Goal: Task Accomplishment & Management: Manage account settings

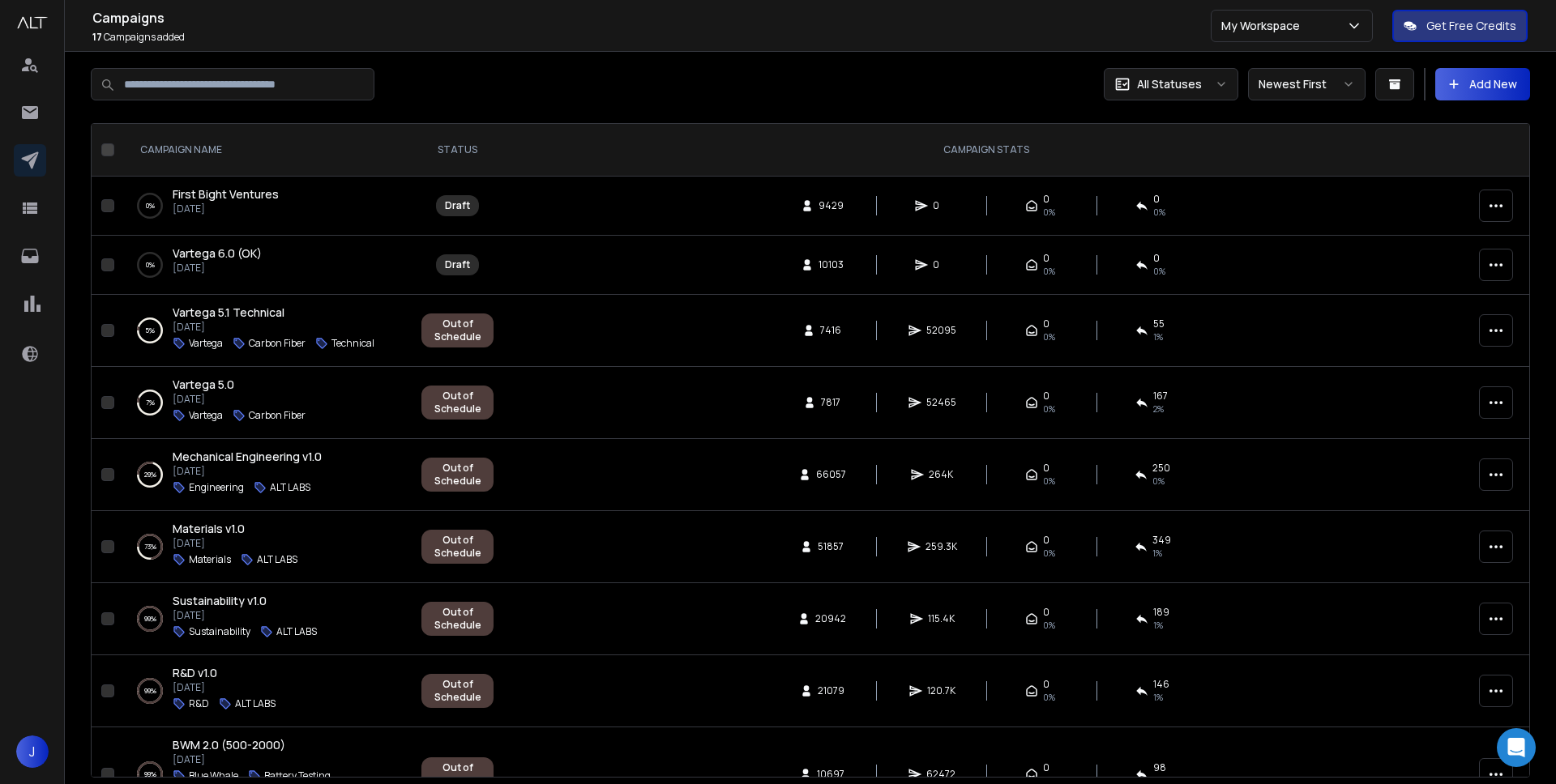
click at [230, 190] on span "First Bight Ventures" at bounding box center [225, 195] width 107 height 16
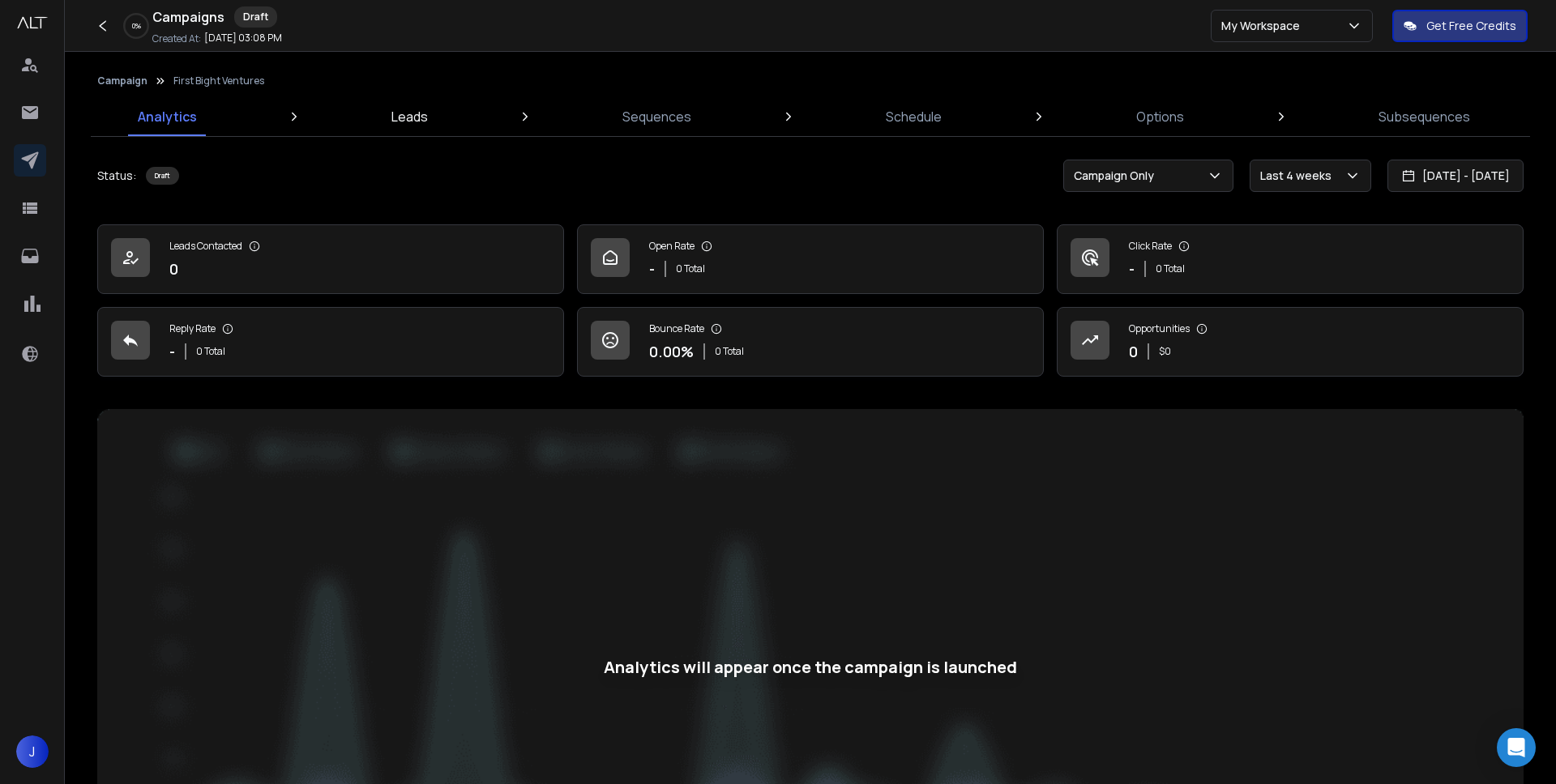
click at [404, 113] on p "Leads" at bounding box center [409, 116] width 36 height 20
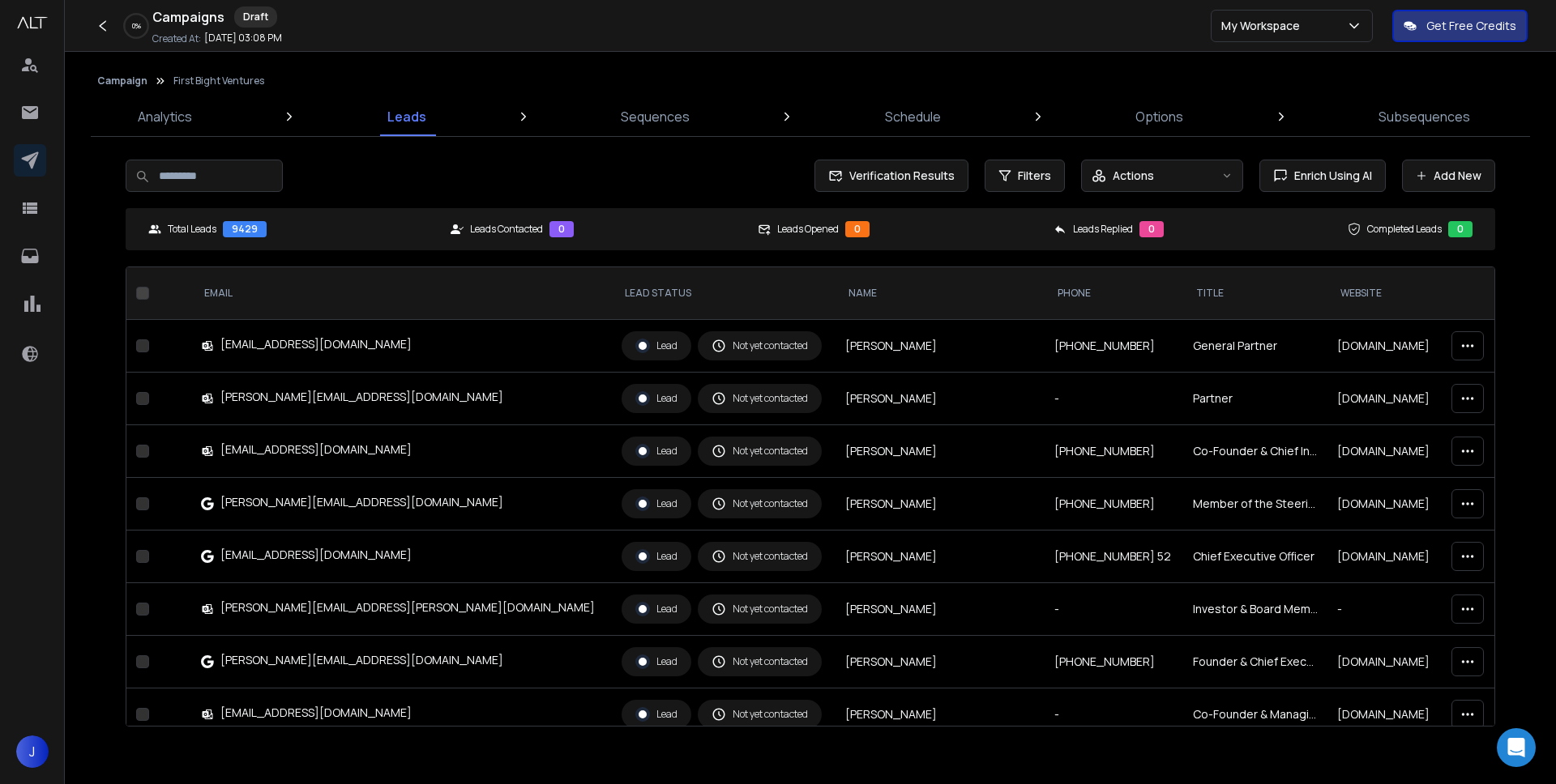
scroll to position [1, 0]
click at [638, 112] on p "Sequences" at bounding box center [655, 116] width 68 height 20
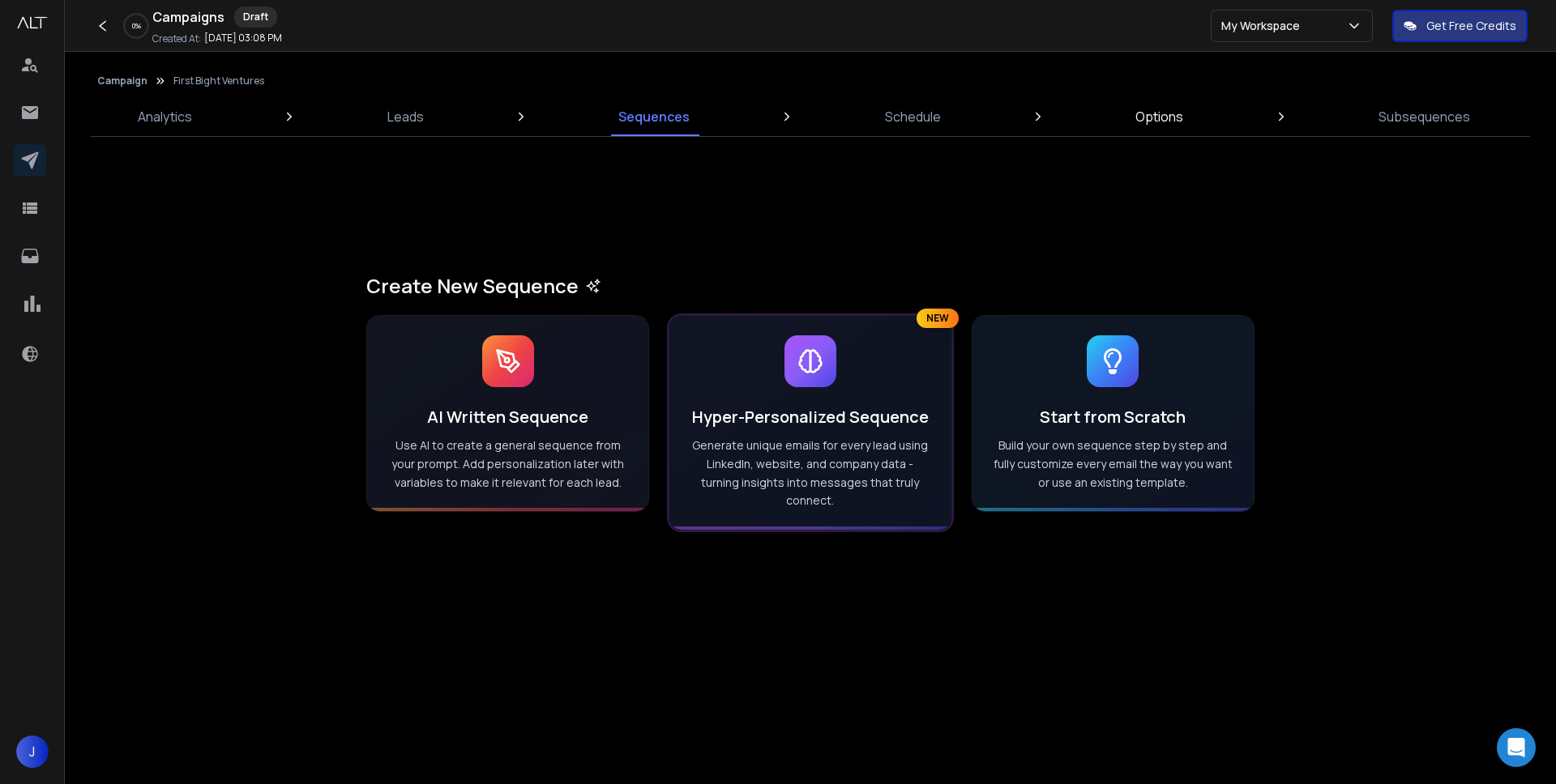
click at [1142, 113] on p "Options" at bounding box center [1159, 116] width 48 height 20
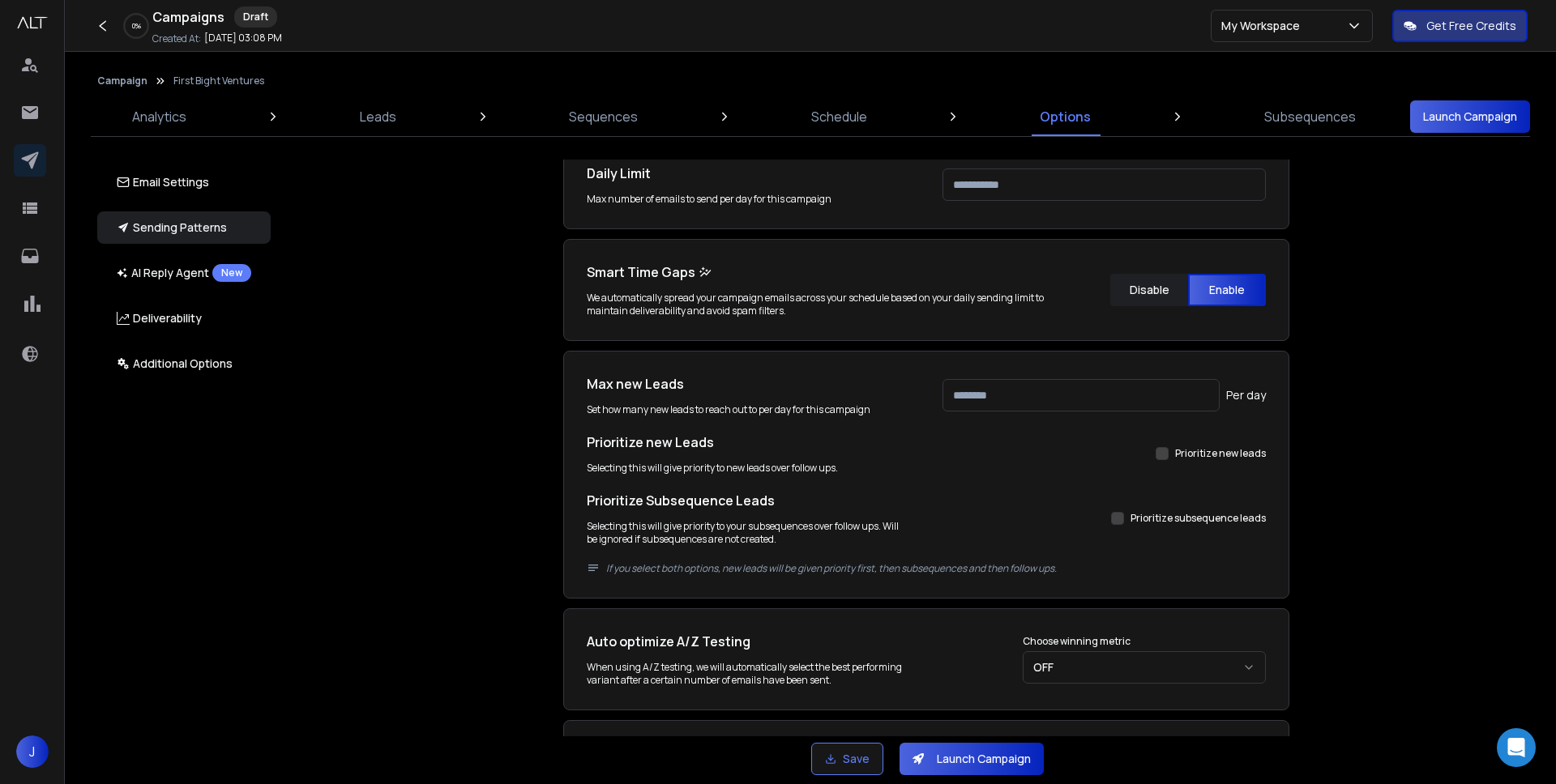
scroll to position [439, 0]
click at [143, 275] on p "AI Reply Agent New" at bounding box center [184, 273] width 135 height 18
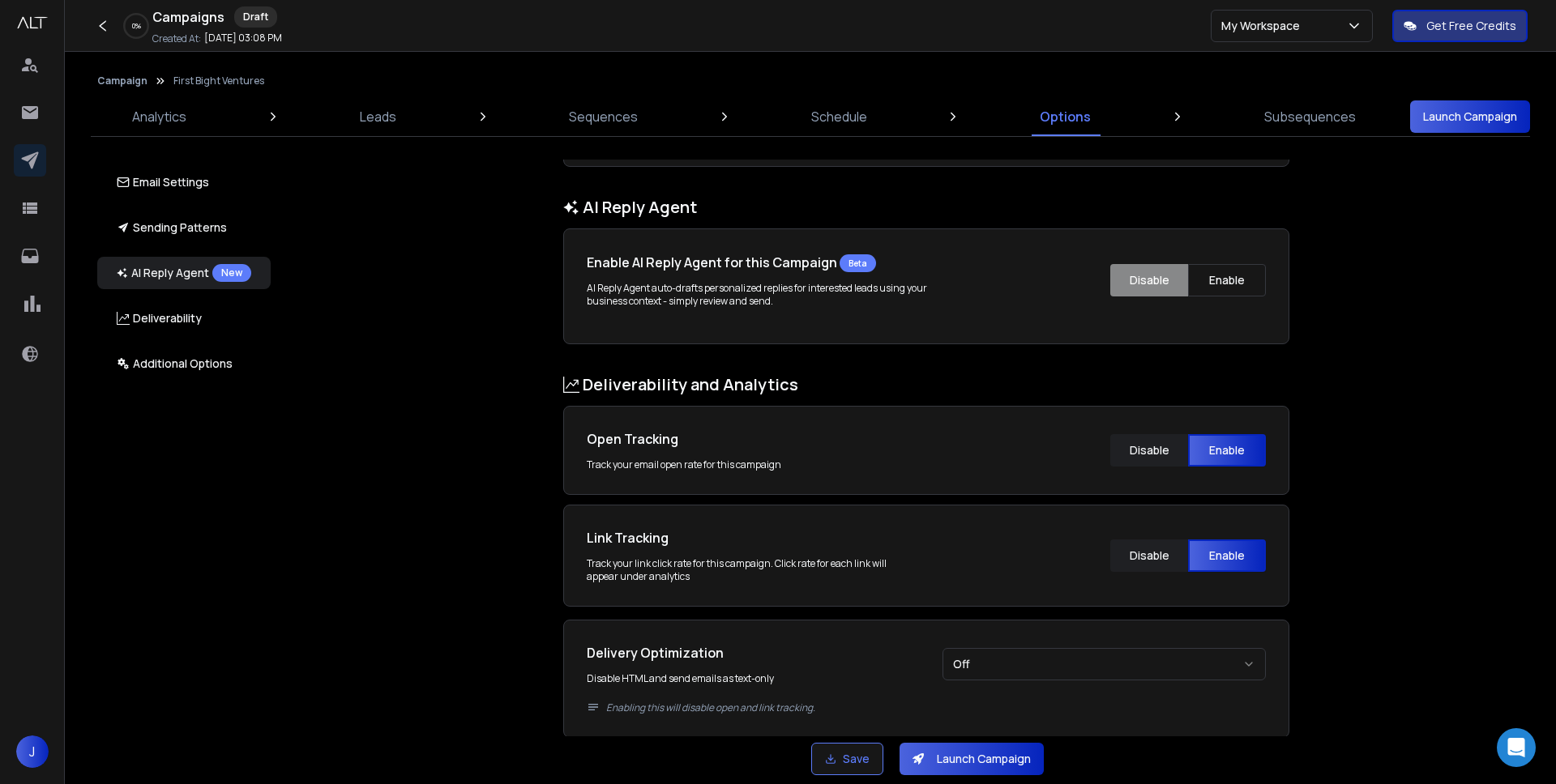
scroll to position [1255, 0]
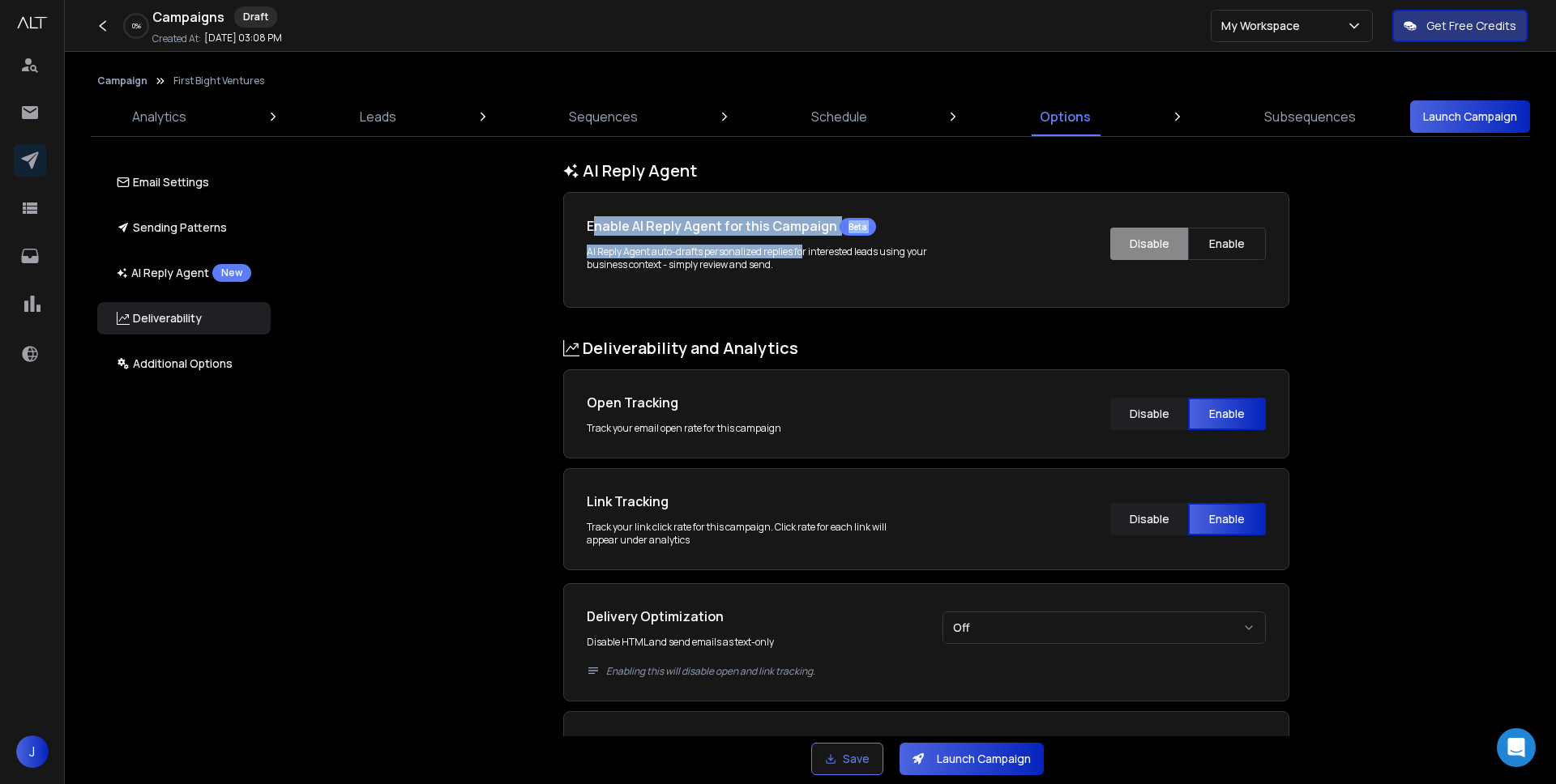
drag, startPoint x: 592, startPoint y: 225, endPoint x: 806, endPoint y: 254, distance: 216.0
click at [806, 254] on div "Enable AI Reply Agent for this Campaign Beta AI Reply Agent auto-drafts persona…" at bounding box center [832, 242] width 491 height 56
click at [806, 254] on p "AI Reply Agent auto-drafts personalized replies for interested leads using your…" at bounding box center [768, 258] width 363 height 26
drag, startPoint x: 592, startPoint y: 231, endPoint x: 844, endPoint y: 260, distance: 253.7
click at [844, 260] on div "Enable AI Reply Agent for this Campaign Beta AI Reply Agent auto-drafts persona…" at bounding box center [832, 242] width 491 height 56
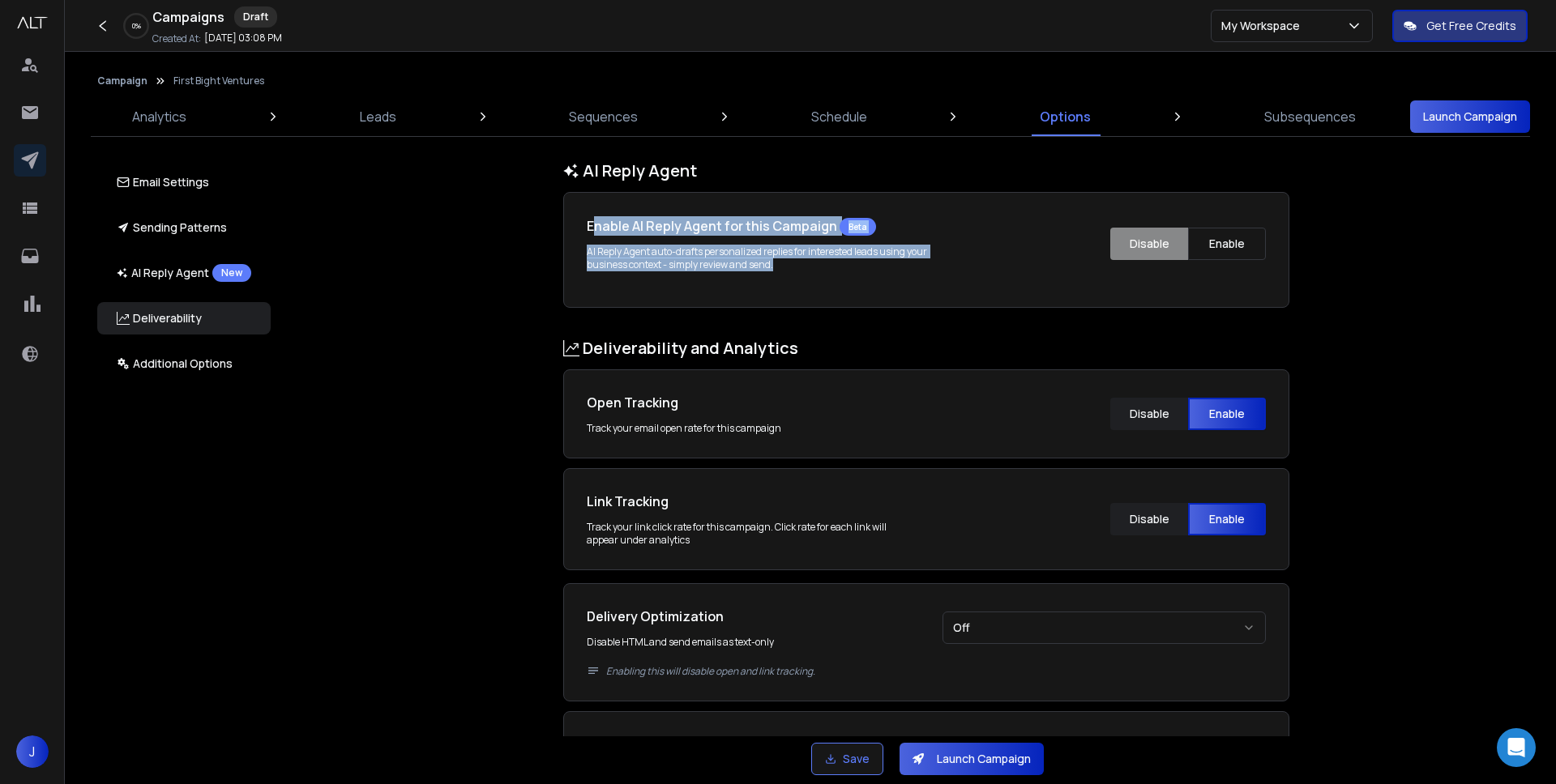
click at [844, 260] on p "AI Reply Agent auto-drafts personalized replies for interested leads using your…" at bounding box center [768, 258] width 363 height 26
drag, startPoint x: 837, startPoint y: 262, endPoint x: 584, endPoint y: 244, distance: 253.6
click at [584, 244] on div "Enable AI Reply Agent for this Campaign Beta AI Reply Agent auto-drafts persona…" at bounding box center [926, 249] width 726 height 115
drag, startPoint x: 590, startPoint y: 225, endPoint x: 883, endPoint y: 279, distance: 297.9
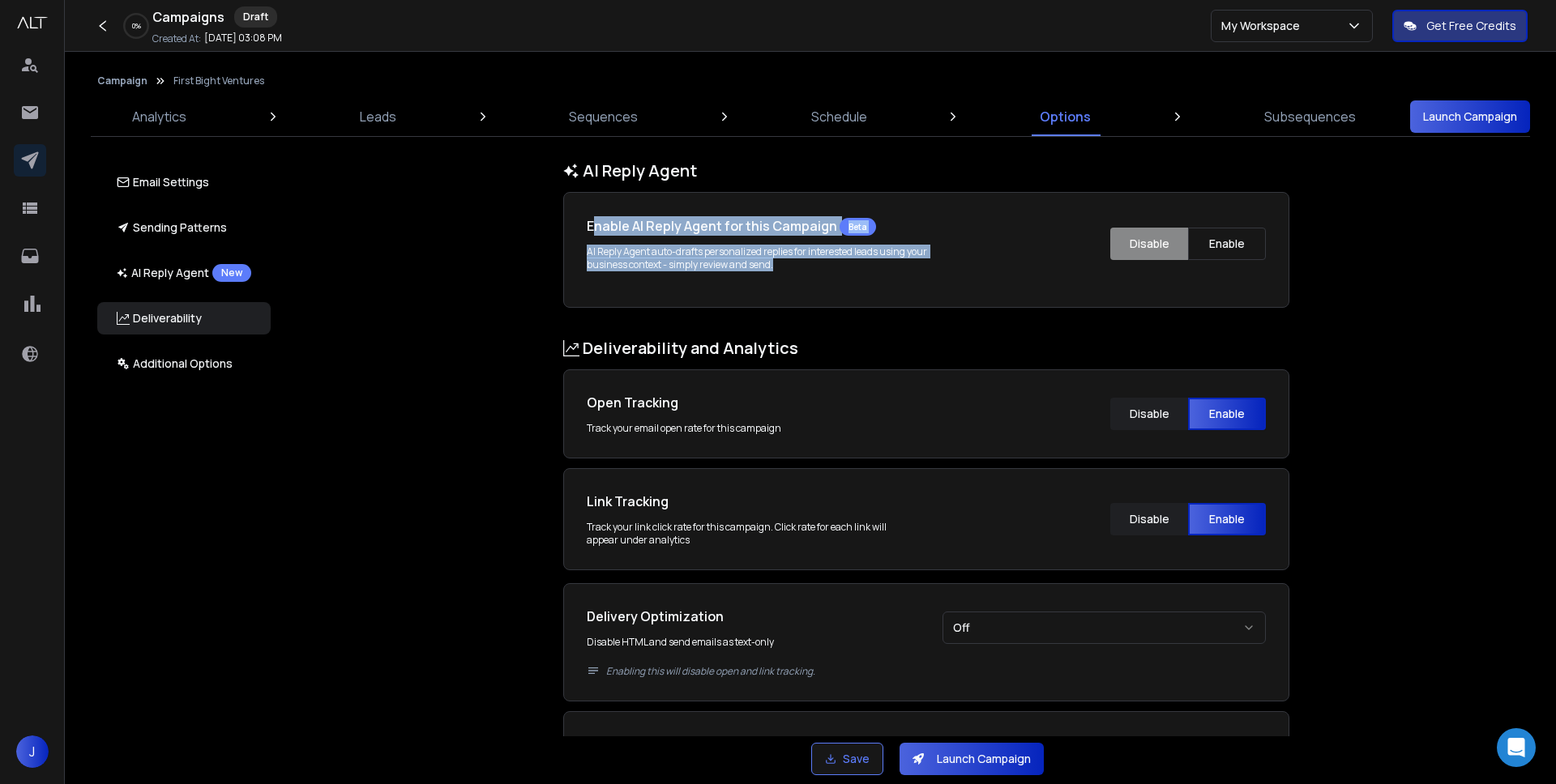
click at [883, 279] on div "Enable AI Reply Agent for this Campaign Beta AI Reply Agent auto-drafts persona…" at bounding box center [926, 249] width 679 height 68
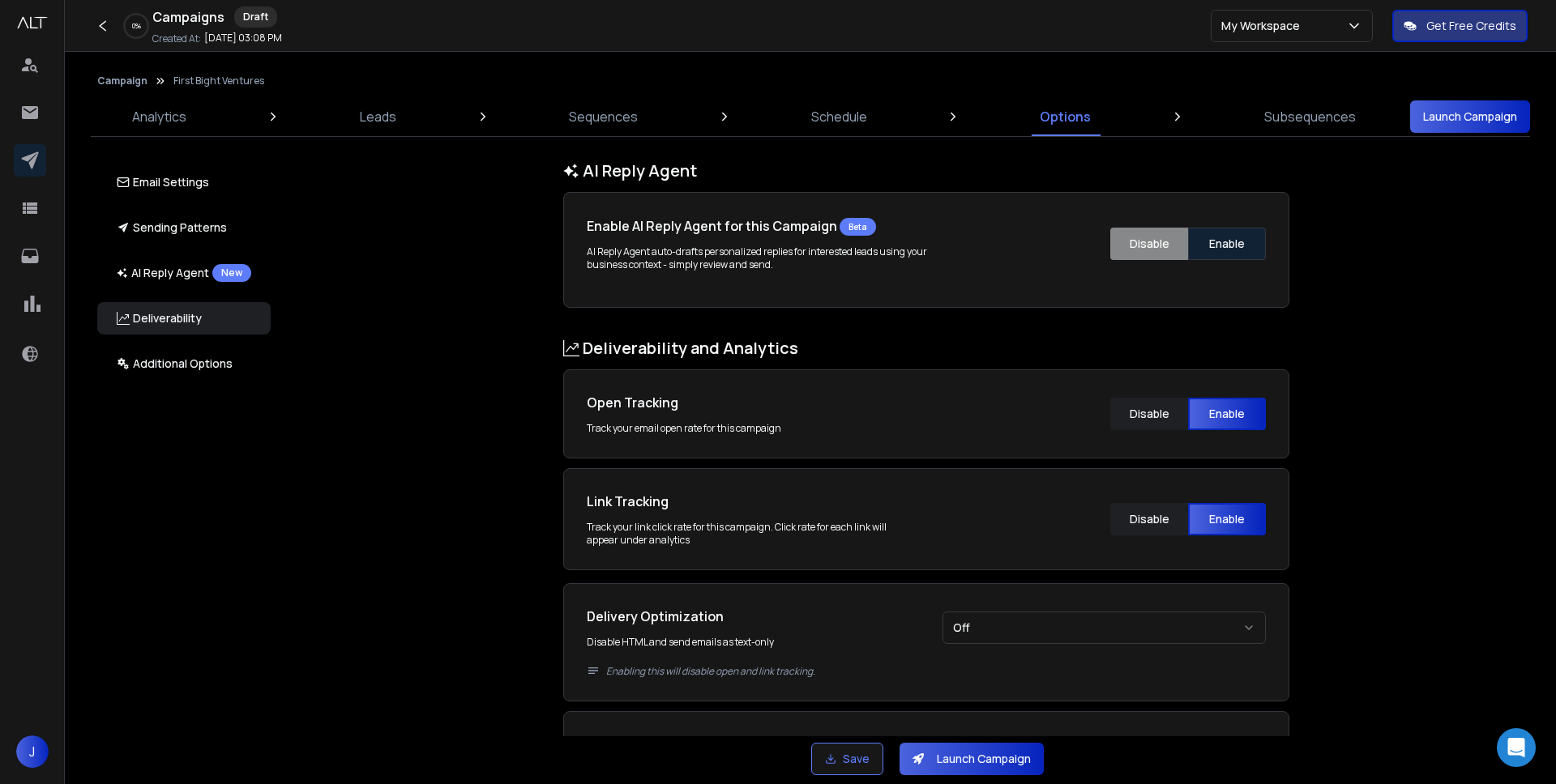
click at [1232, 238] on button "Enable" at bounding box center [1227, 243] width 78 height 32
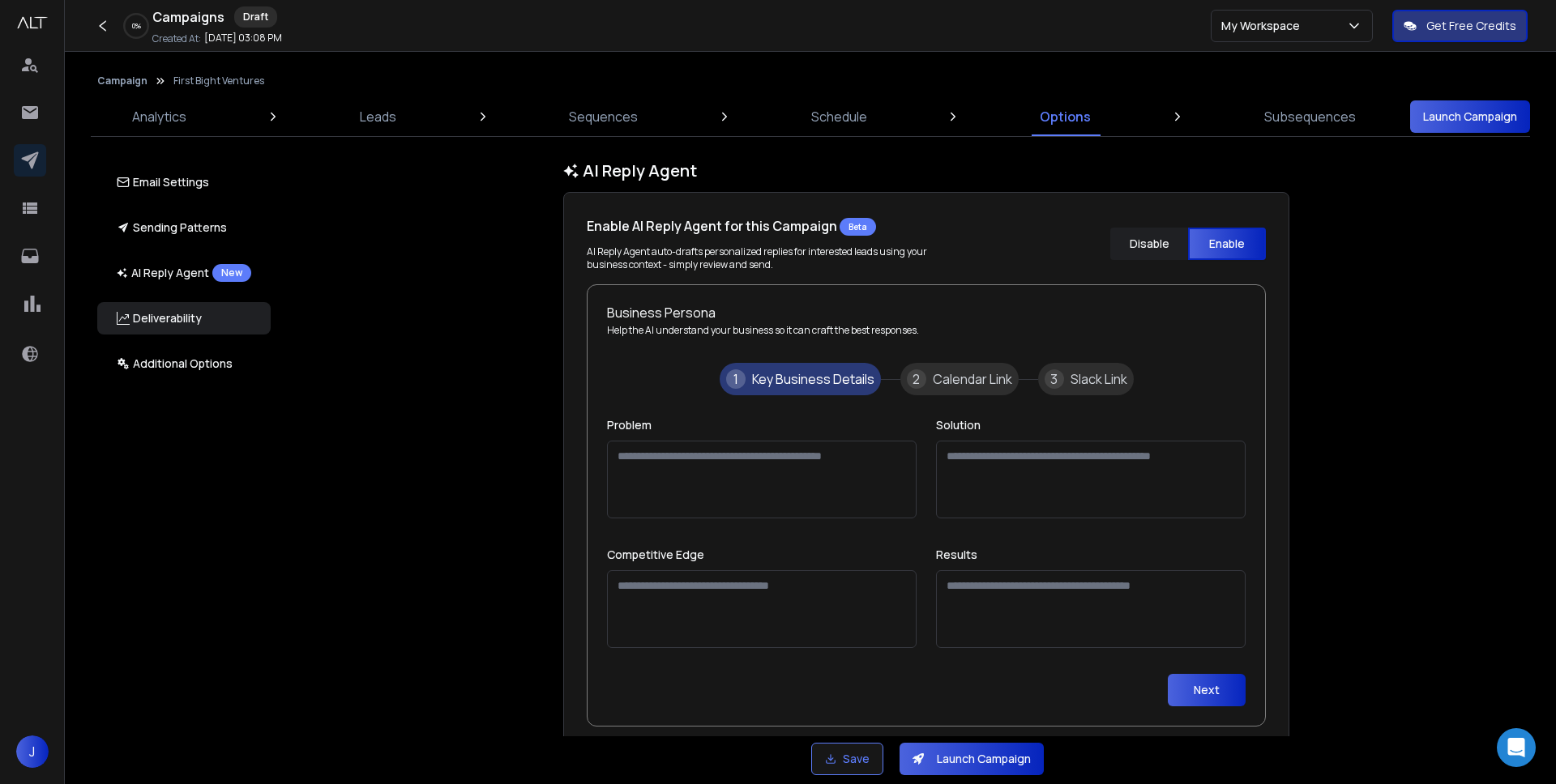
click at [703, 473] on textarea "Problem" at bounding box center [762, 480] width 310 height 78
click at [22, 107] on icon at bounding box center [29, 112] width 17 height 13
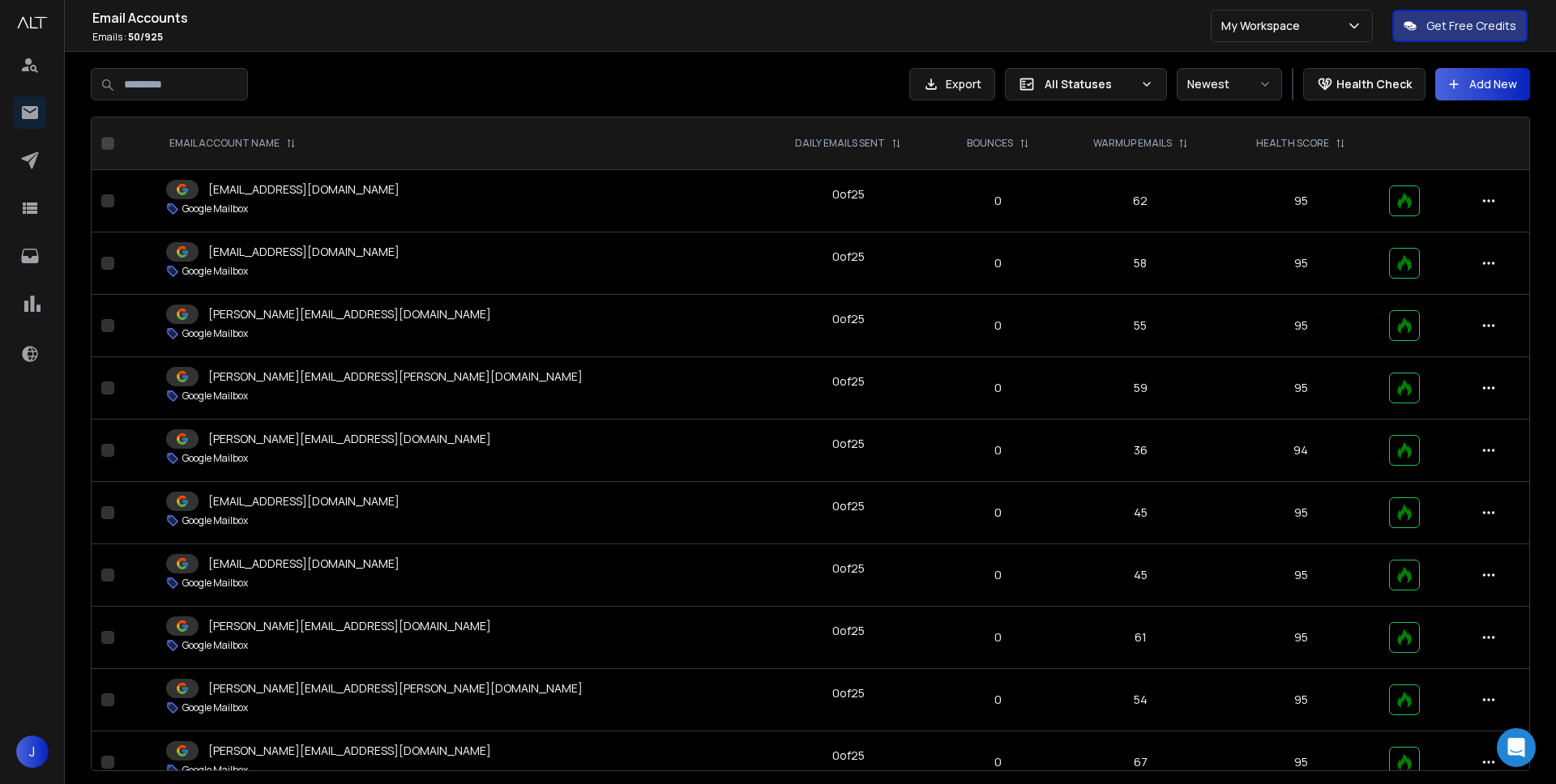
click at [610, 190] on div "[EMAIL_ADDRESS][DOMAIN_NAME]" at bounding box center [458, 190] width 583 height 20
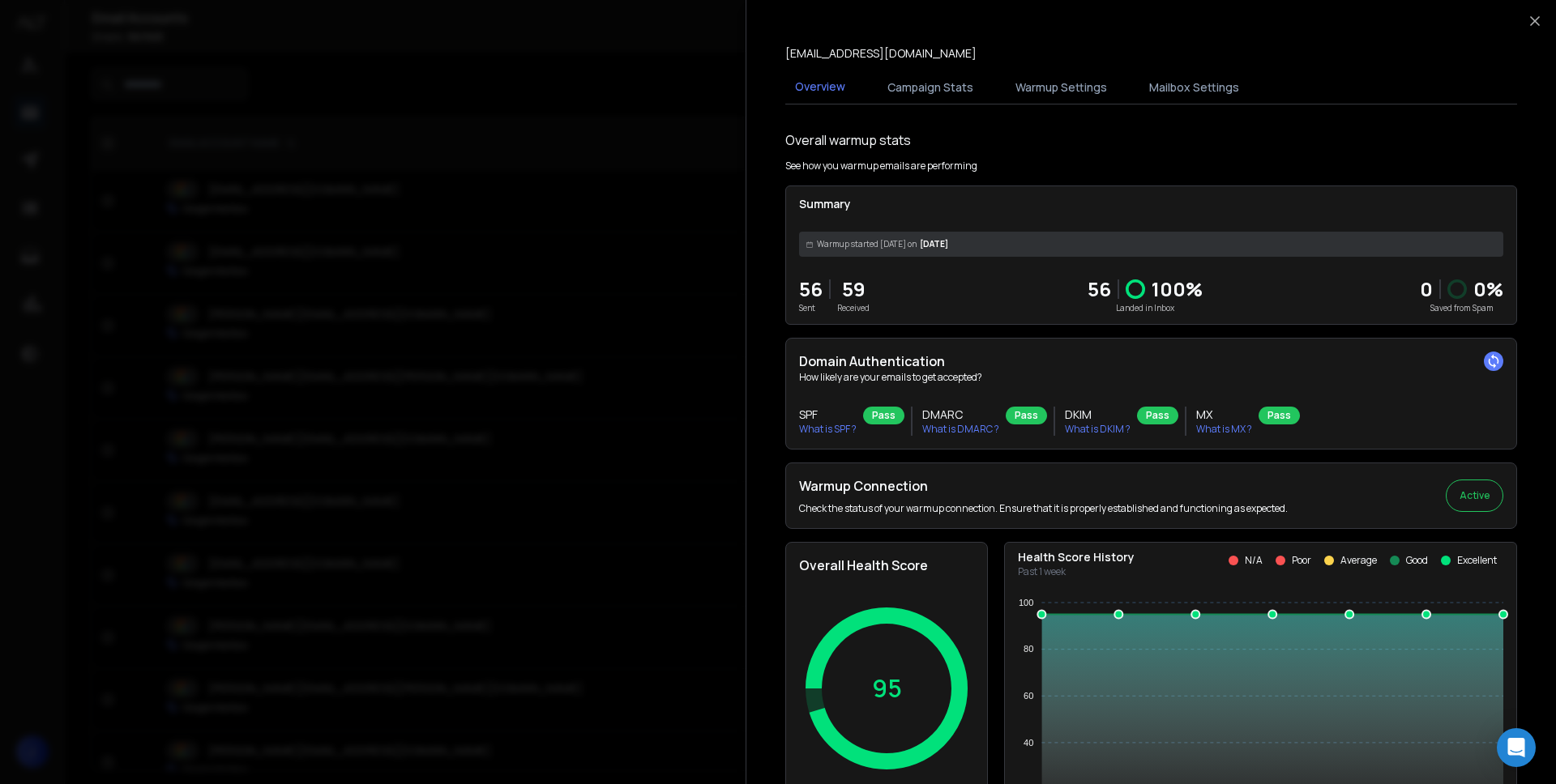
click at [916, 90] on button "Campaign Stats" at bounding box center [930, 87] width 106 height 35
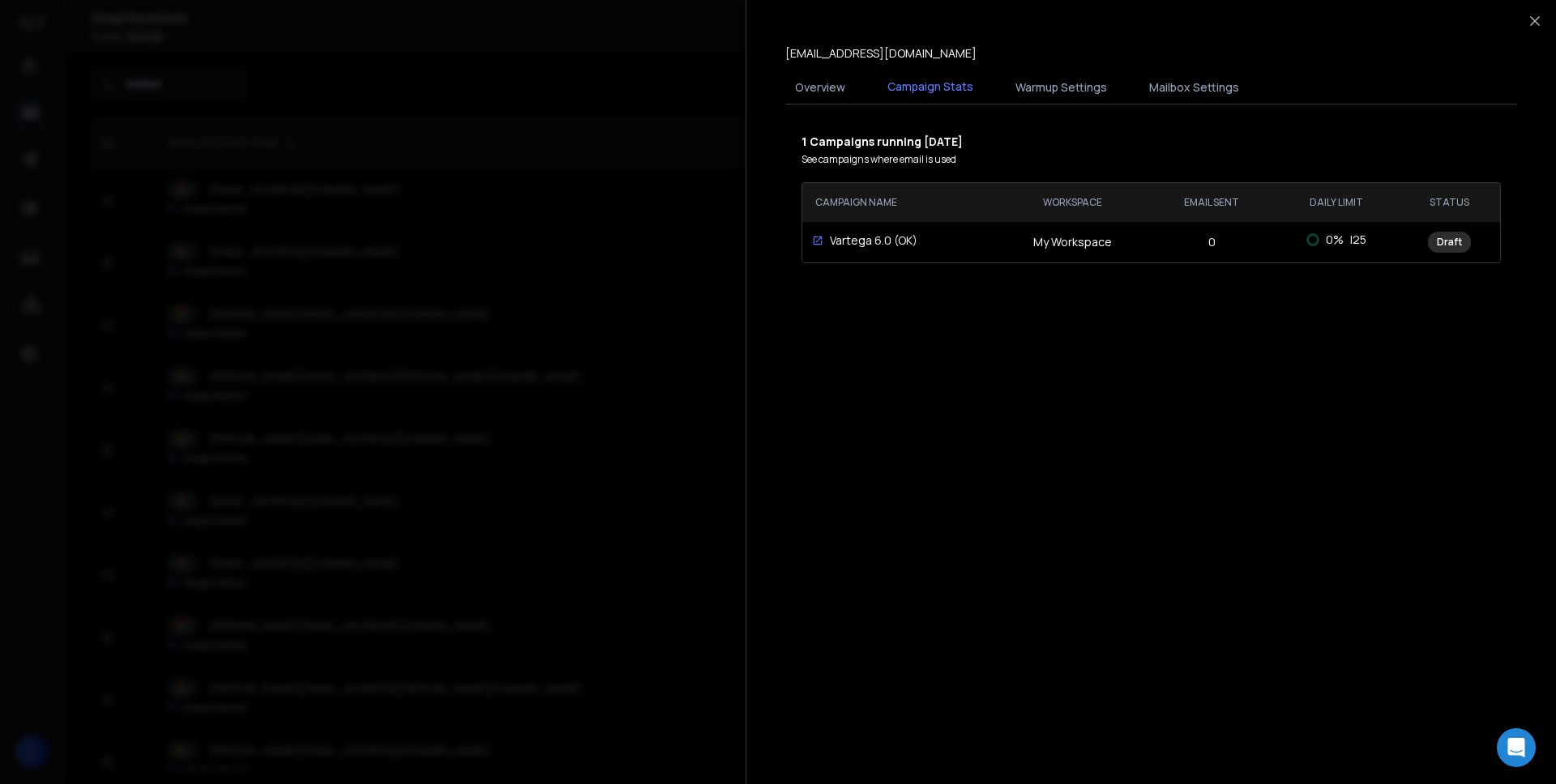
click at [1053, 87] on button "Warmup Settings" at bounding box center [1061, 87] width 111 height 35
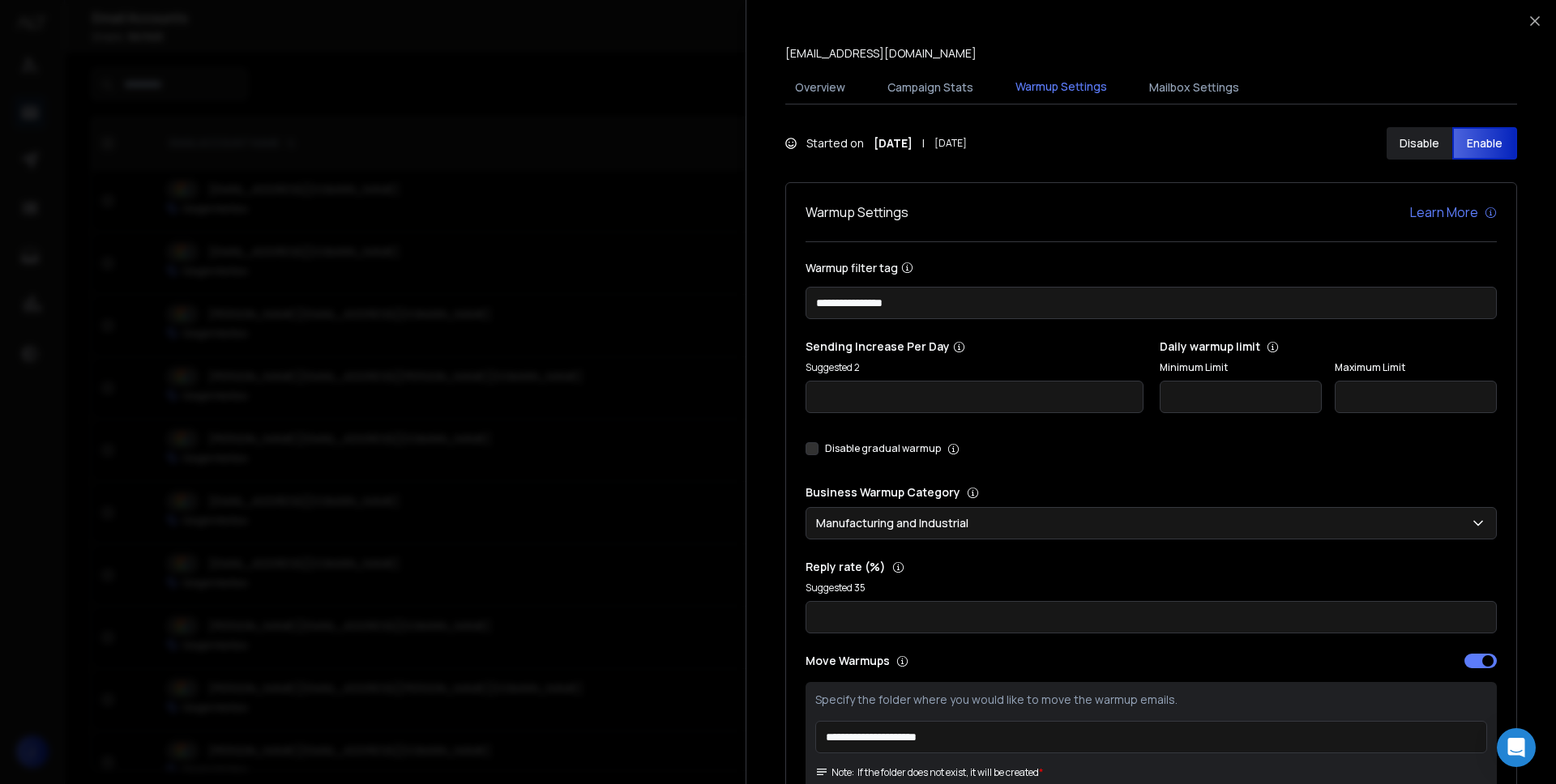
click at [1199, 87] on button "Mailbox Settings" at bounding box center [1194, 87] width 110 height 35
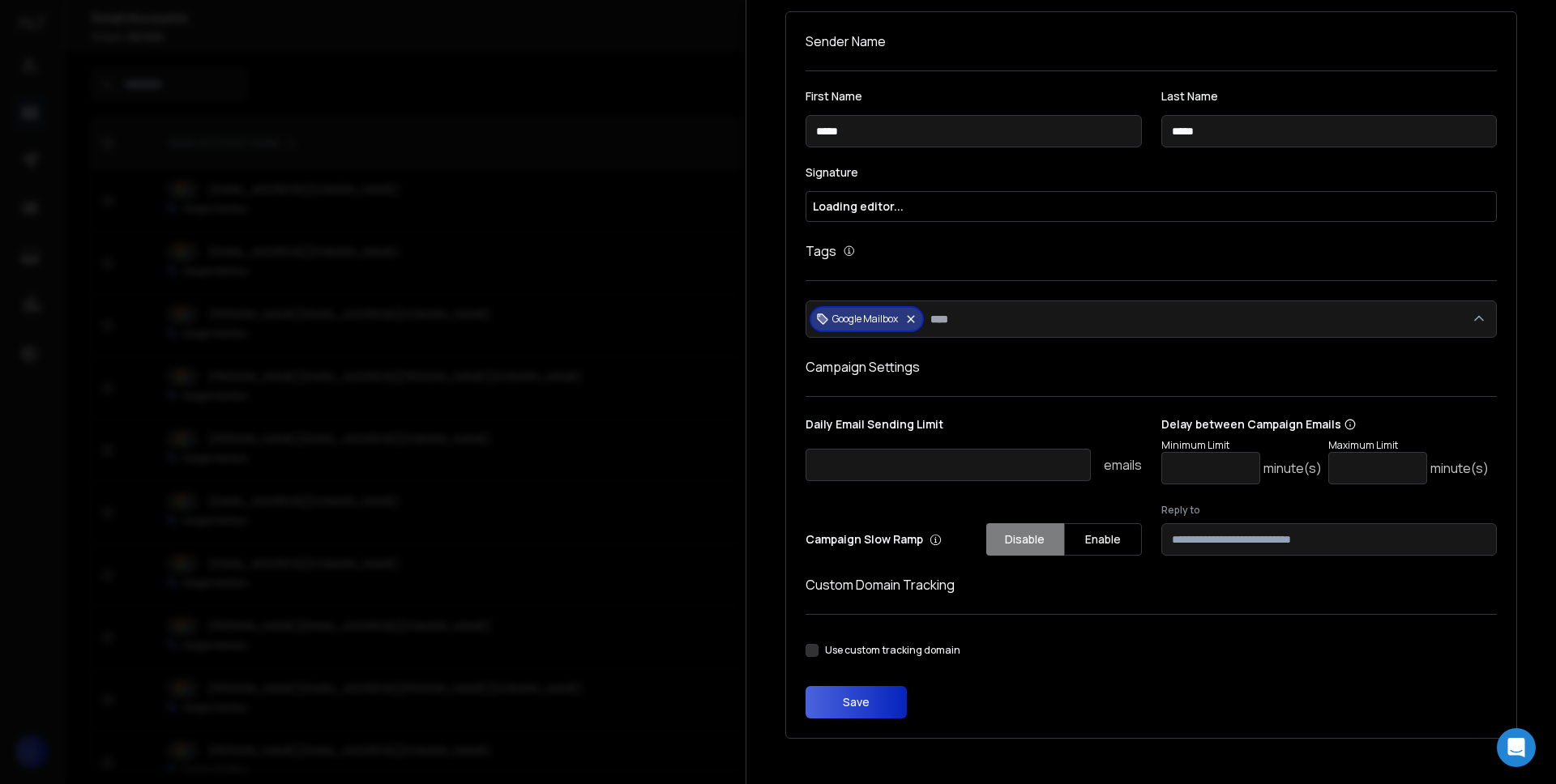
scroll to position [107, 0]
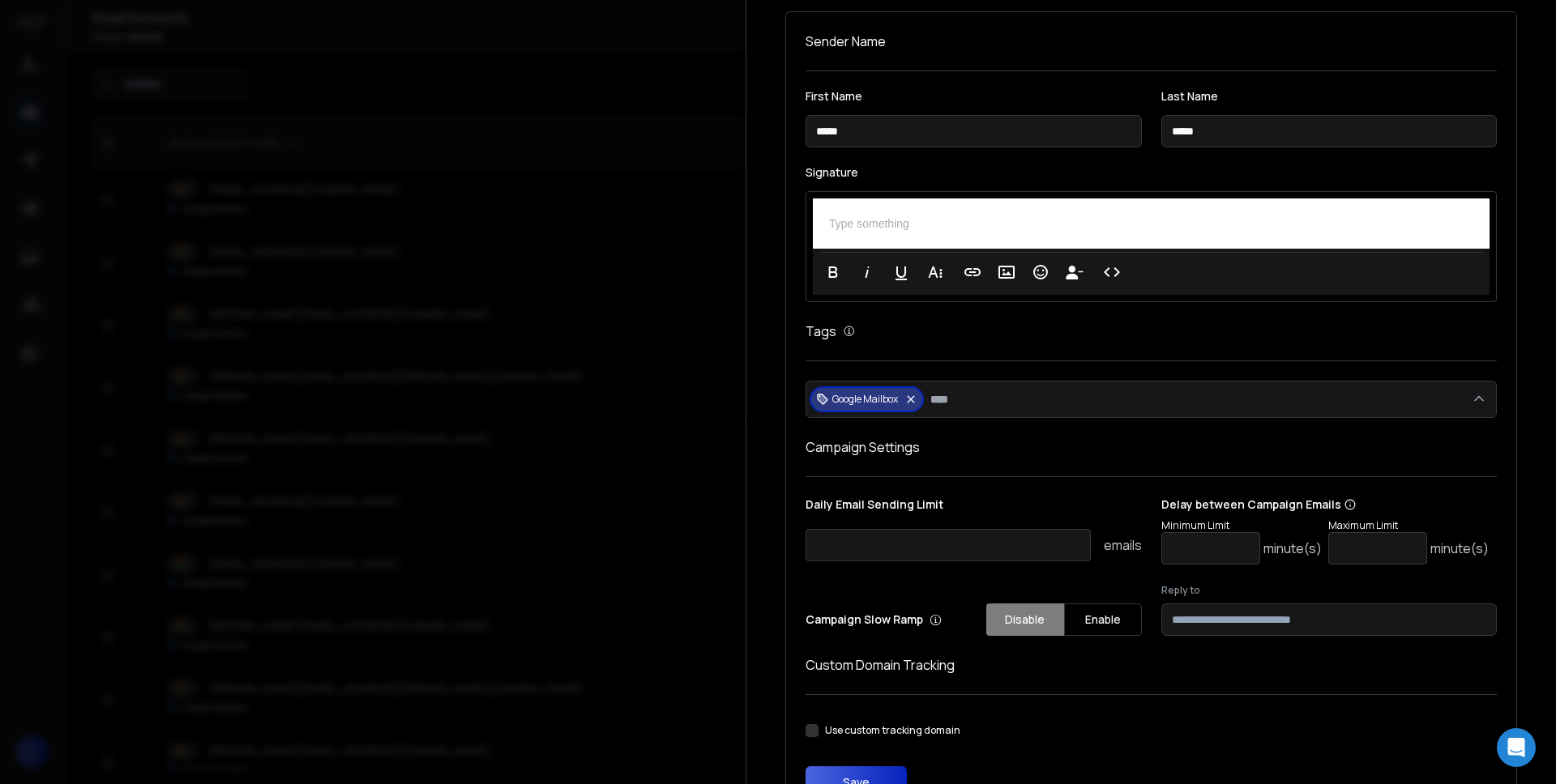
drag, startPoint x: 848, startPoint y: 547, endPoint x: 812, endPoint y: 547, distance: 36.0
click at [812, 547] on input "**" at bounding box center [949, 544] width 286 height 32
click at [806, 491] on form "First Name ***** Last Name ***** Signature Type something Clear Formatting Font…" at bounding box center [1151, 445] width 691 height 708
click at [716, 459] on div at bounding box center [778, 392] width 1556 height 784
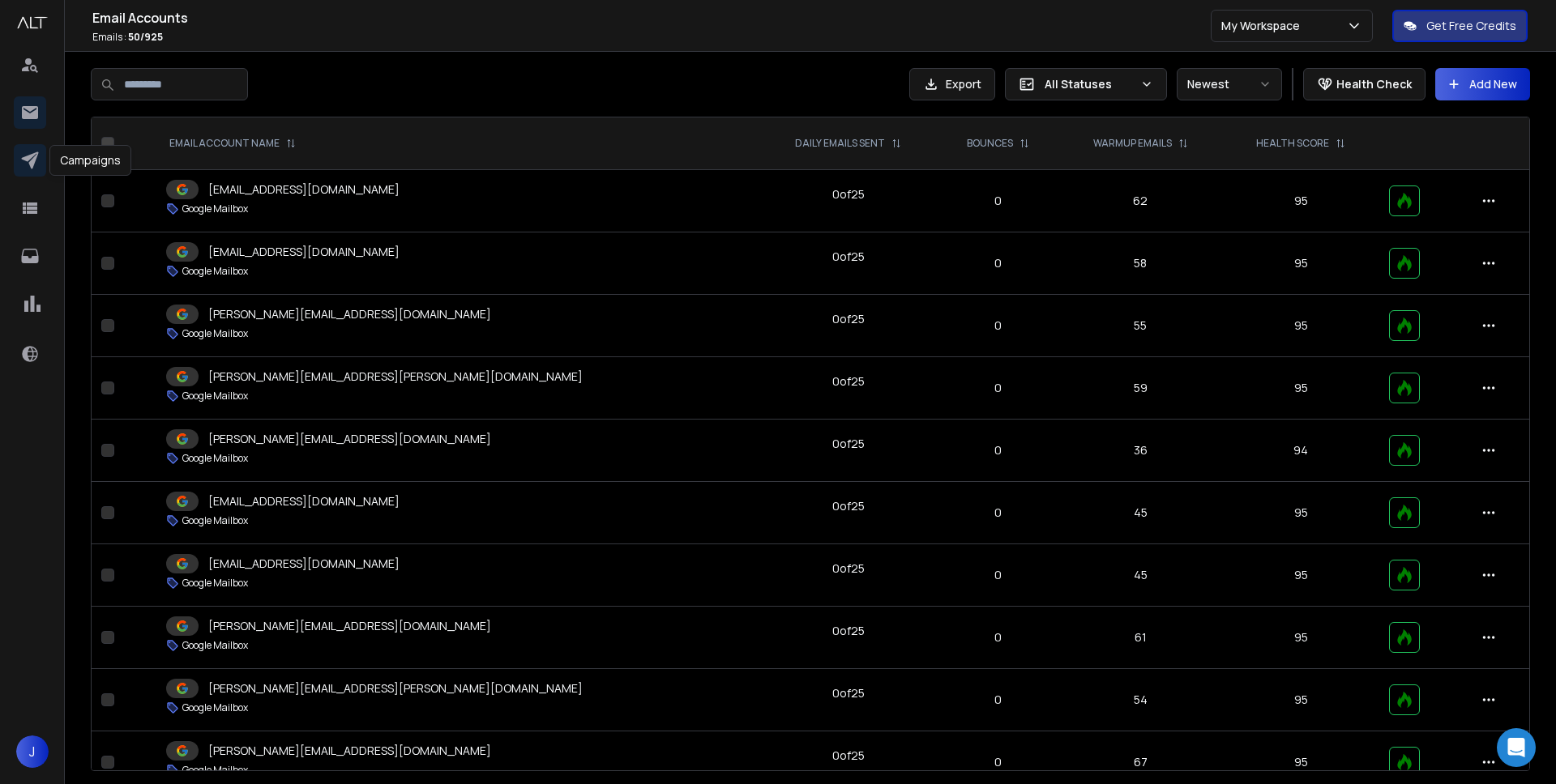
click at [28, 153] on icon at bounding box center [30, 160] width 20 height 20
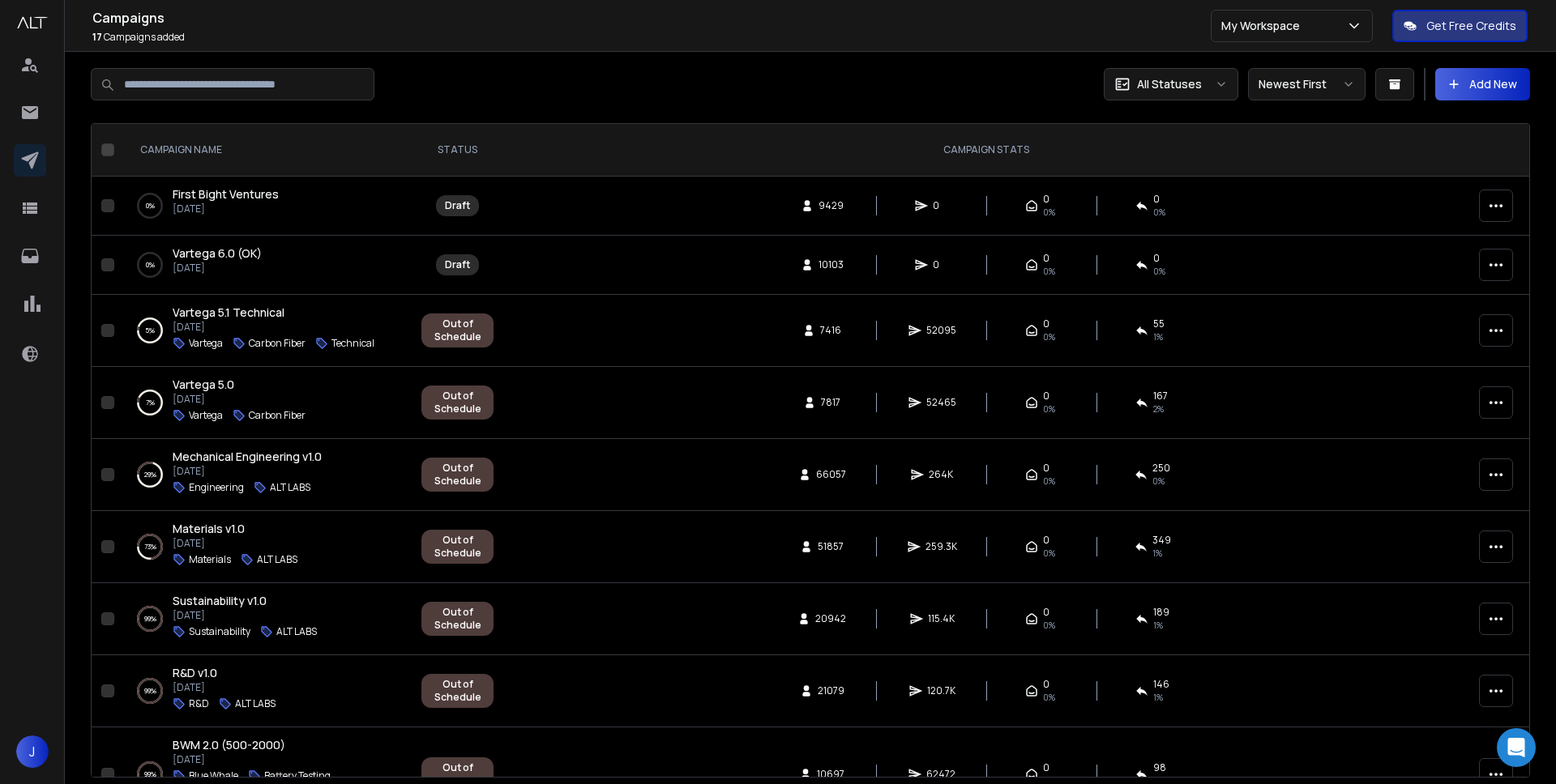
click at [362, 209] on div "0 % First Bight Ventures [DATE]" at bounding box center [266, 206] width 258 height 39
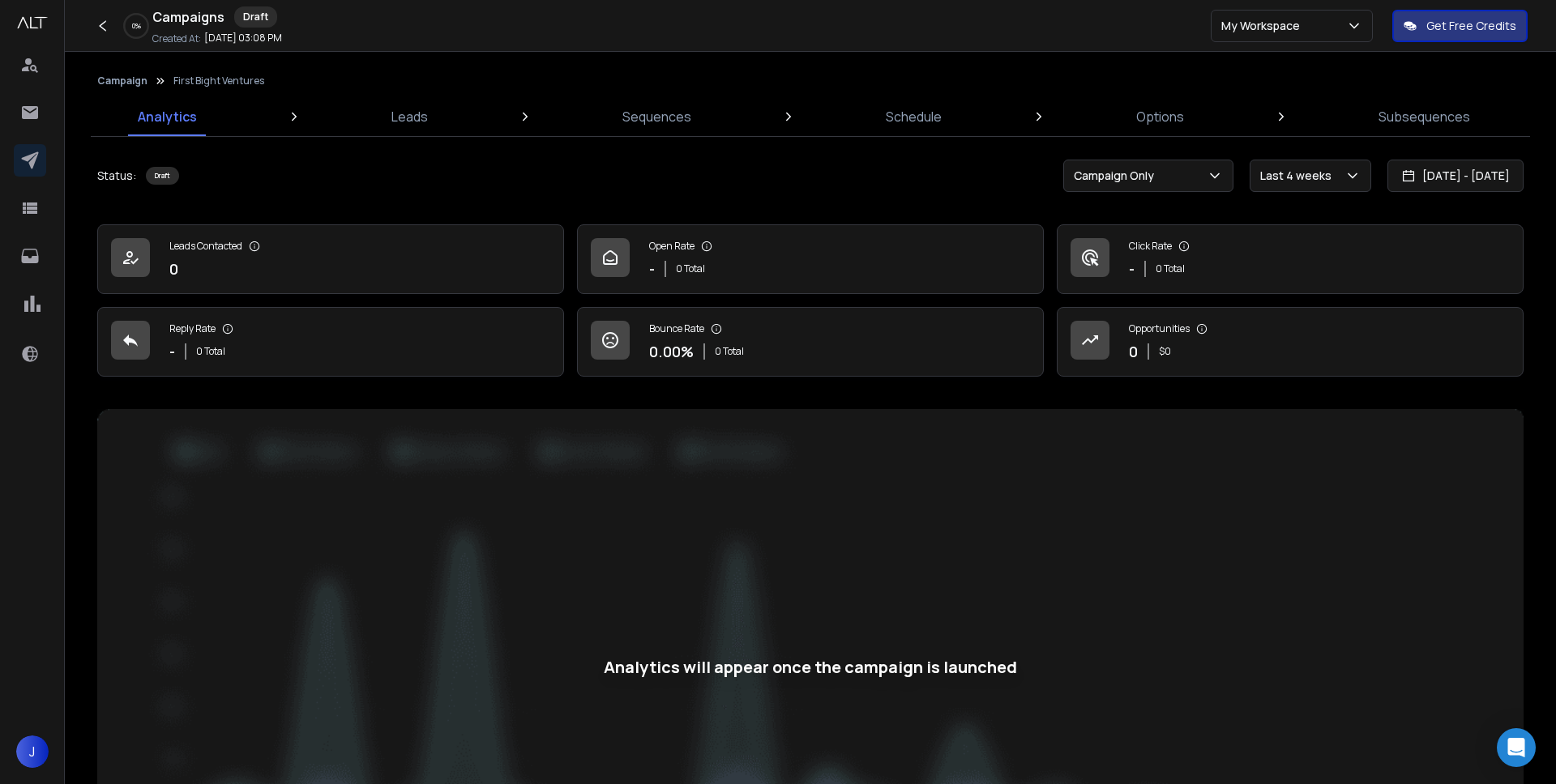
click at [119, 78] on button "Campaign" at bounding box center [121, 80] width 50 height 13
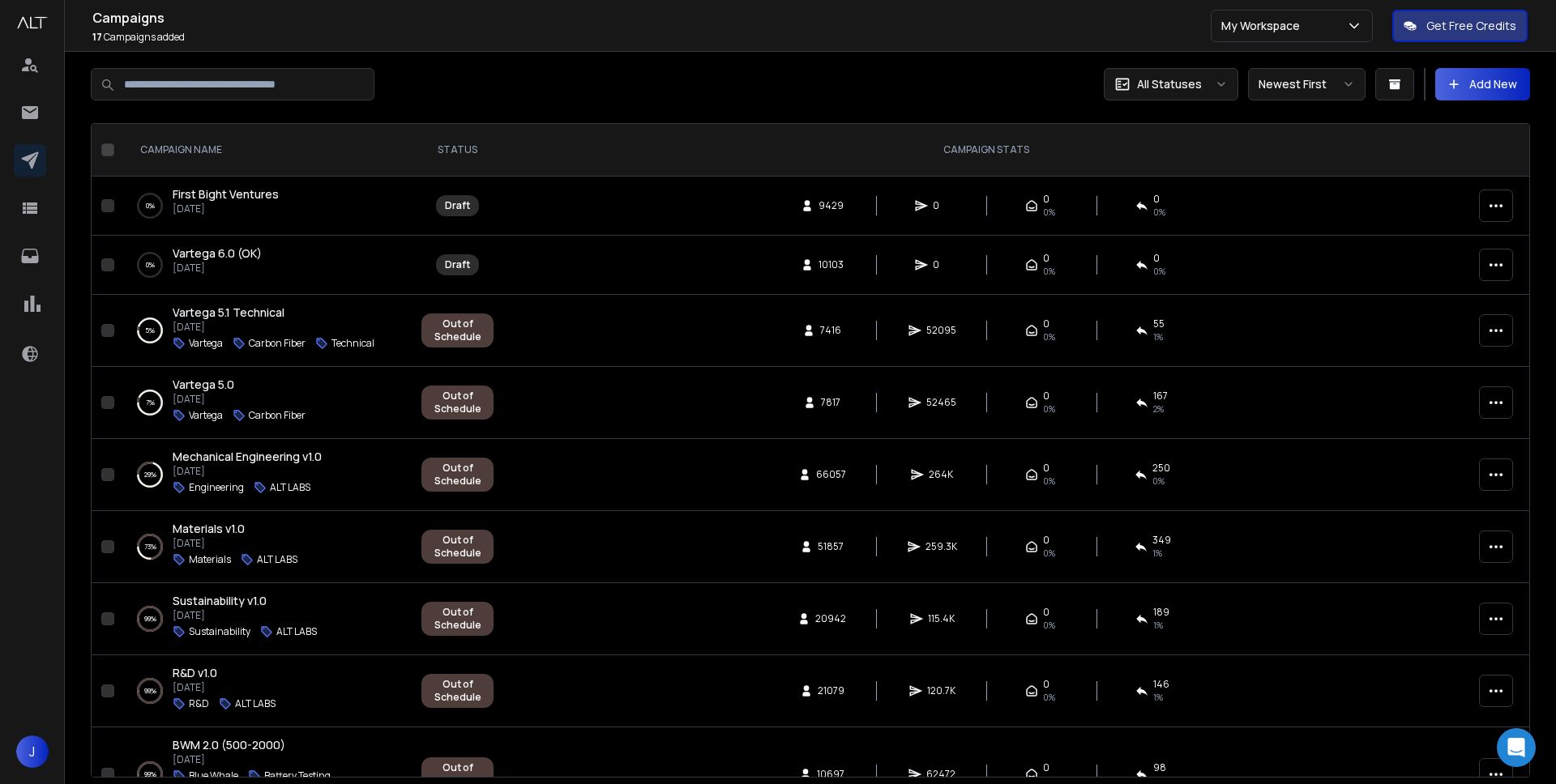
click at [1493, 204] on icon "button" at bounding box center [1495, 205] width 17 height 17
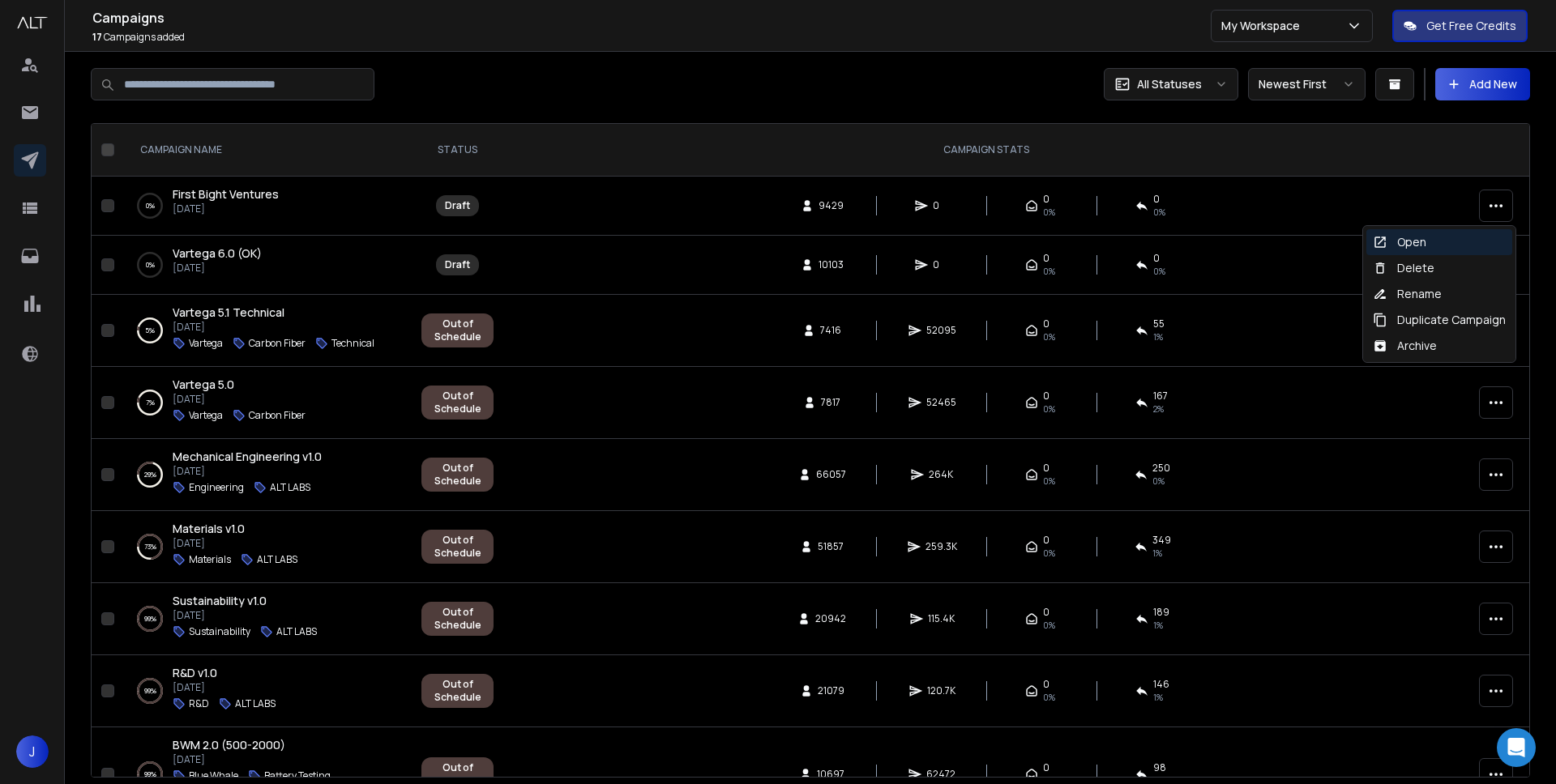
click at [275, 191] on span "First Bight Ventures" at bounding box center [225, 195] width 107 height 16
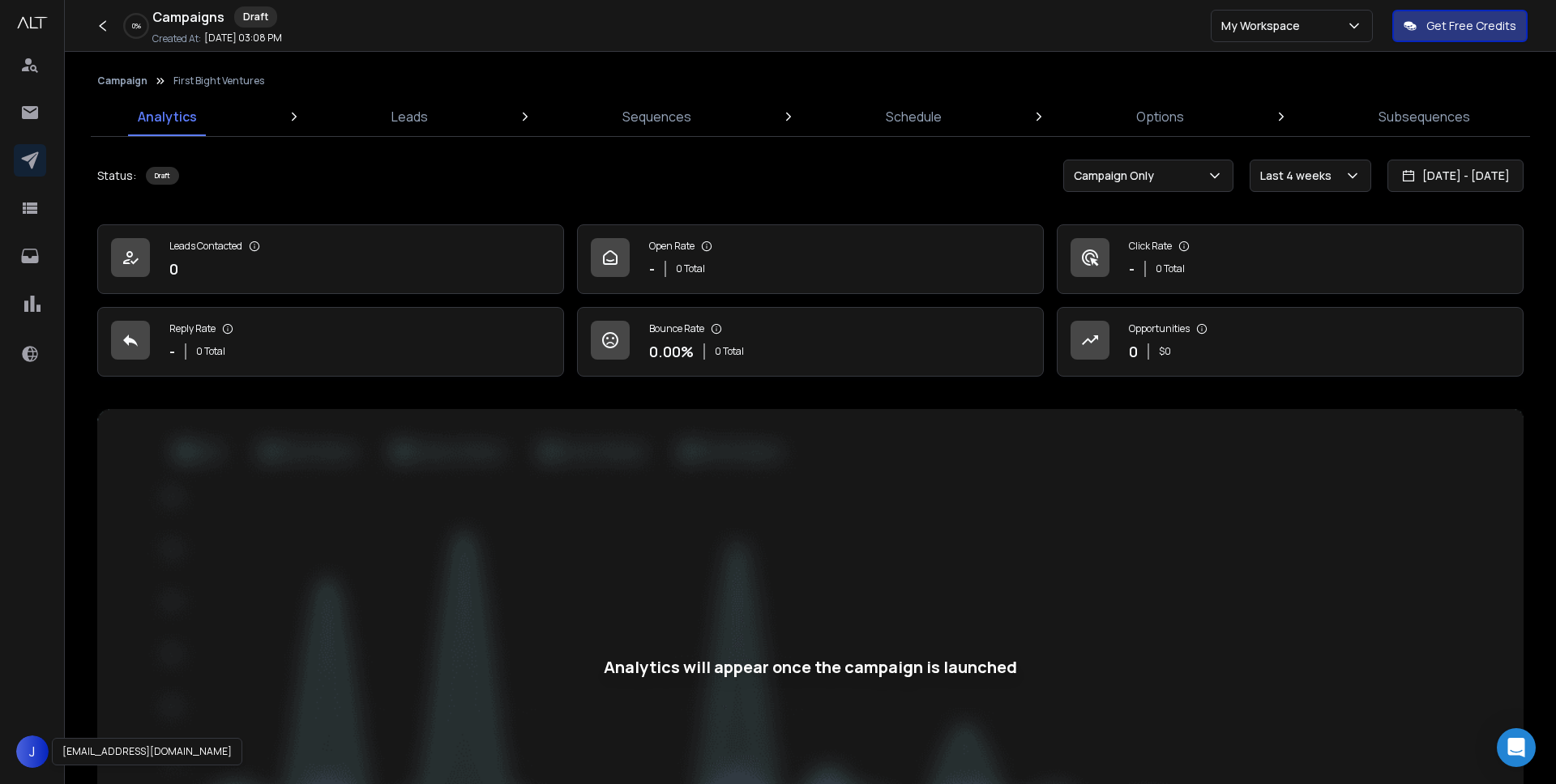
click at [37, 740] on span "J" at bounding box center [32, 751] width 32 height 32
click at [132, 721] on icon at bounding box center [136, 724] width 15 height 15
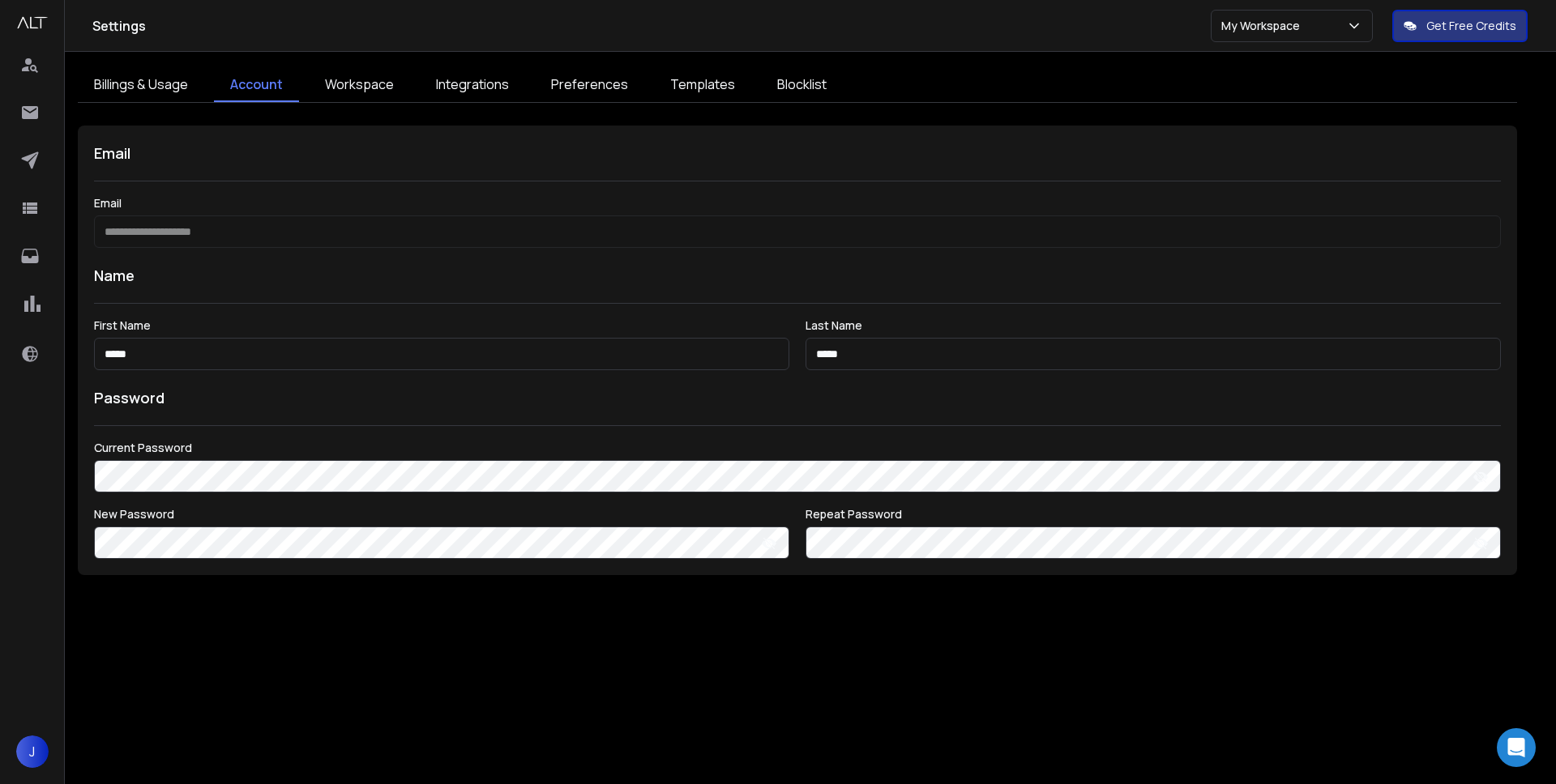
click at [341, 81] on link "Workspace" at bounding box center [360, 85] width 102 height 34
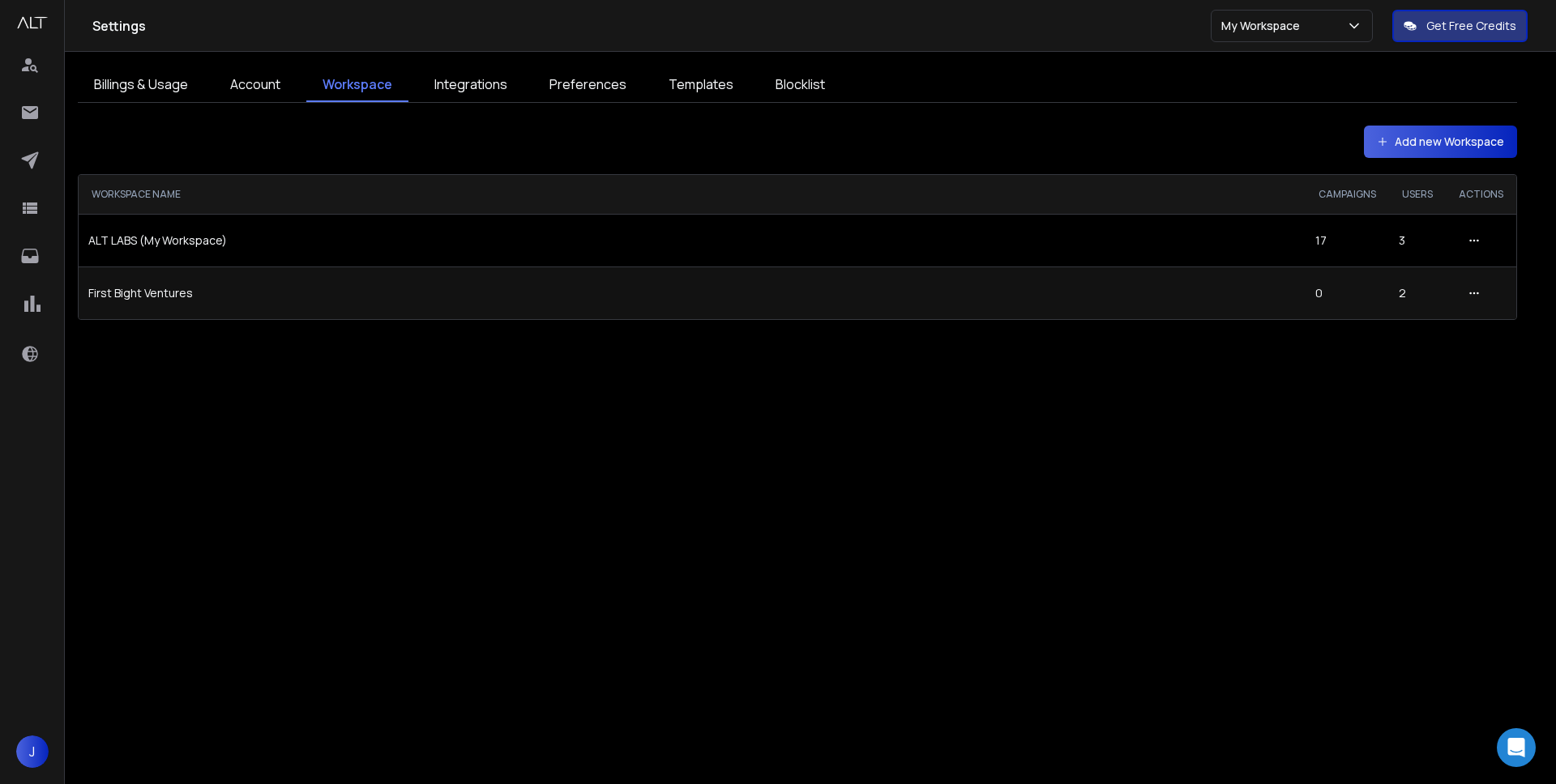
click at [140, 288] on td "First Bight Ventures" at bounding box center [691, 293] width 1227 height 53
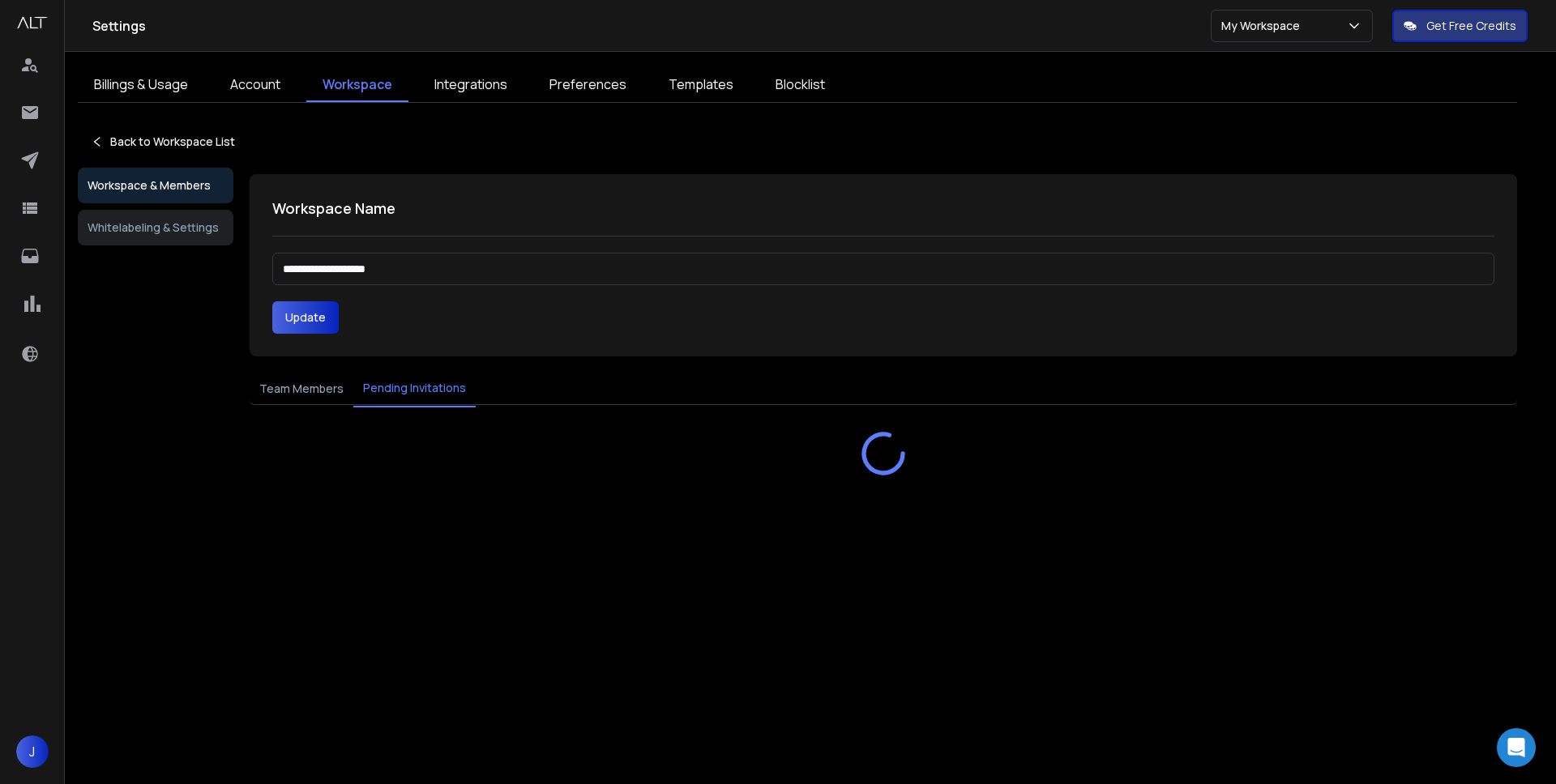
click at [398, 379] on button "Pending Invitations" at bounding box center [414, 389] width 122 height 37
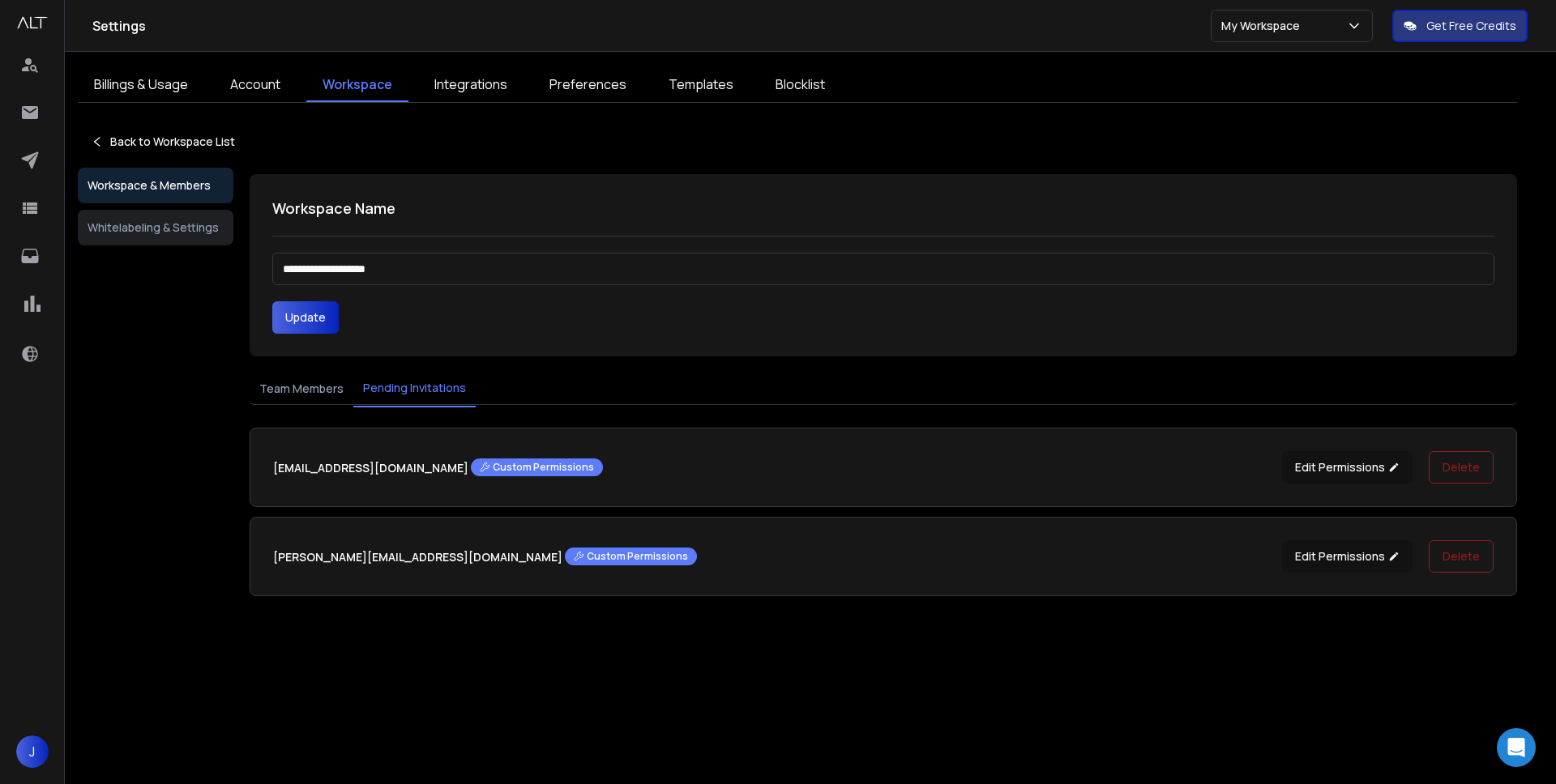
click at [157, 139] on p "Back to Workspace List" at bounding box center [173, 142] width 125 height 17
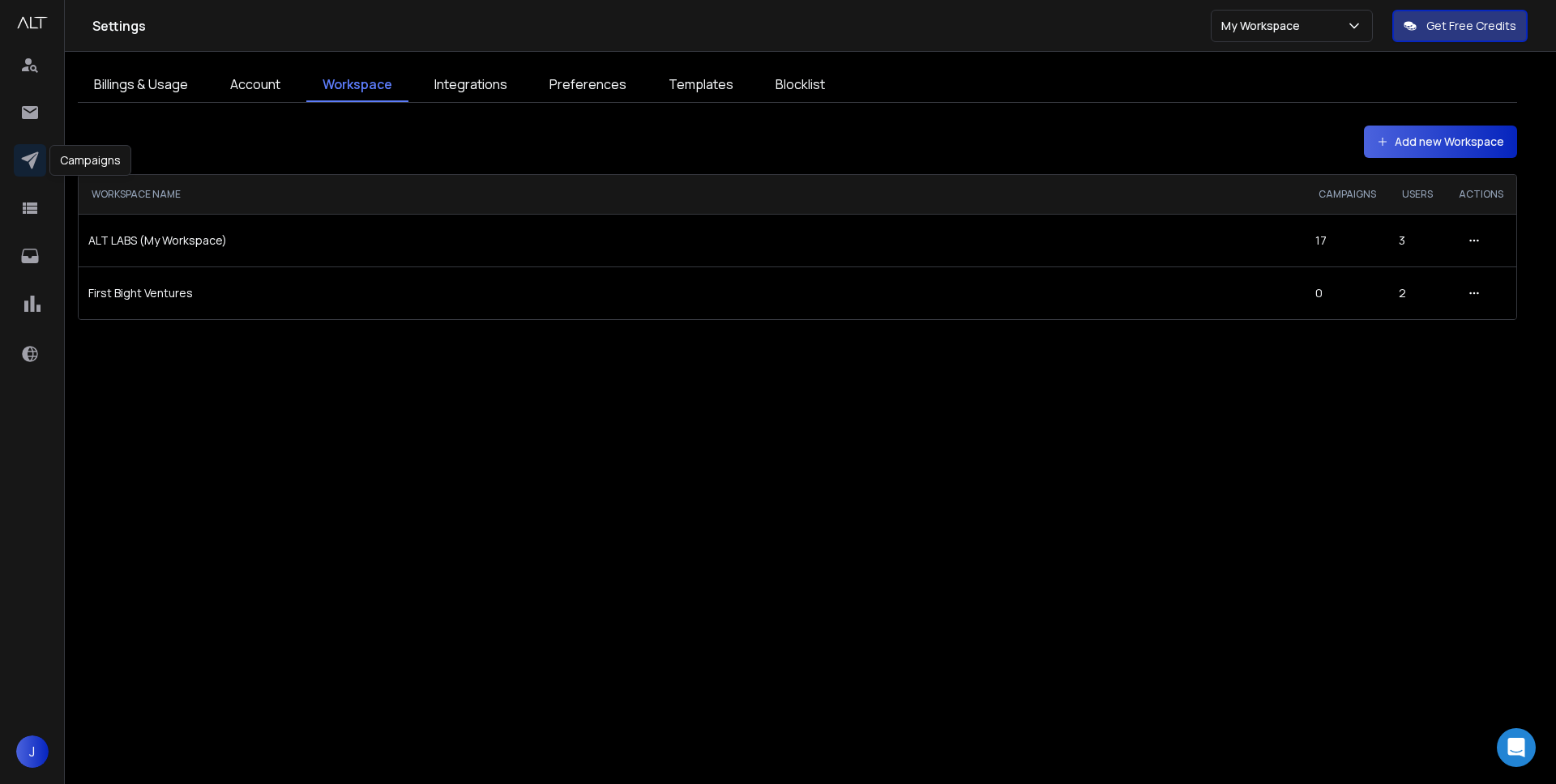
click at [34, 158] on icon at bounding box center [29, 160] width 17 height 17
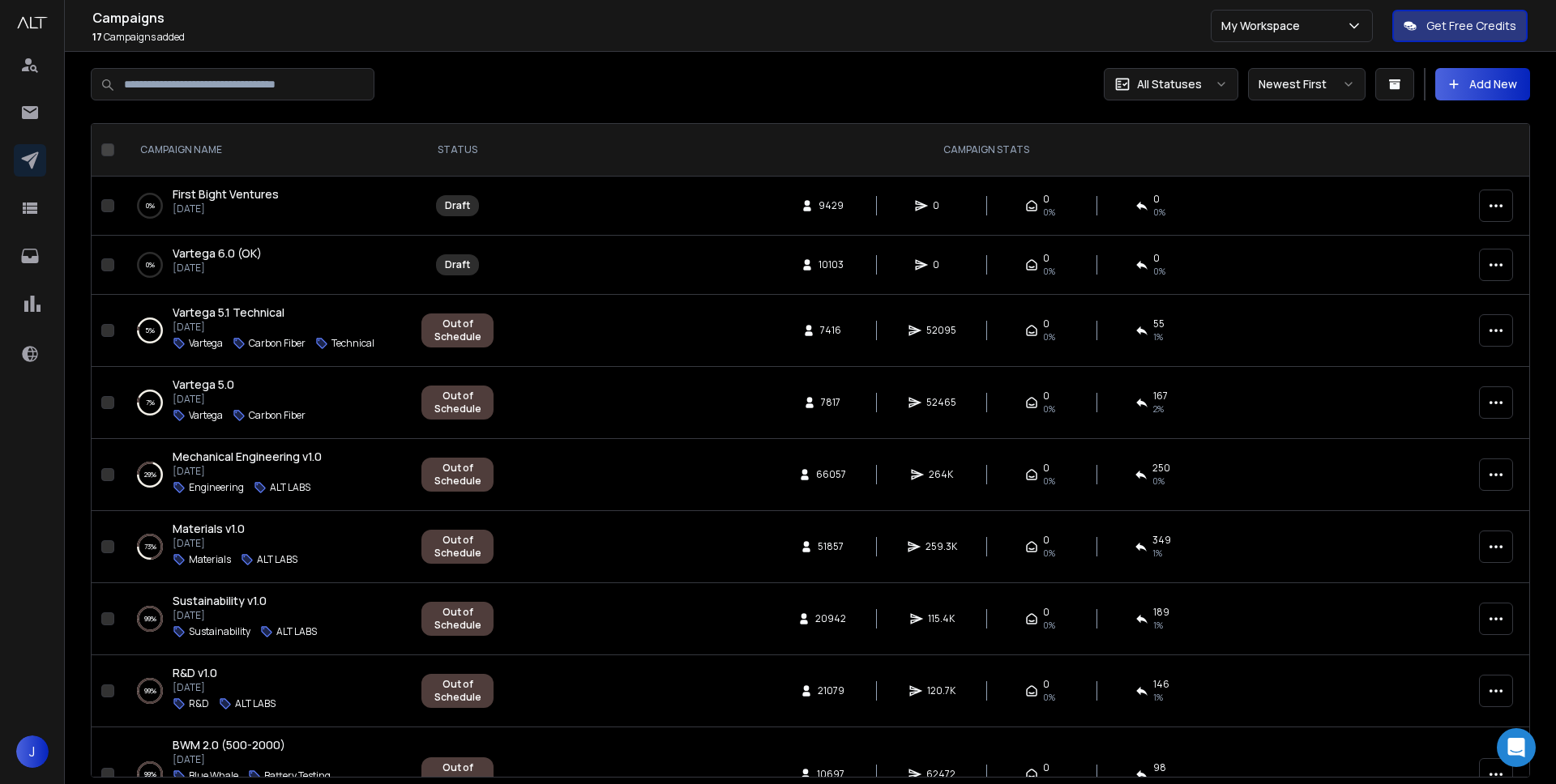
click at [262, 196] on span "First Bight Ventures" at bounding box center [225, 195] width 107 height 16
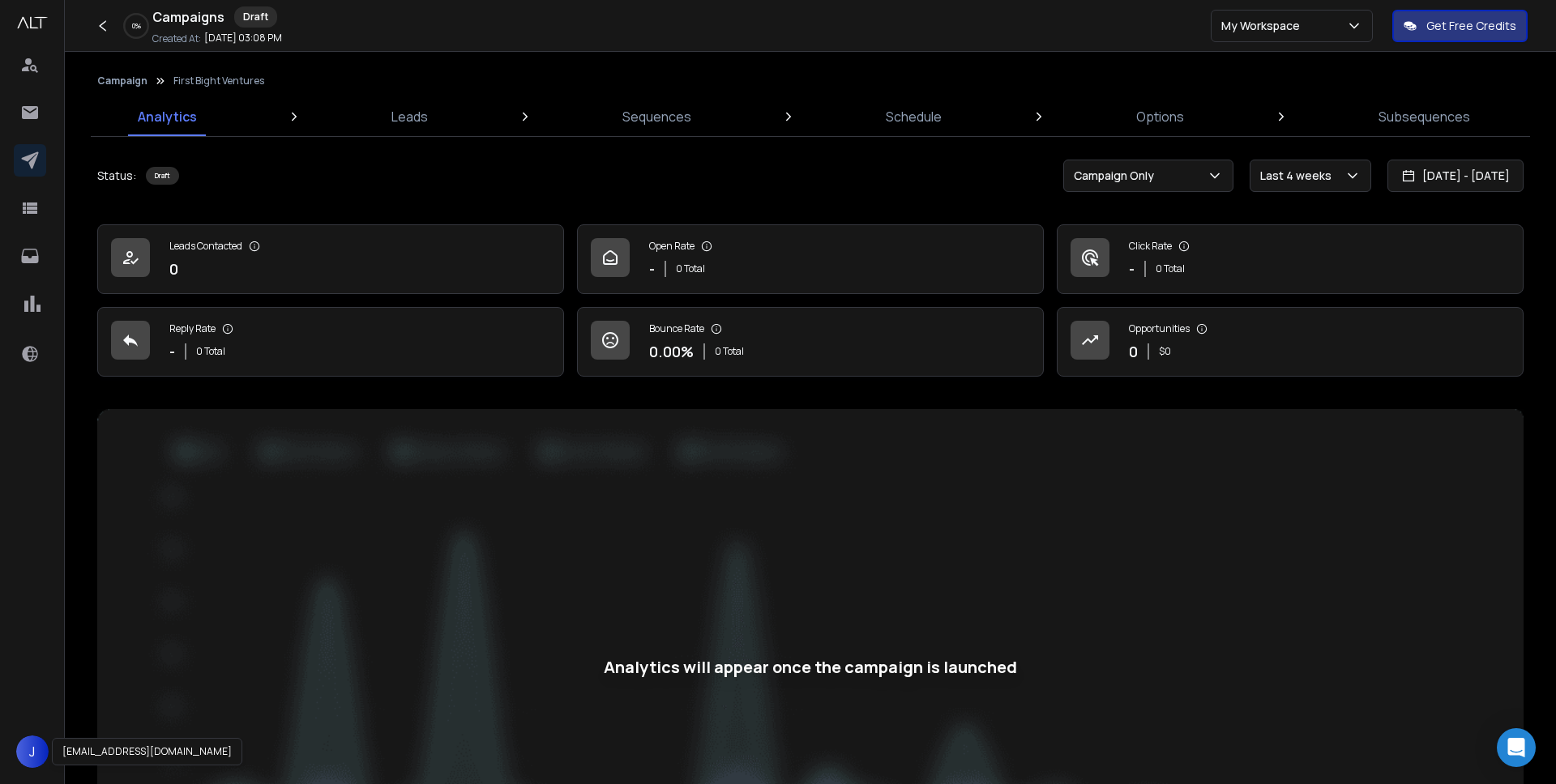
click at [31, 755] on span "J" at bounding box center [32, 751] width 32 height 32
click at [134, 720] on icon at bounding box center [136, 724] width 15 height 15
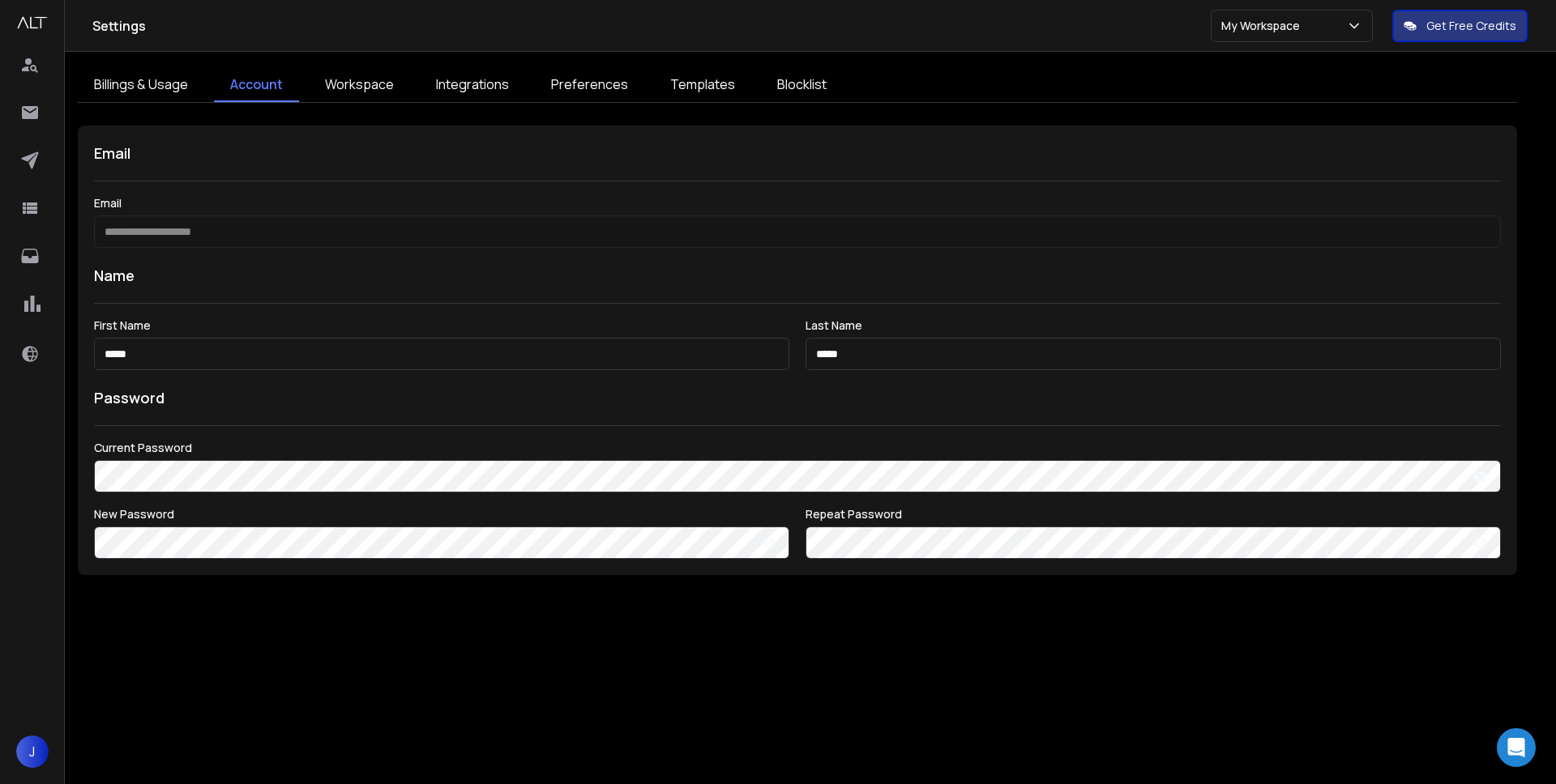
click at [359, 84] on link "Workspace" at bounding box center [360, 85] width 102 height 34
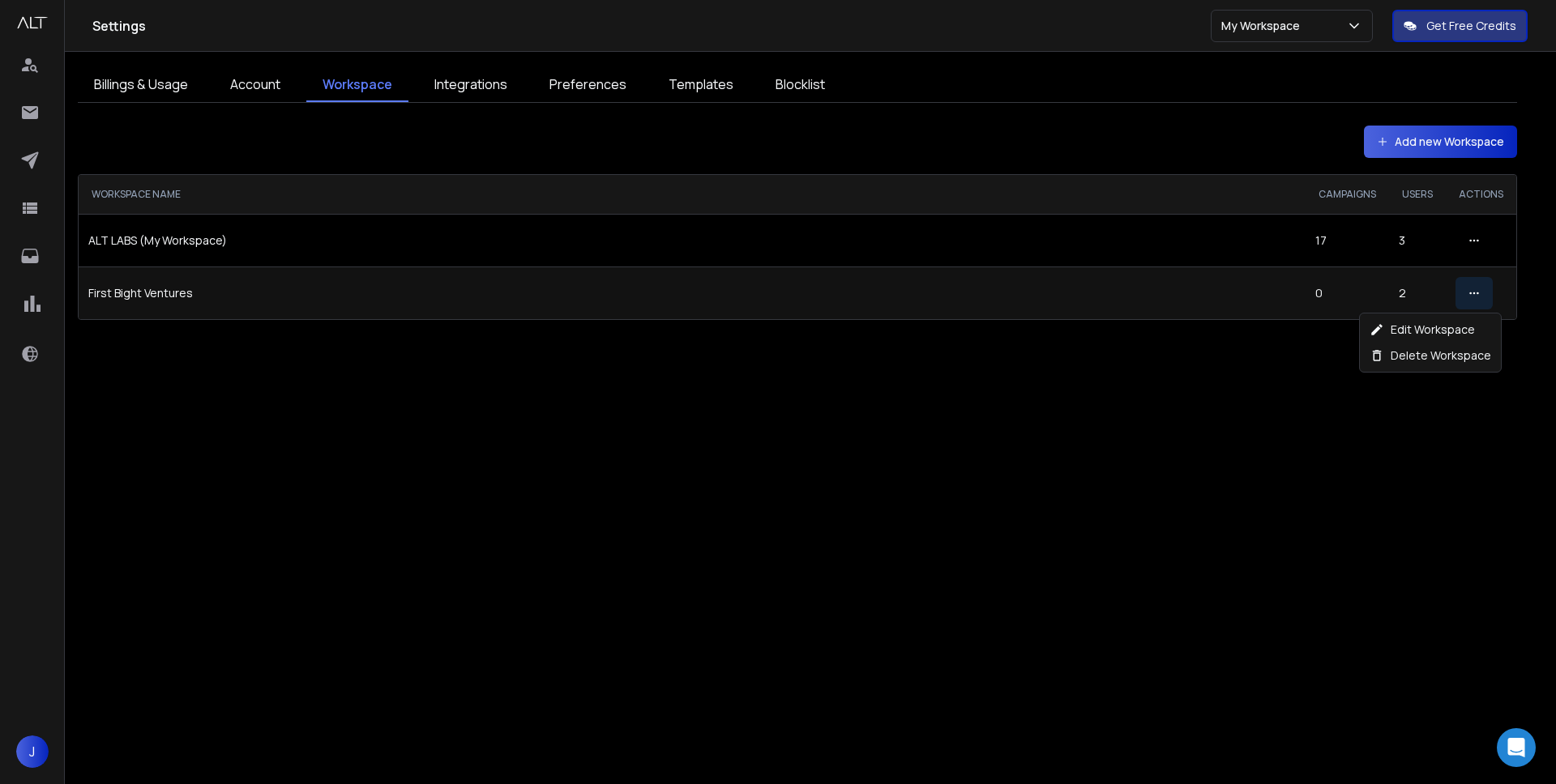
click at [1479, 295] on icon "button" at bounding box center [1474, 293] width 12 height 12
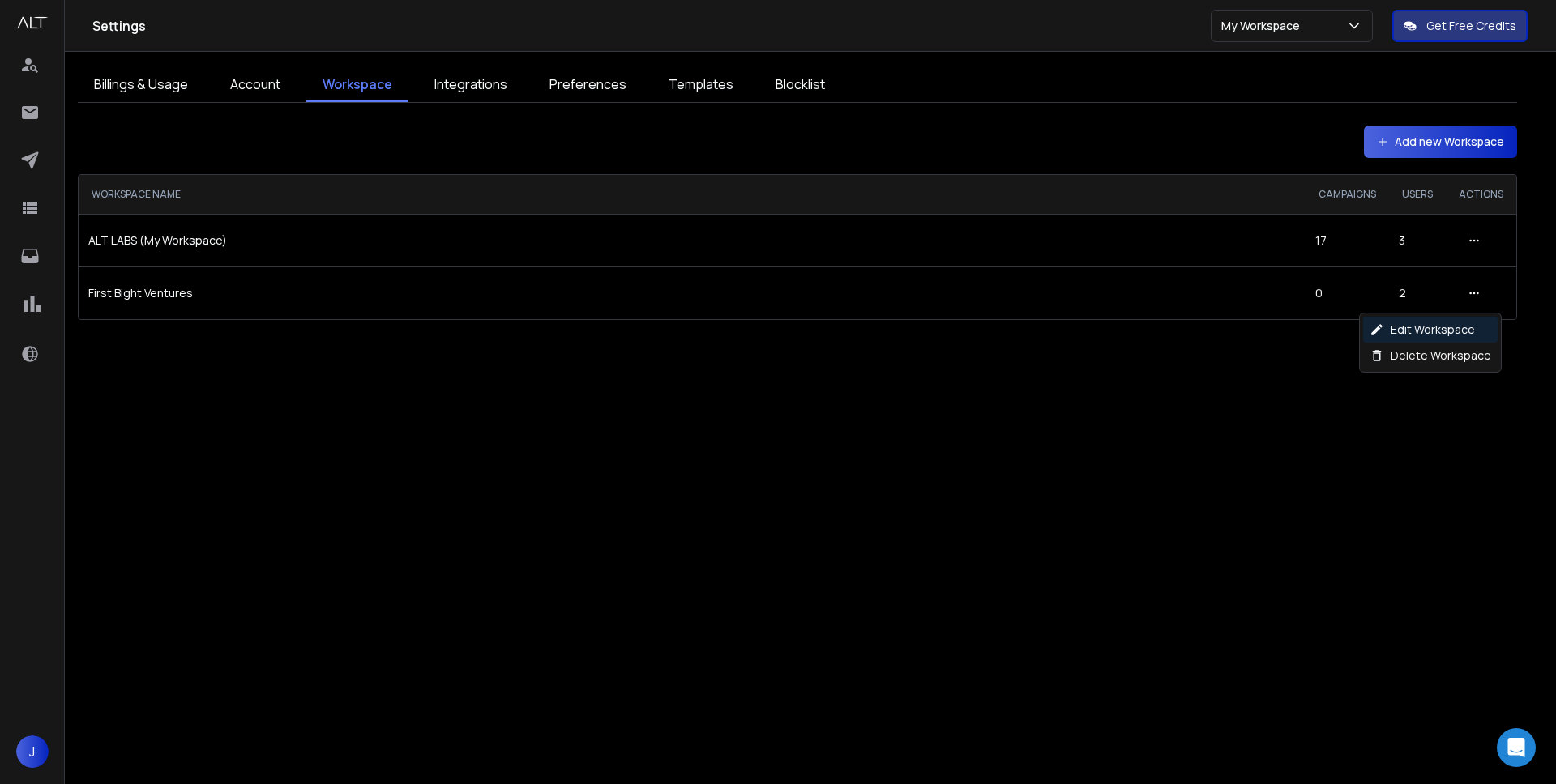
click at [1449, 328] on p "Edit Workspace" at bounding box center [1433, 329] width 84 height 17
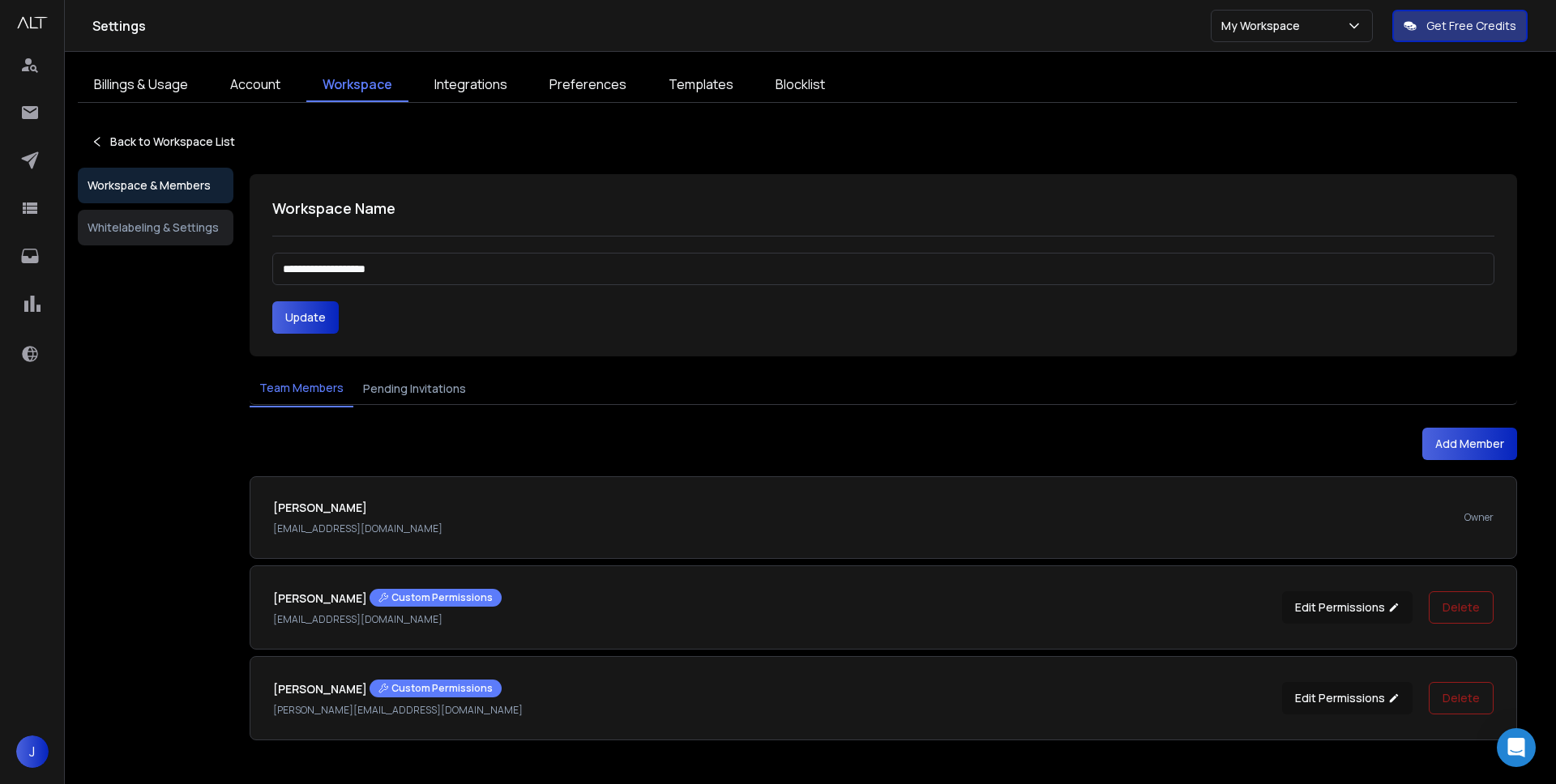
click at [427, 380] on button "Pending Invitations" at bounding box center [414, 389] width 122 height 35
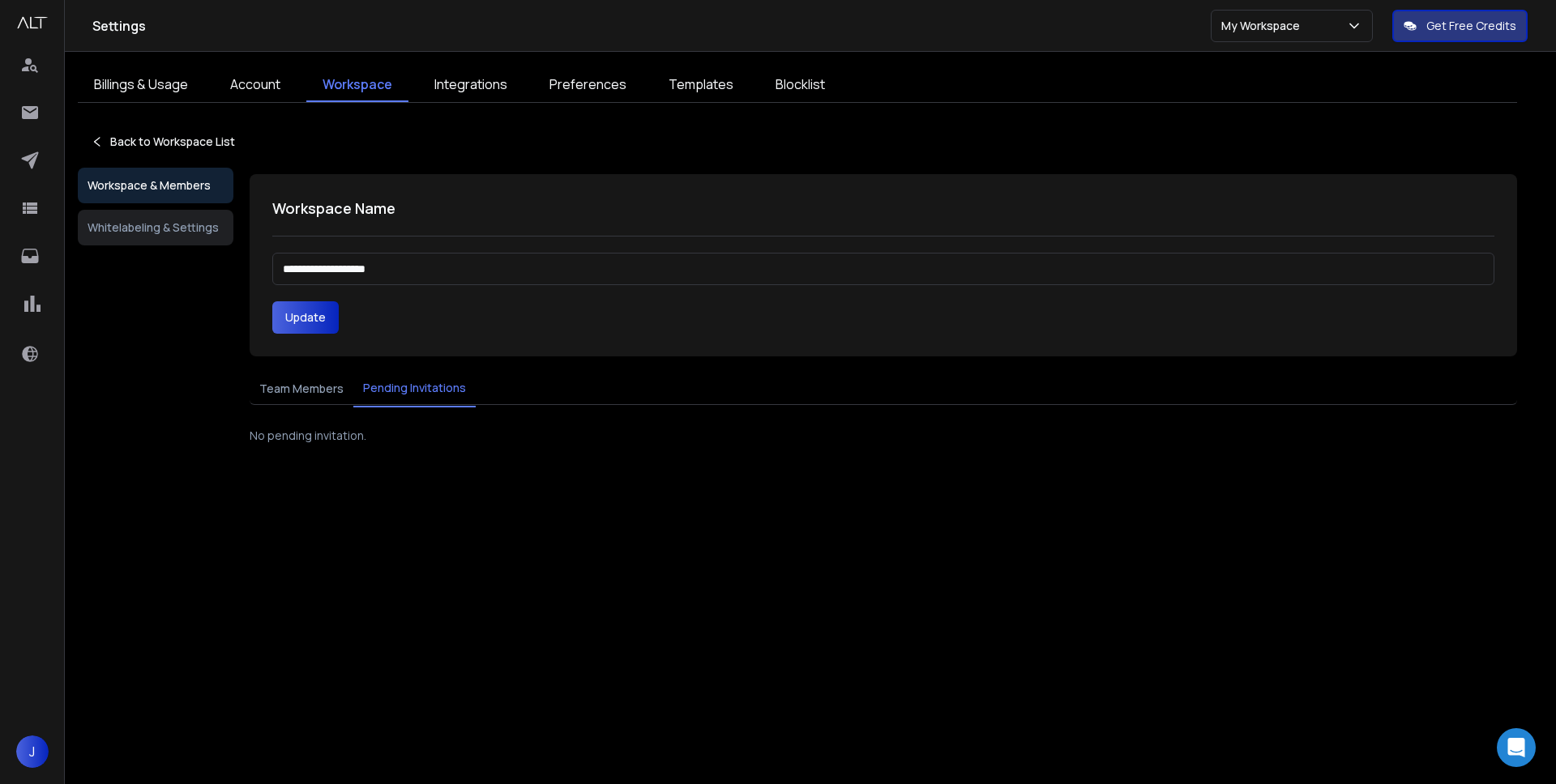
click at [276, 375] on button "Team Members" at bounding box center [301, 389] width 104 height 35
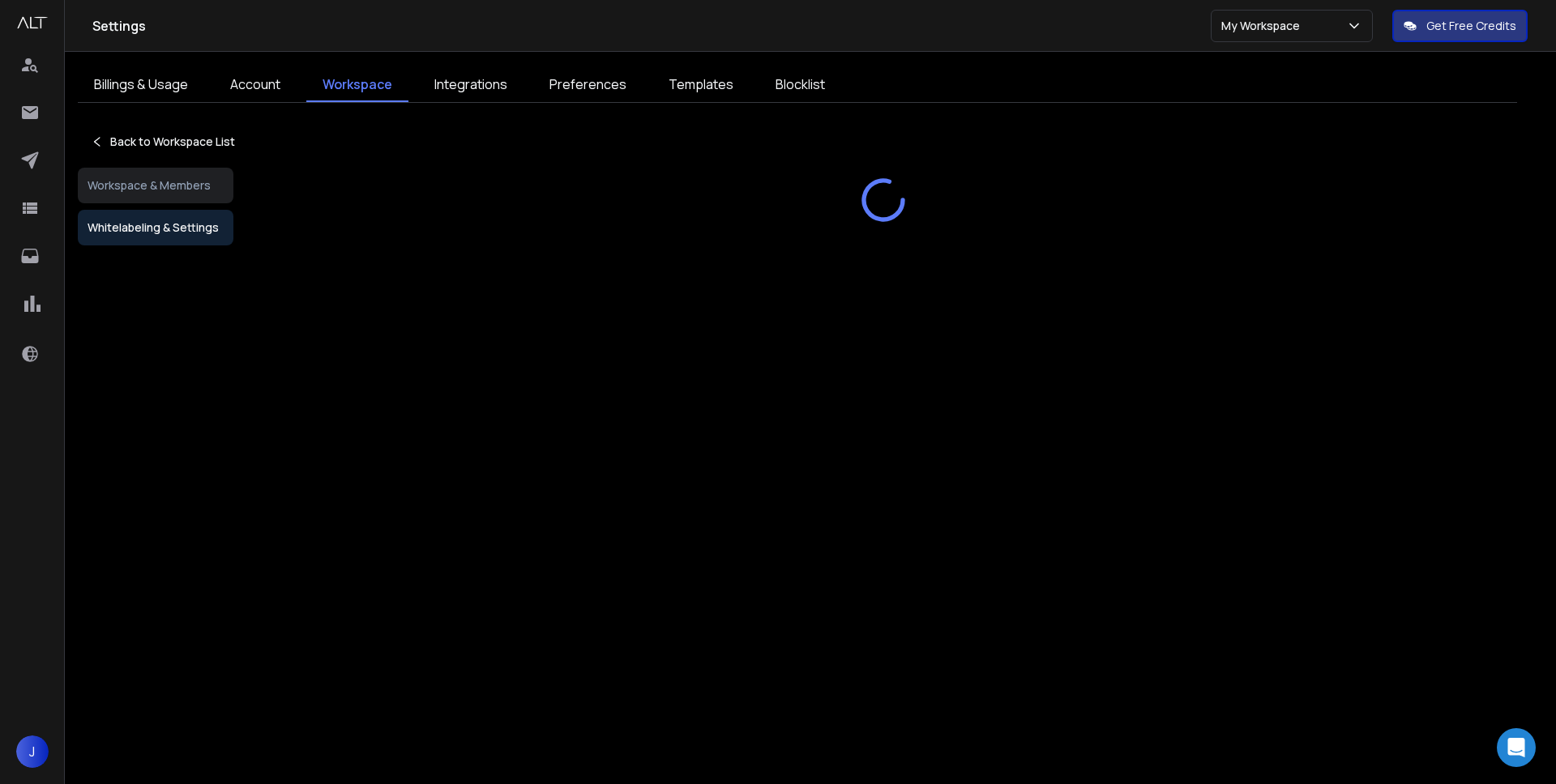
click at [102, 223] on button "Whitelabeling & Settings" at bounding box center [156, 228] width 156 height 35
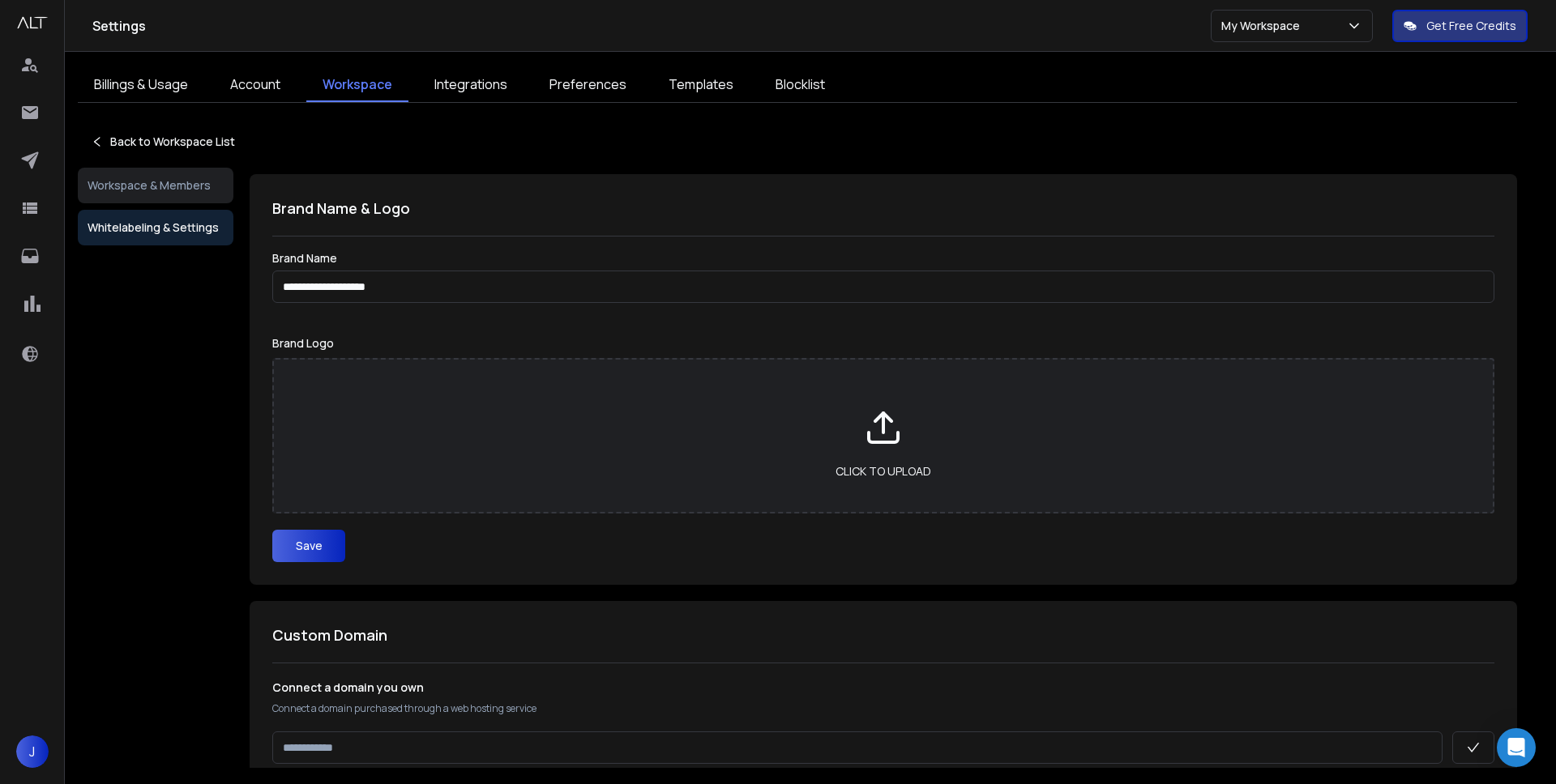
scroll to position [19, 0]
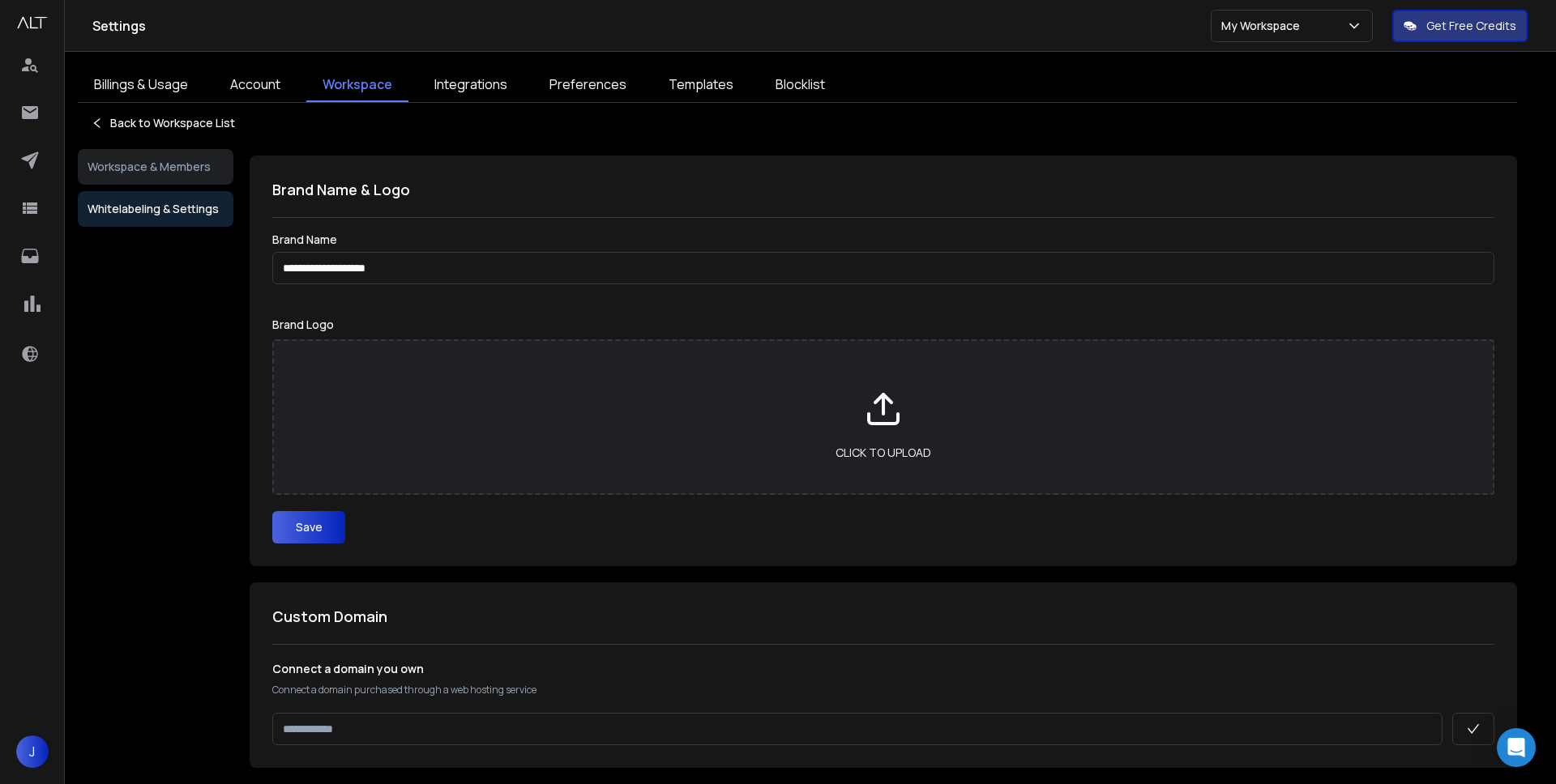
click at [366, 719] on input at bounding box center [857, 728] width 1171 height 32
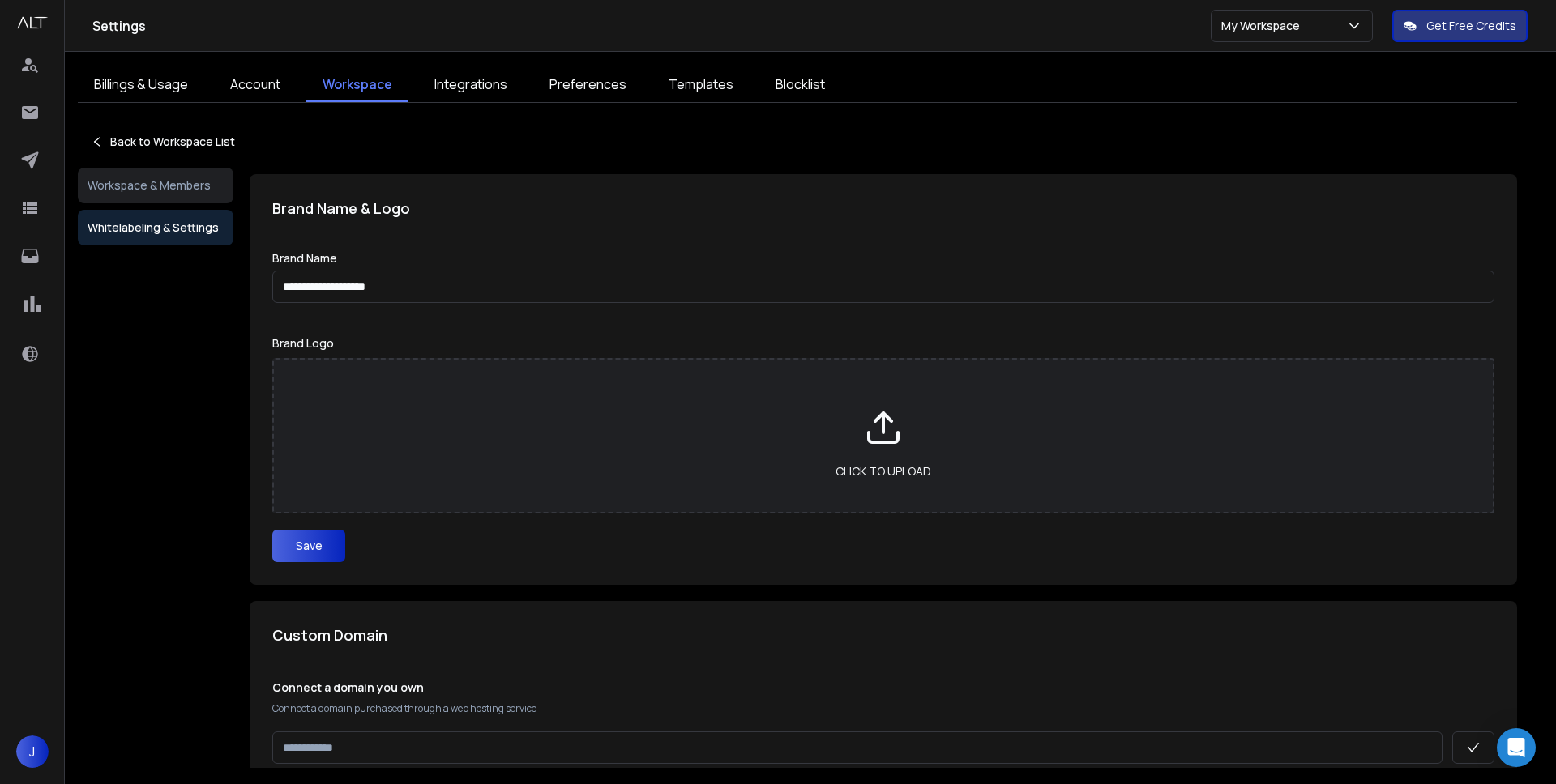
click at [265, 83] on link "Account" at bounding box center [255, 85] width 83 height 34
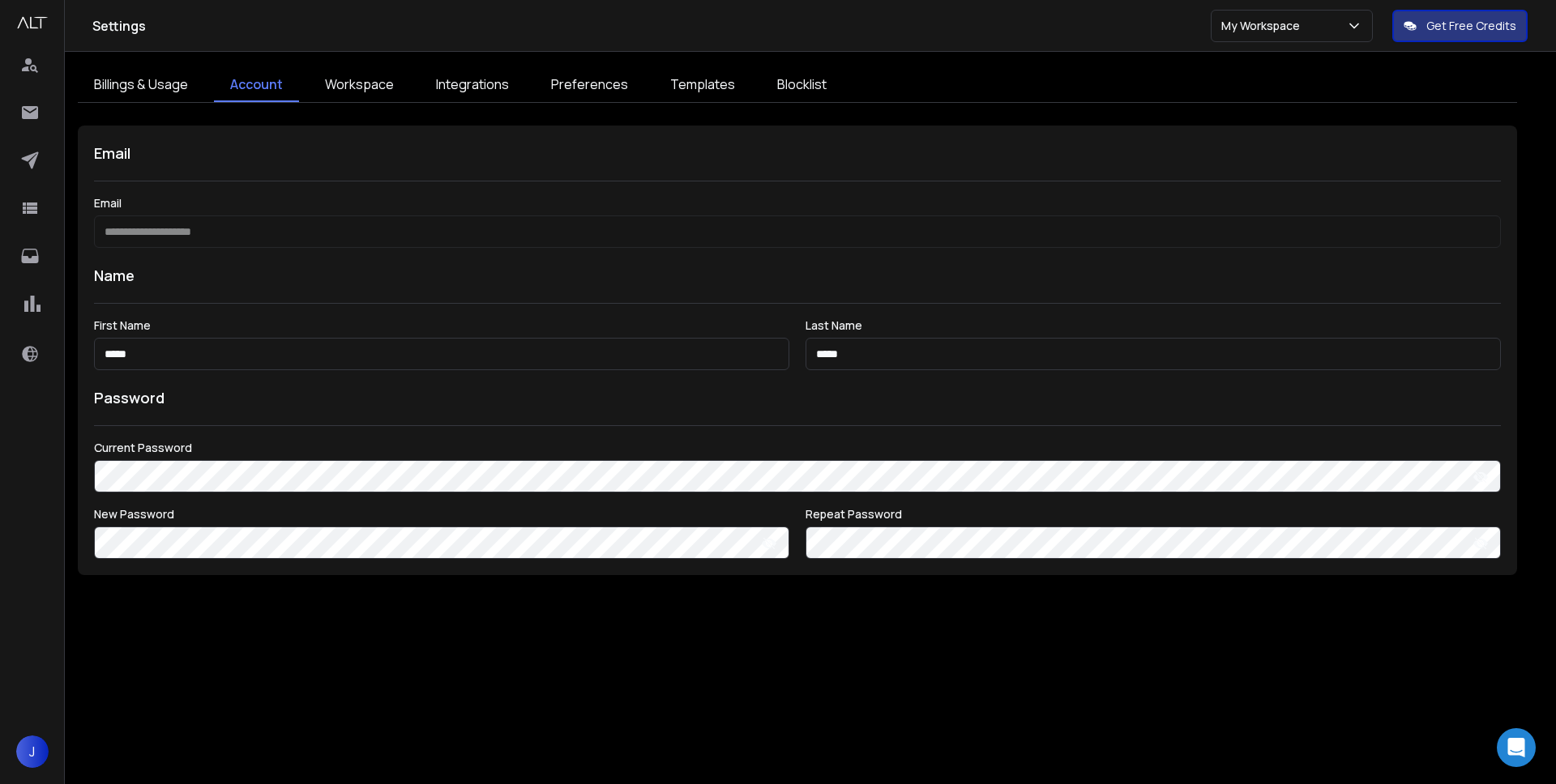
click at [141, 78] on link "Billings & Usage" at bounding box center [141, 85] width 126 height 34
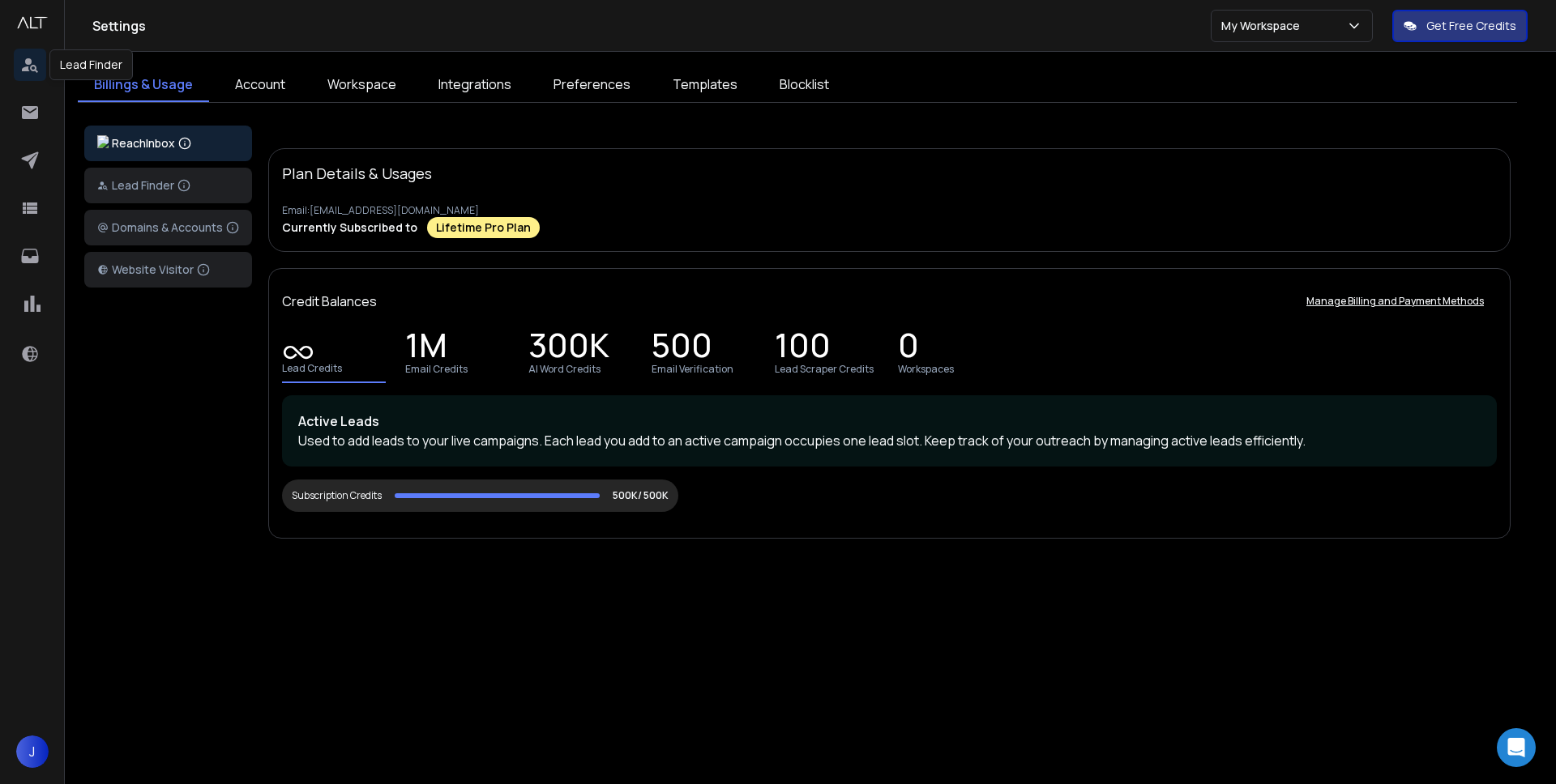
click at [35, 59] on icon at bounding box center [30, 65] width 20 height 20
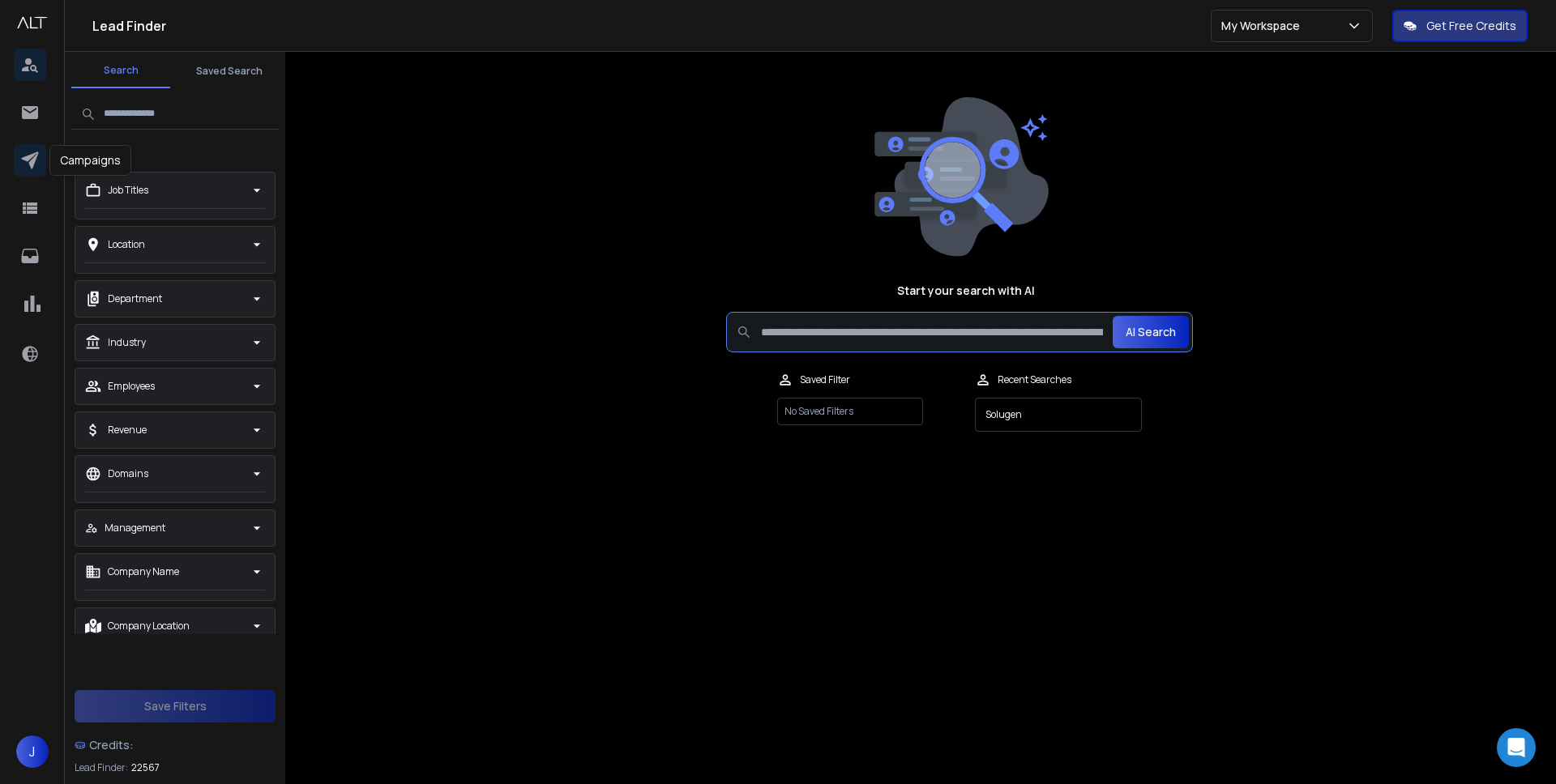
click at [32, 147] on link at bounding box center [29, 159] width 32 height 32
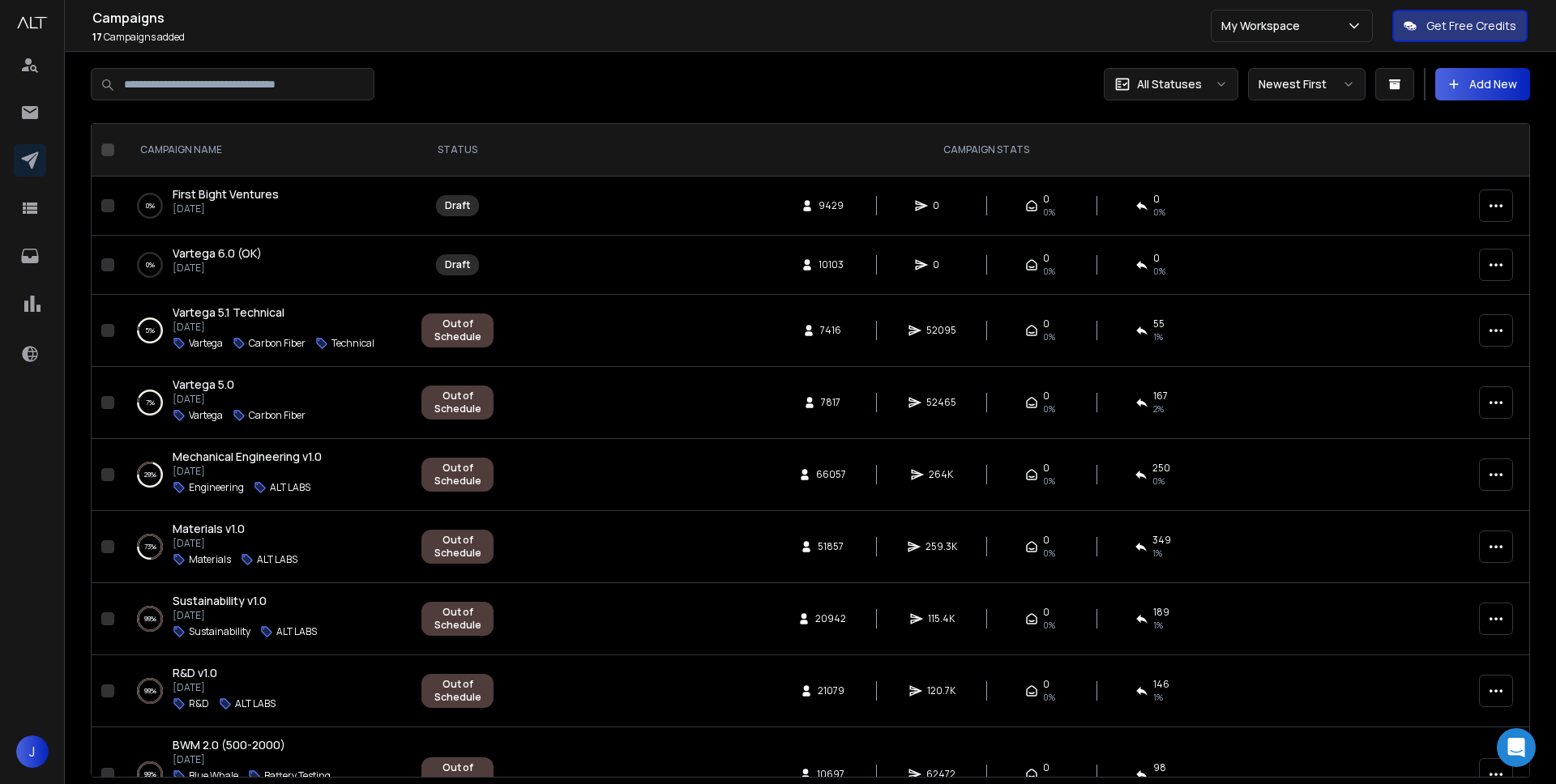
click at [262, 192] on span "First Bight Ventures" at bounding box center [225, 195] width 107 height 16
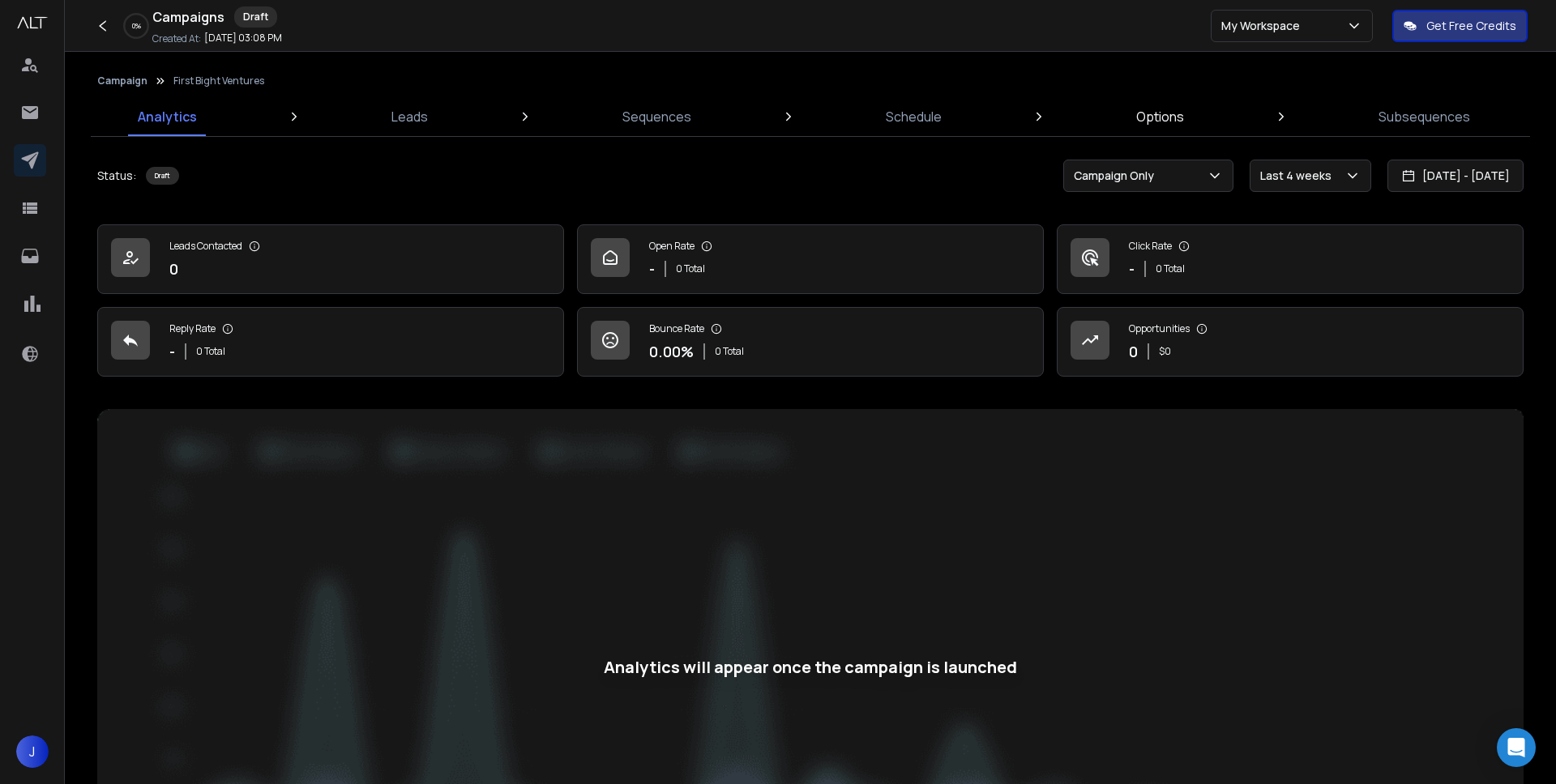
click at [1168, 117] on p "Options" at bounding box center [1160, 116] width 48 height 20
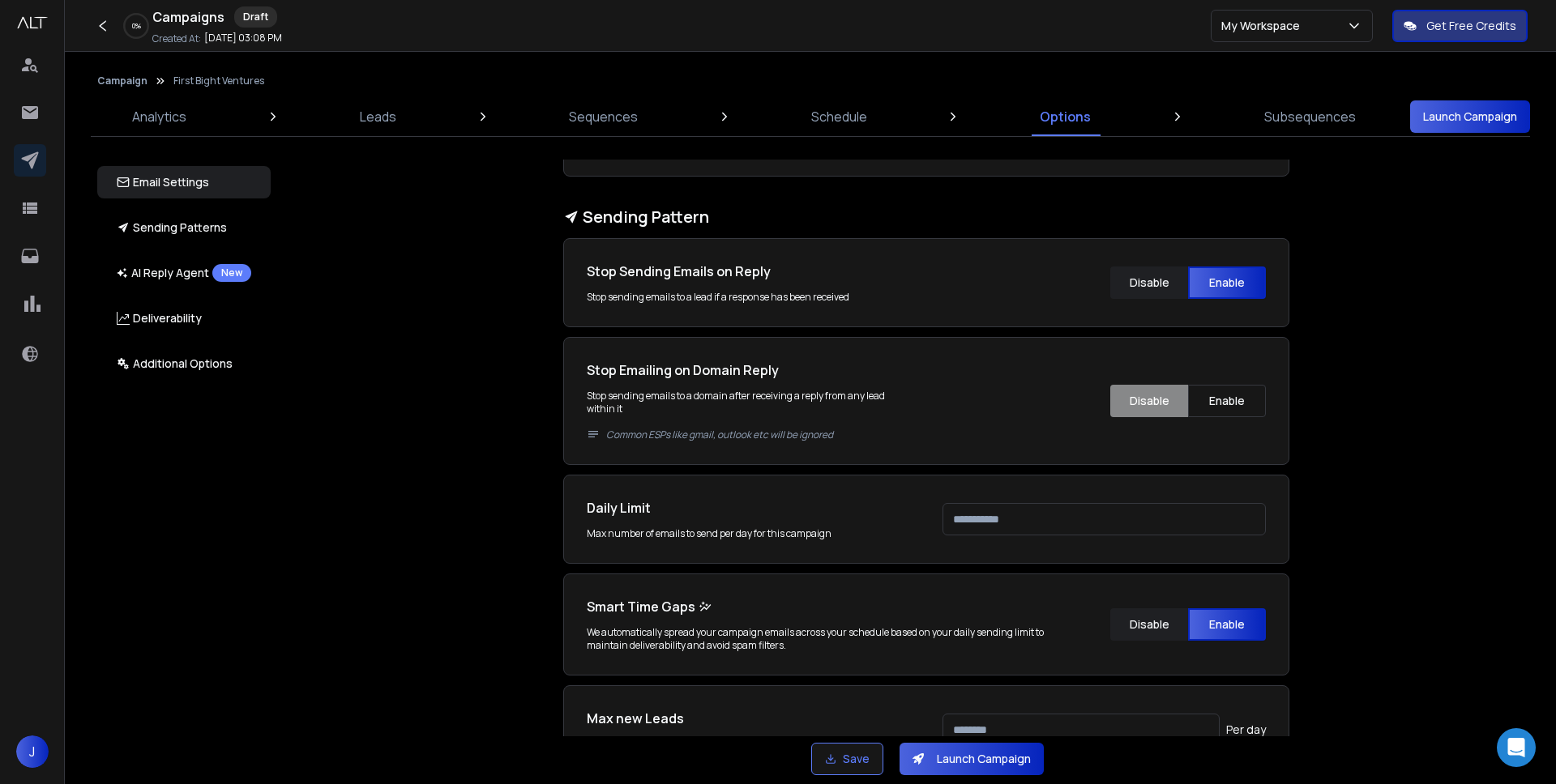
scroll to position [109, 0]
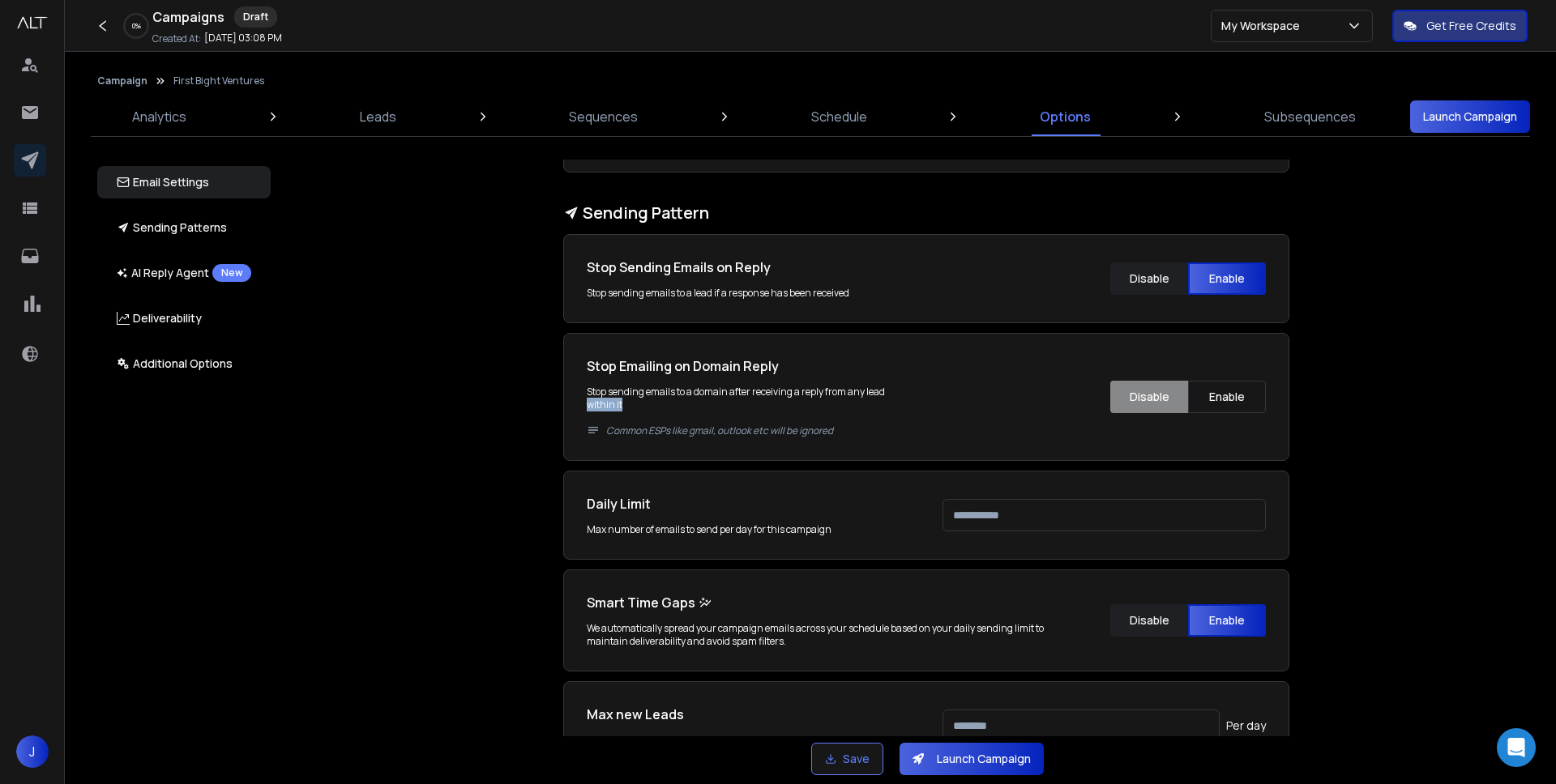
drag, startPoint x: 805, startPoint y: 406, endPoint x: 909, endPoint y: 396, distance: 104.5
click at [909, 396] on div "Stop Emailing on Domain Reply Stop sending emails to a domain after receiving a…" at bounding box center [926, 397] width 679 height 81
click at [909, 397] on div "Stop Emailing on Domain Reply Stop sending emails to a domain after receiving a…" at bounding box center [926, 397] width 679 height 81
drag, startPoint x: 890, startPoint y: 400, endPoint x: 855, endPoint y: 394, distance: 35.5
click at [855, 394] on p "Stop sending emails to a domain after receiving a reply from any lead within it…" at bounding box center [748, 411] width 324 height 52
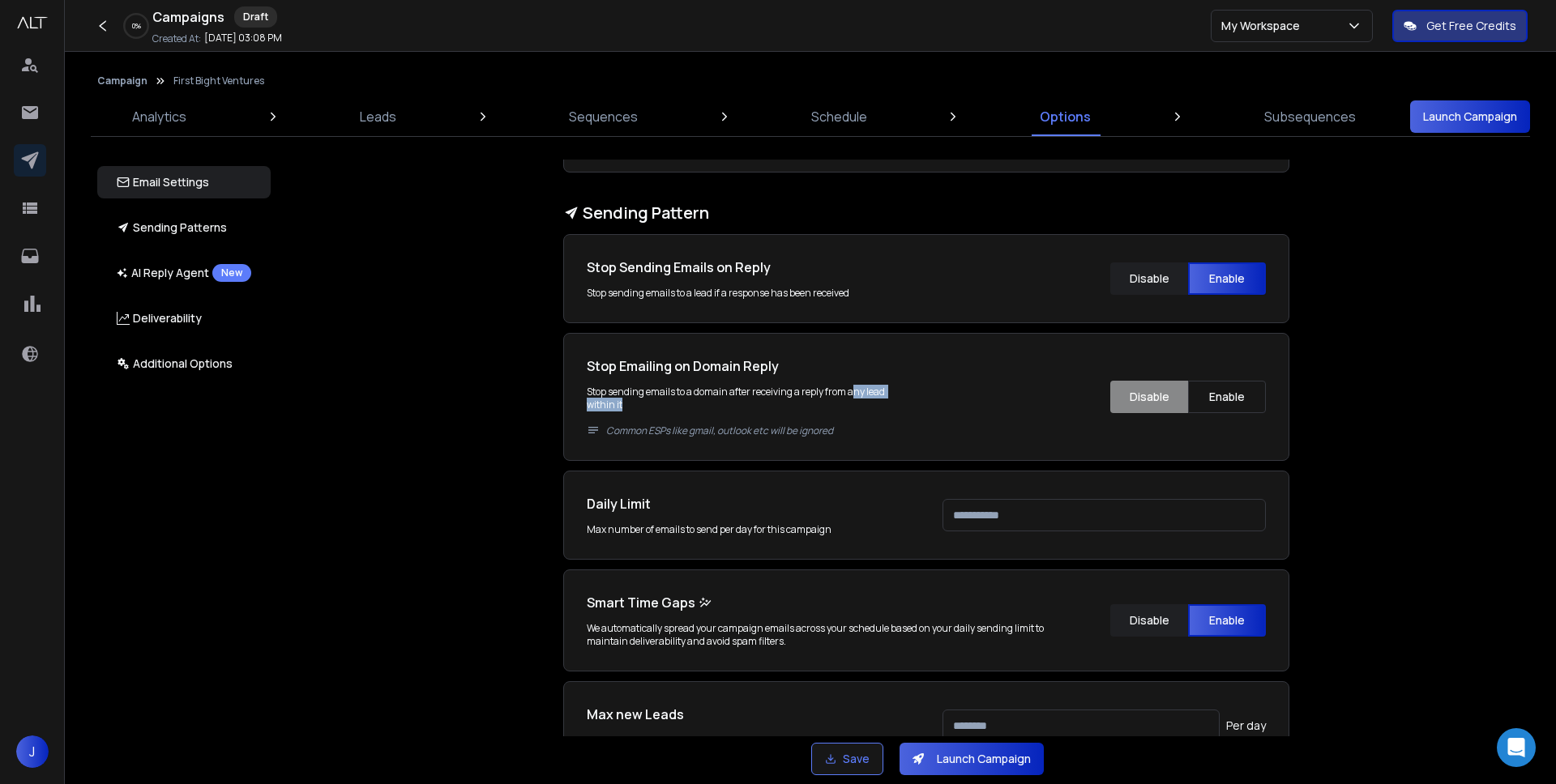
click at [855, 394] on p "Stop sending emails to a domain after receiving a reply from any lead within it…" at bounding box center [748, 411] width 324 height 52
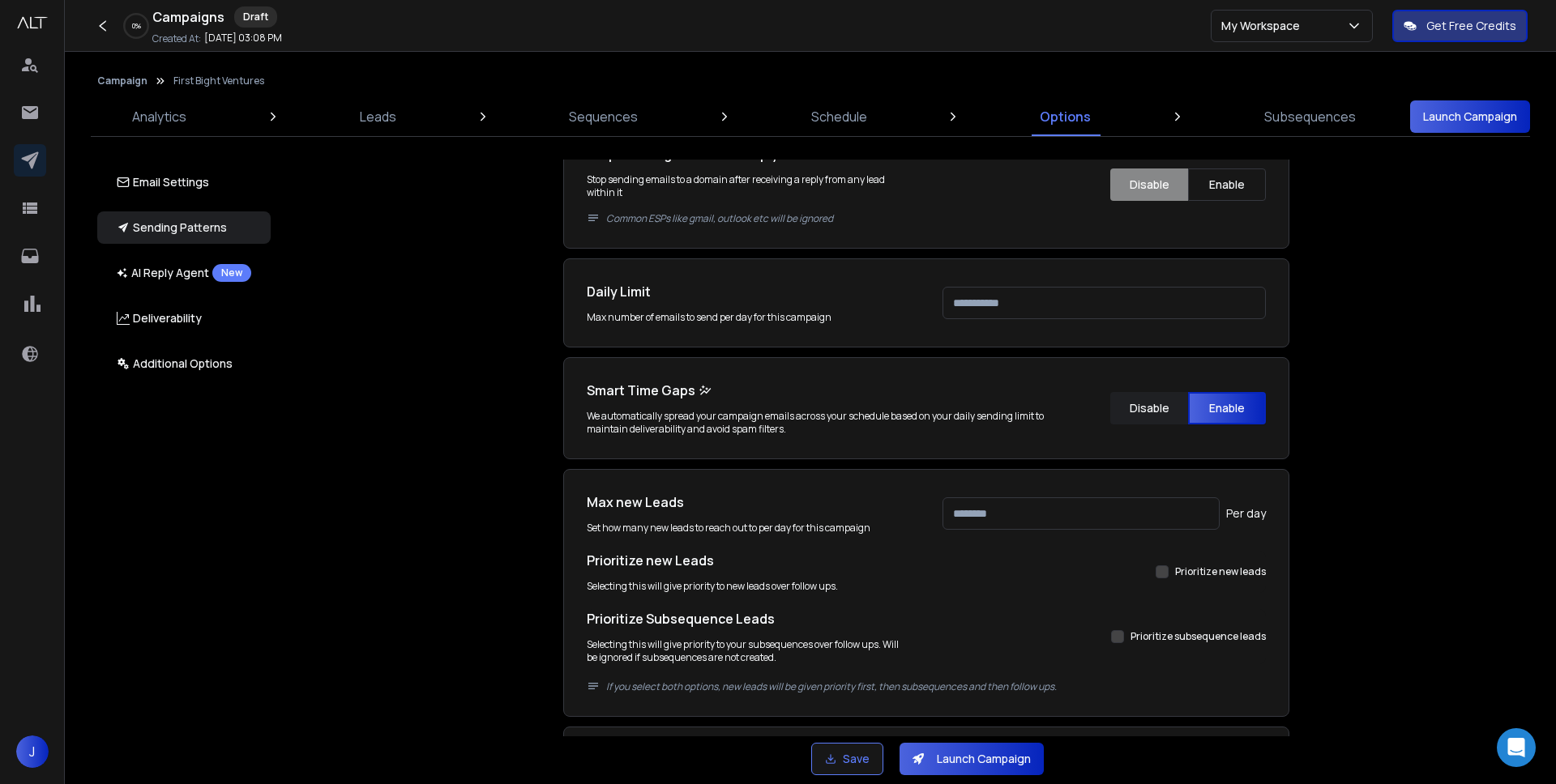
scroll to position [326, 0]
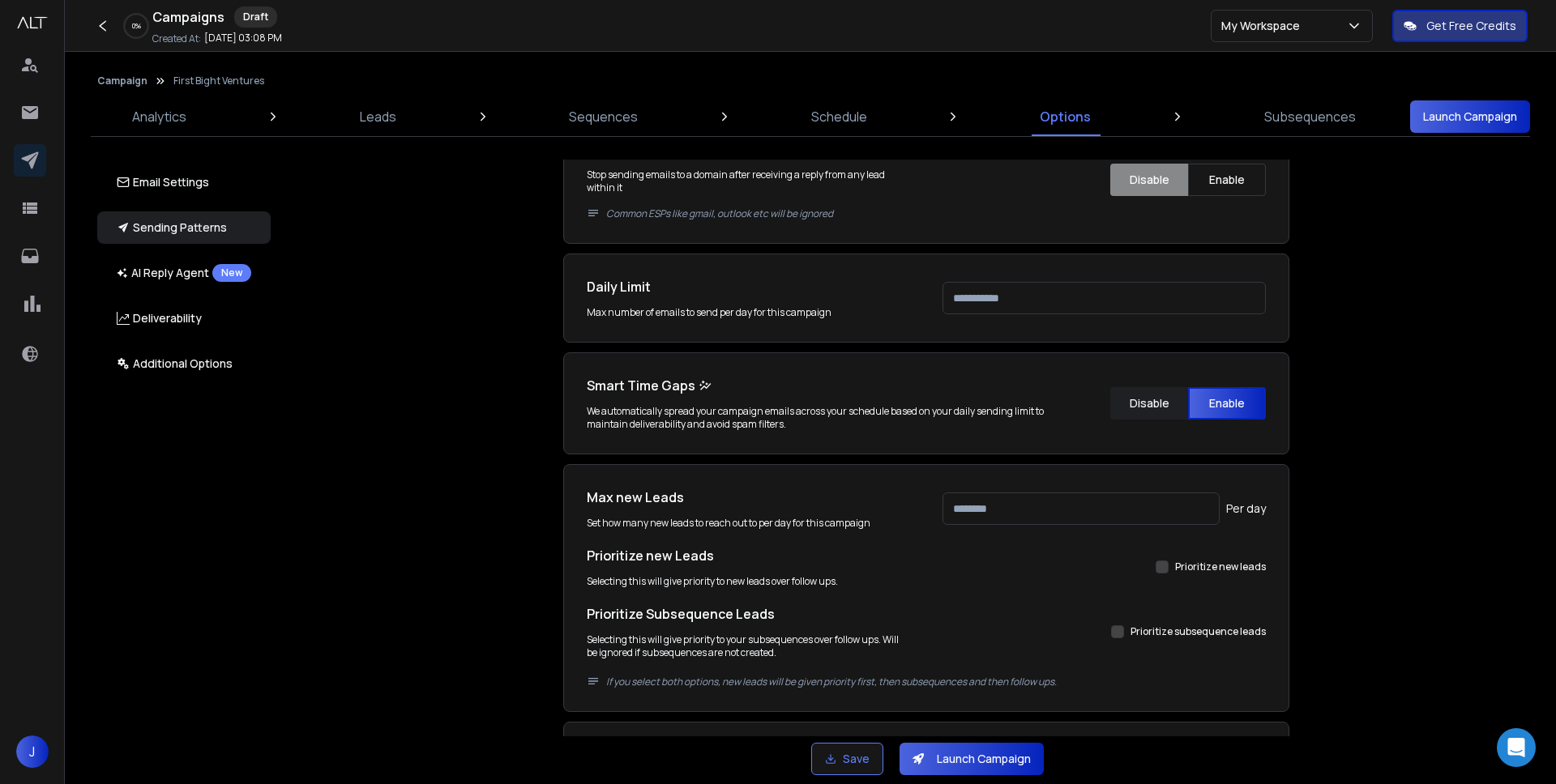
drag, startPoint x: 988, startPoint y: 302, endPoint x: 913, endPoint y: 295, distance: 75.3
click at [913, 295] on div "Daily Limit Max number of emails to send per day for this campaign ***" at bounding box center [926, 297] width 679 height 42
type input "****"
click at [929, 350] on div "**********" at bounding box center [926, 522] width 726 height 1075
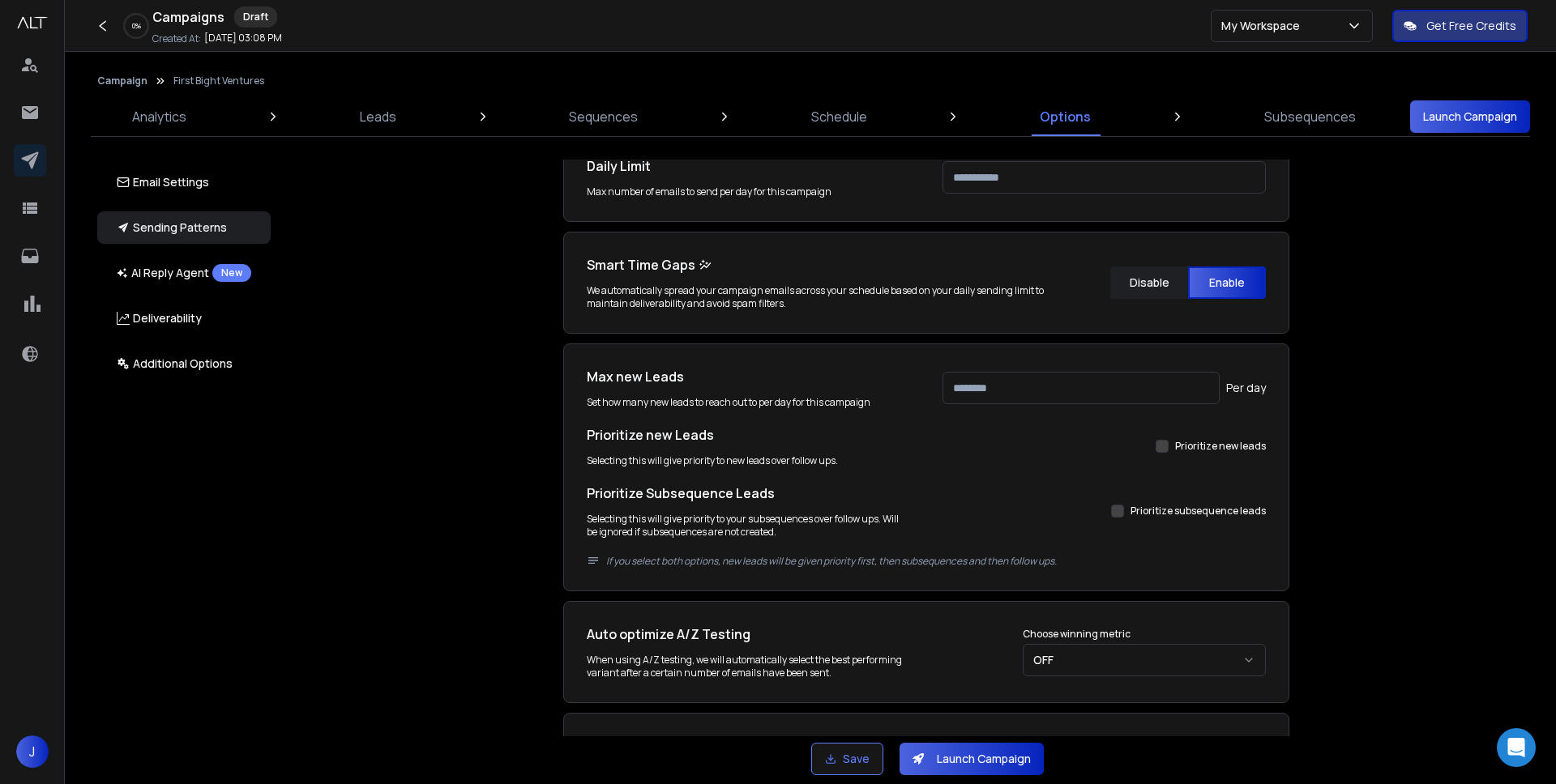
scroll to position [452, 0]
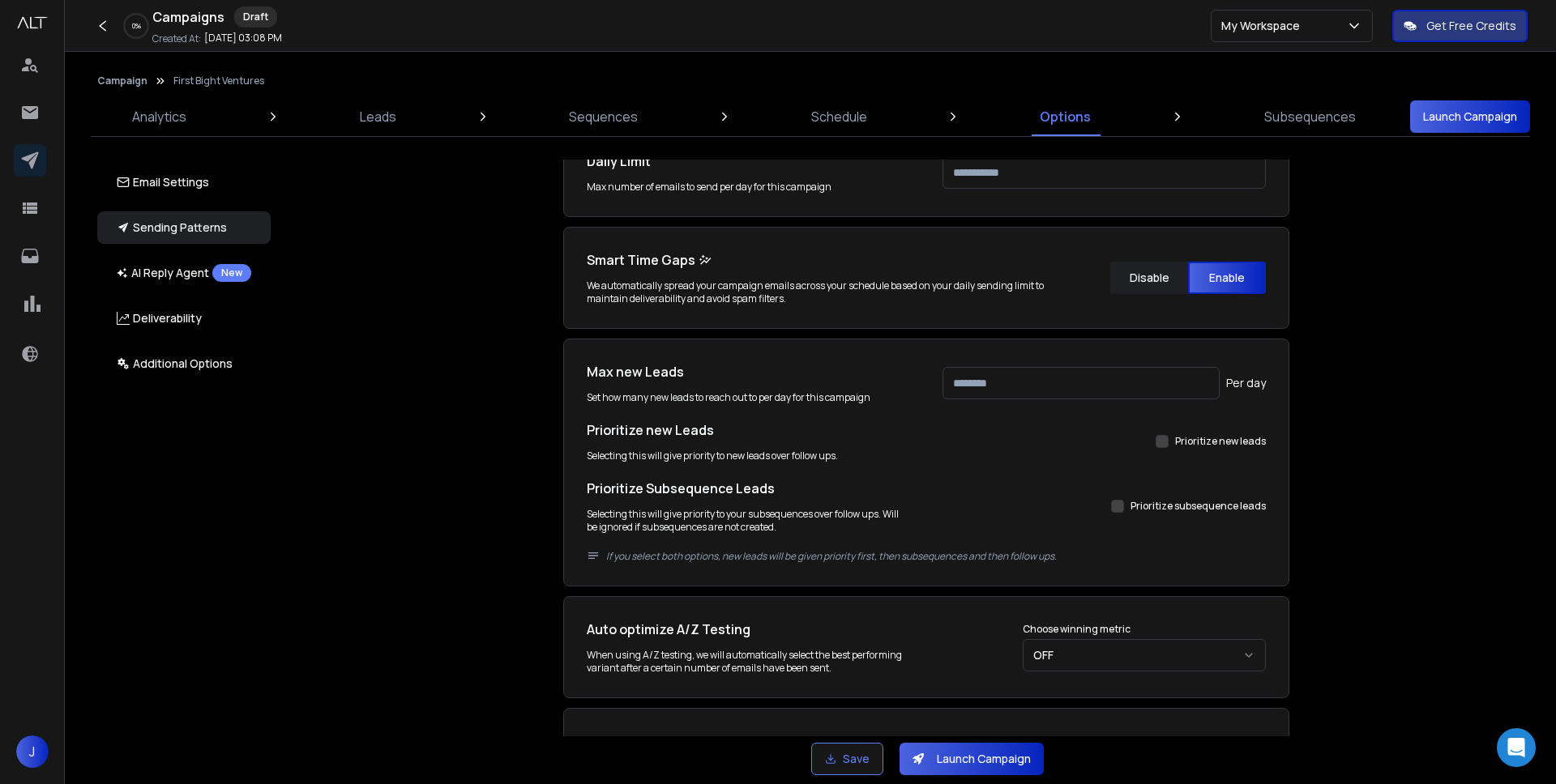
drag, startPoint x: 986, startPoint y: 375, endPoint x: 935, endPoint y: 379, distance: 51.2
click at [935, 379] on div "Max new Leads Set how many new leads to reach out to per day for this campaign …" at bounding box center [926, 382] width 679 height 42
type input "****"
click at [808, 420] on h1 "Prioritize new Leads" at bounding box center [748, 430] width 324 height 20
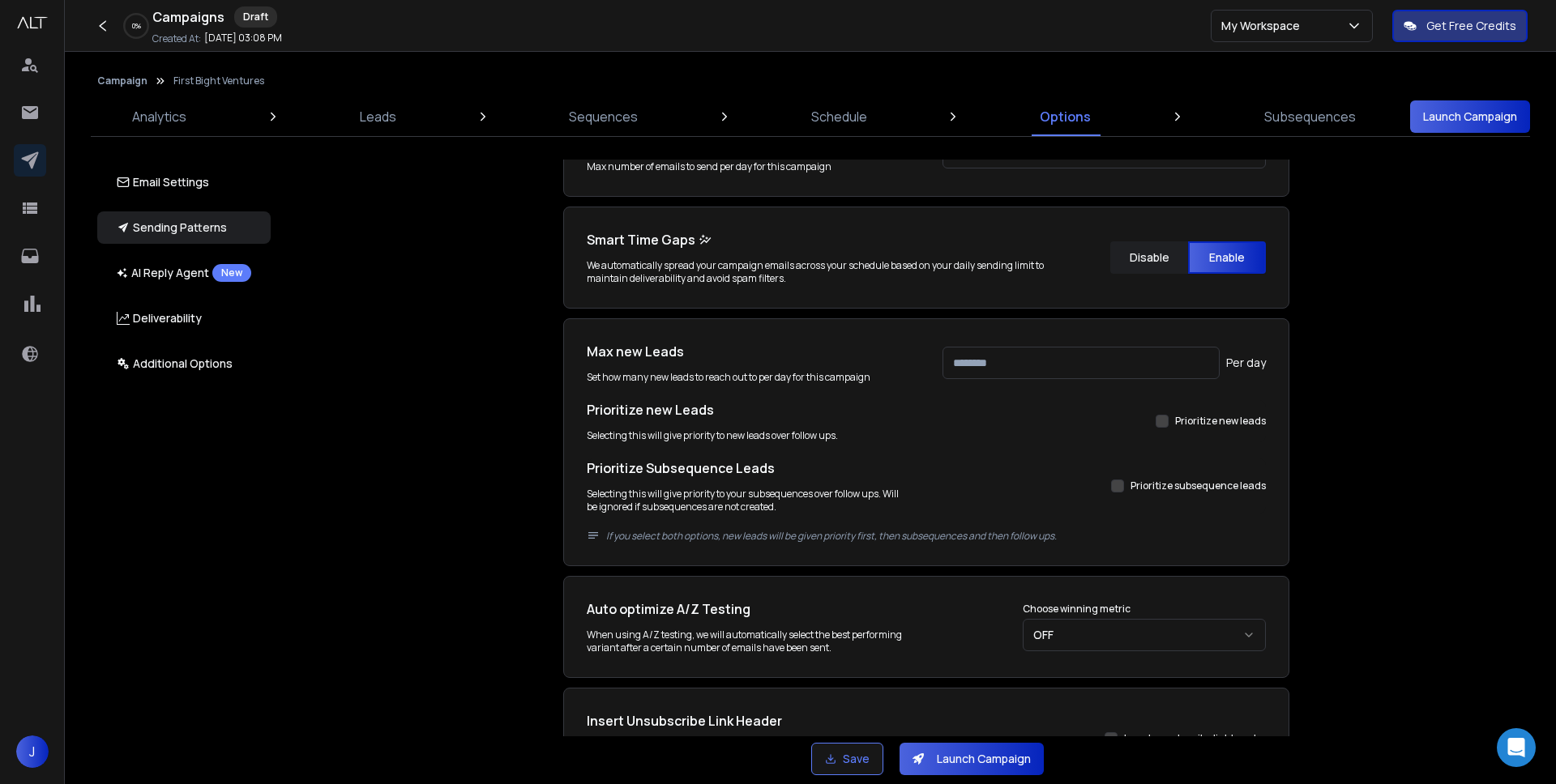
click at [1161, 423] on button "Prioritize new leads" at bounding box center [1162, 420] width 13 height 13
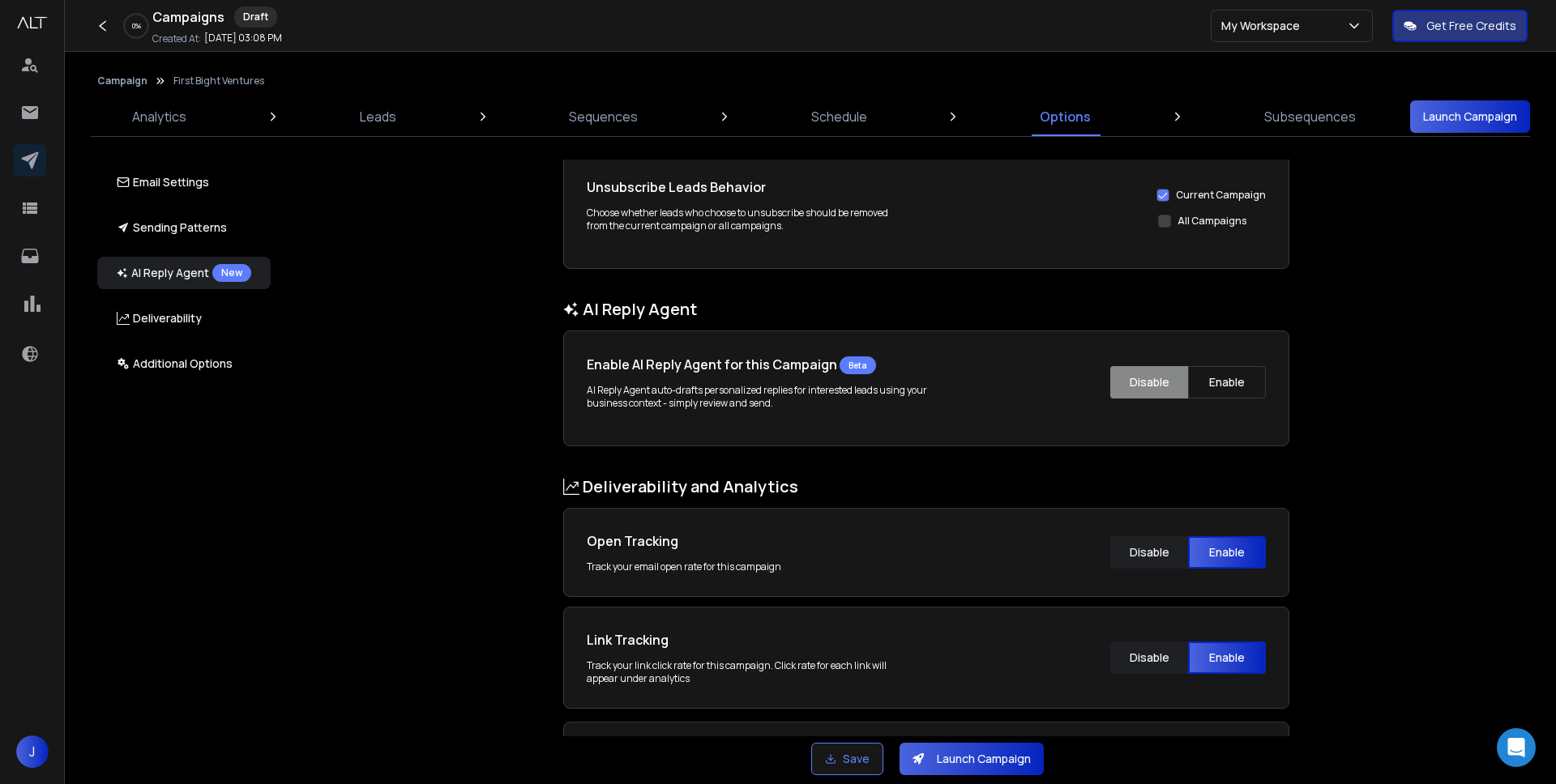
scroll to position [1093, 0]
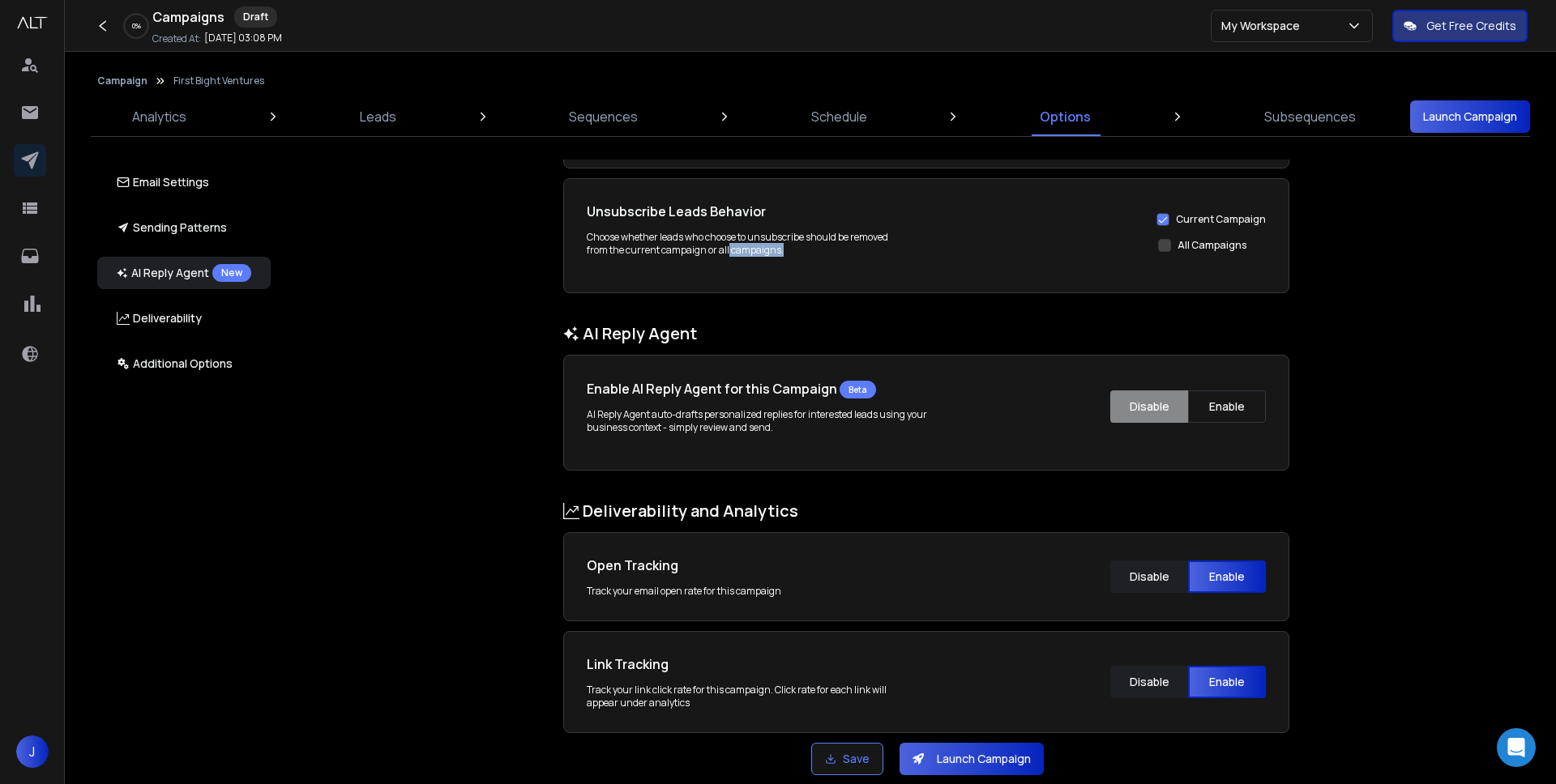
drag, startPoint x: 787, startPoint y: 250, endPoint x: 727, endPoint y: 245, distance: 60.2
click at [727, 245] on p "Choose whether leads who choose to unsubscribe should be removed from the curre…" at bounding box center [748, 243] width 324 height 26
drag, startPoint x: 727, startPoint y: 240, endPoint x: 812, endPoint y: 259, distance: 87.1
click at [812, 259] on div "Choose whether leads who choose to unsubscribe should be removed from the curre…" at bounding box center [748, 250] width 324 height 39
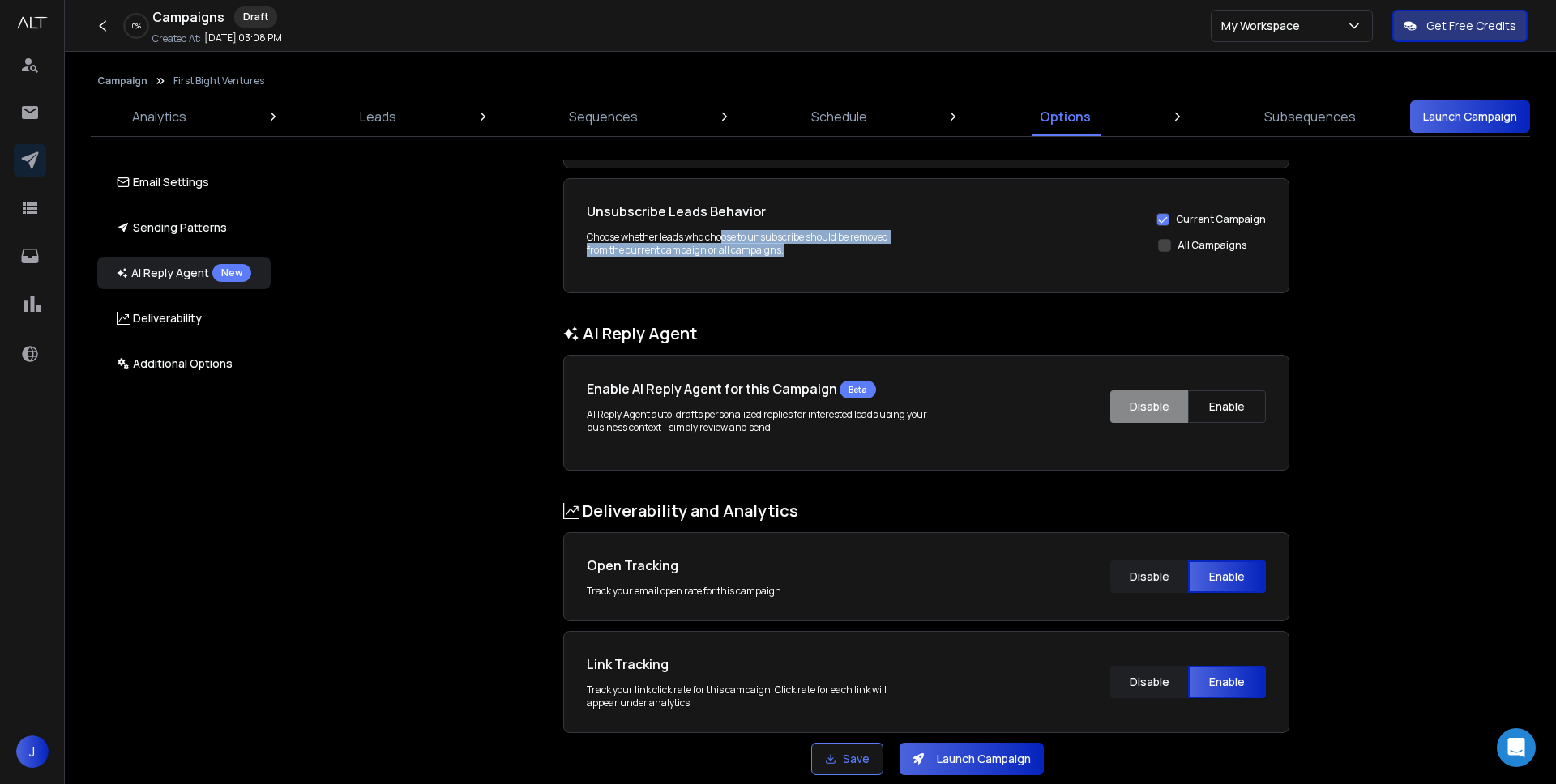
click at [812, 259] on div "Choose whether leads who choose to unsubscribe should be removed from the curre…" at bounding box center [748, 250] width 324 height 39
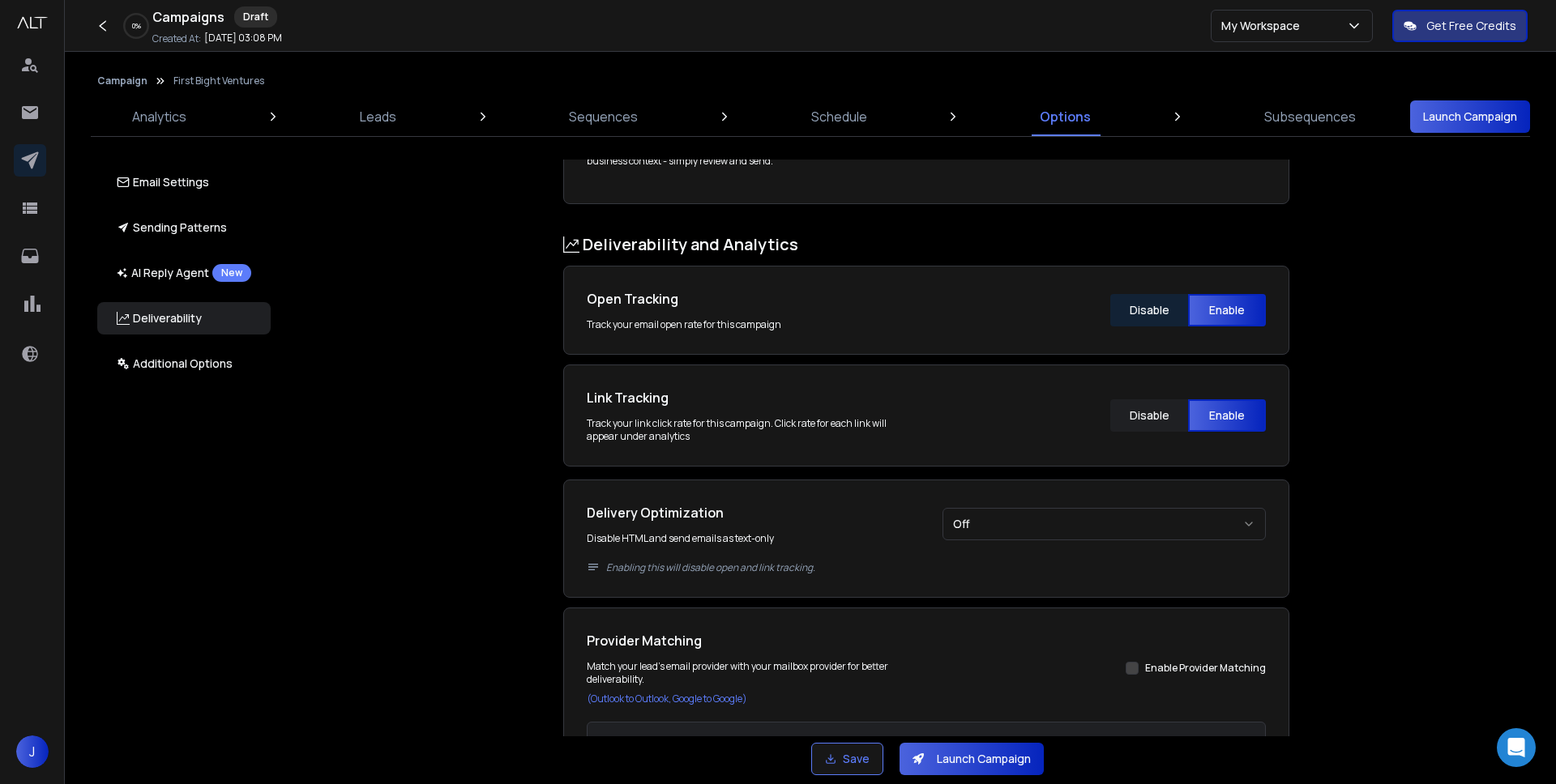
scroll to position [1371, 0]
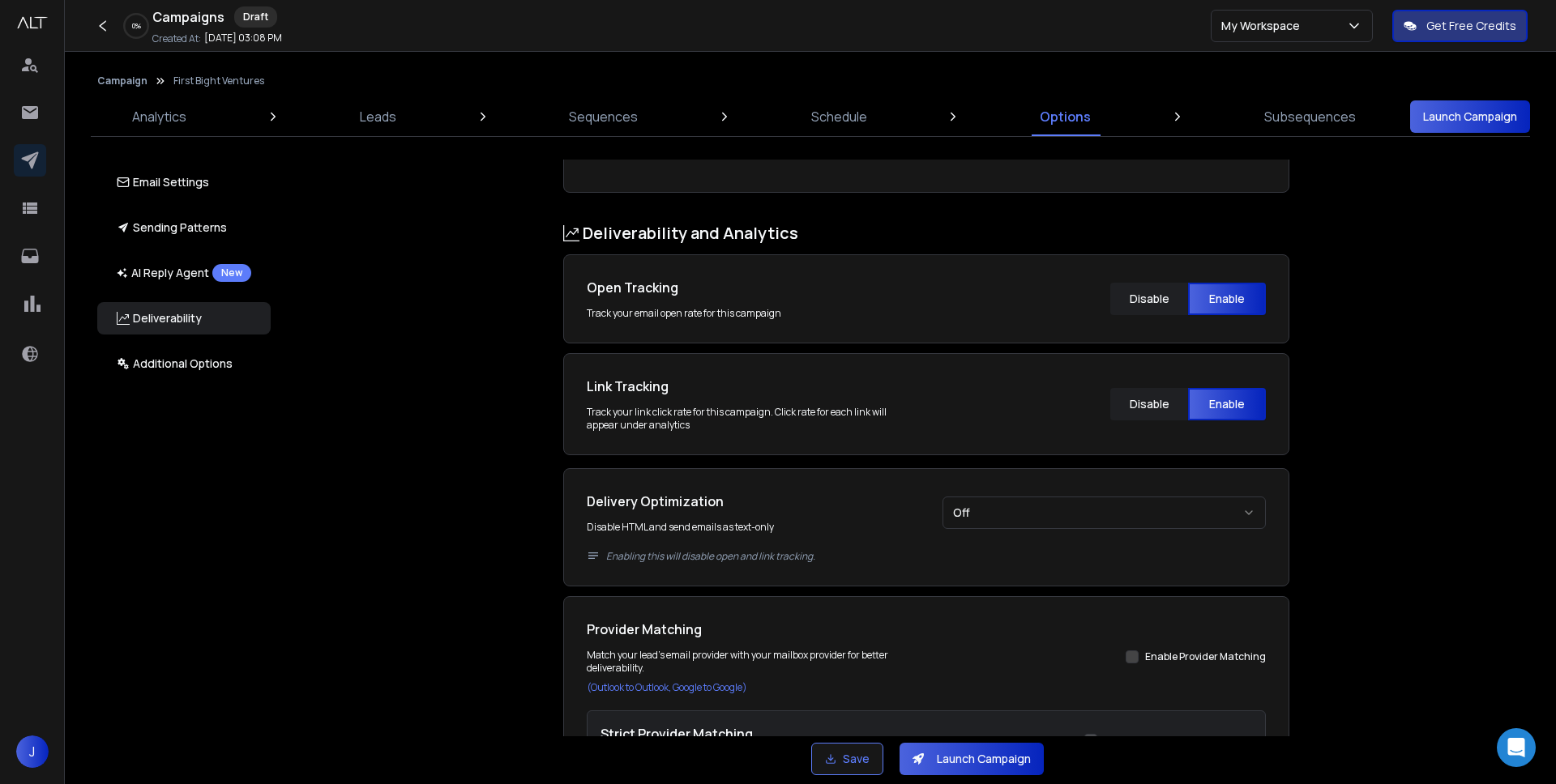
click at [1035, 516] on button "Off" at bounding box center [1104, 512] width 324 height 32
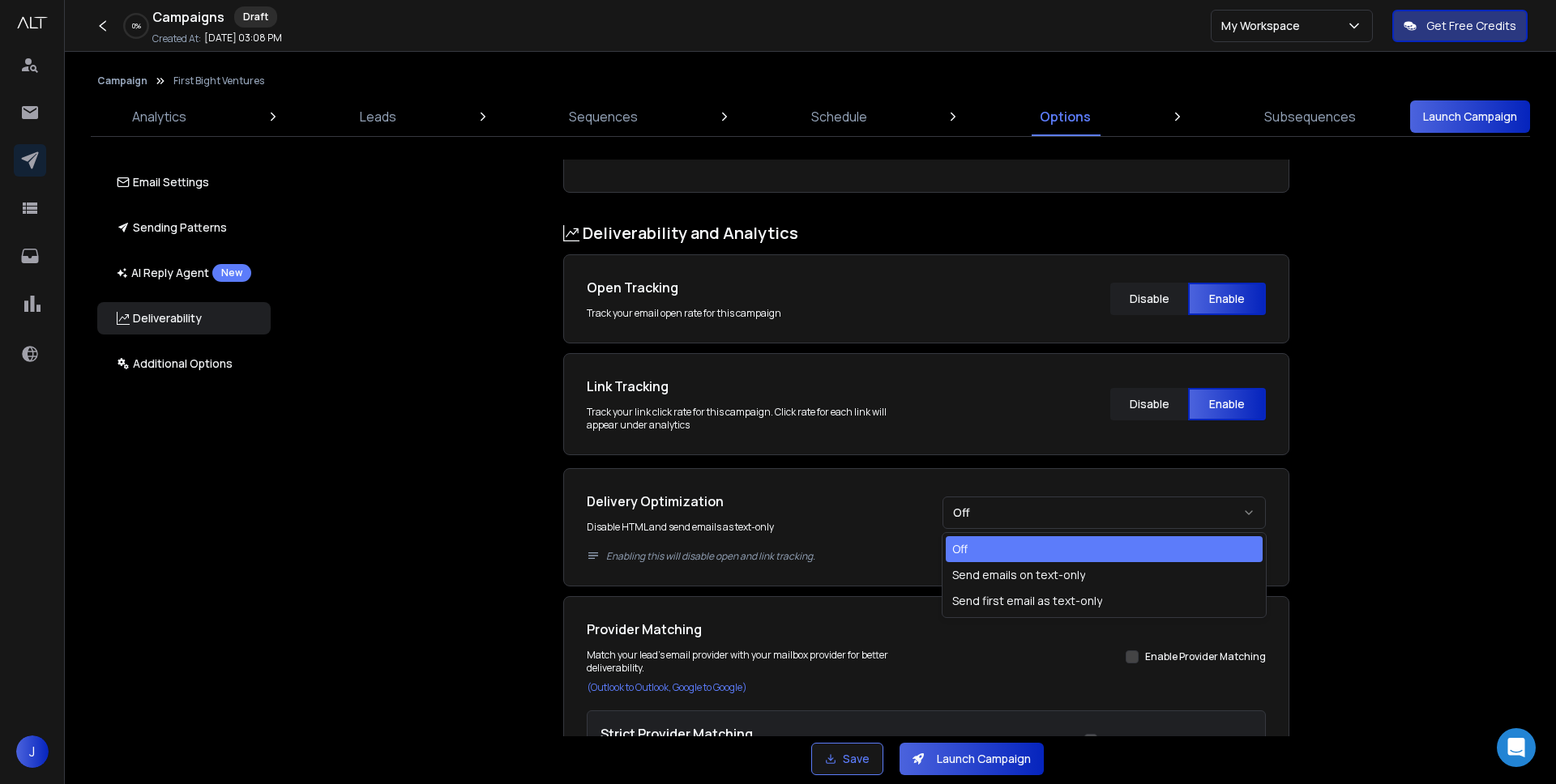
select select "*"
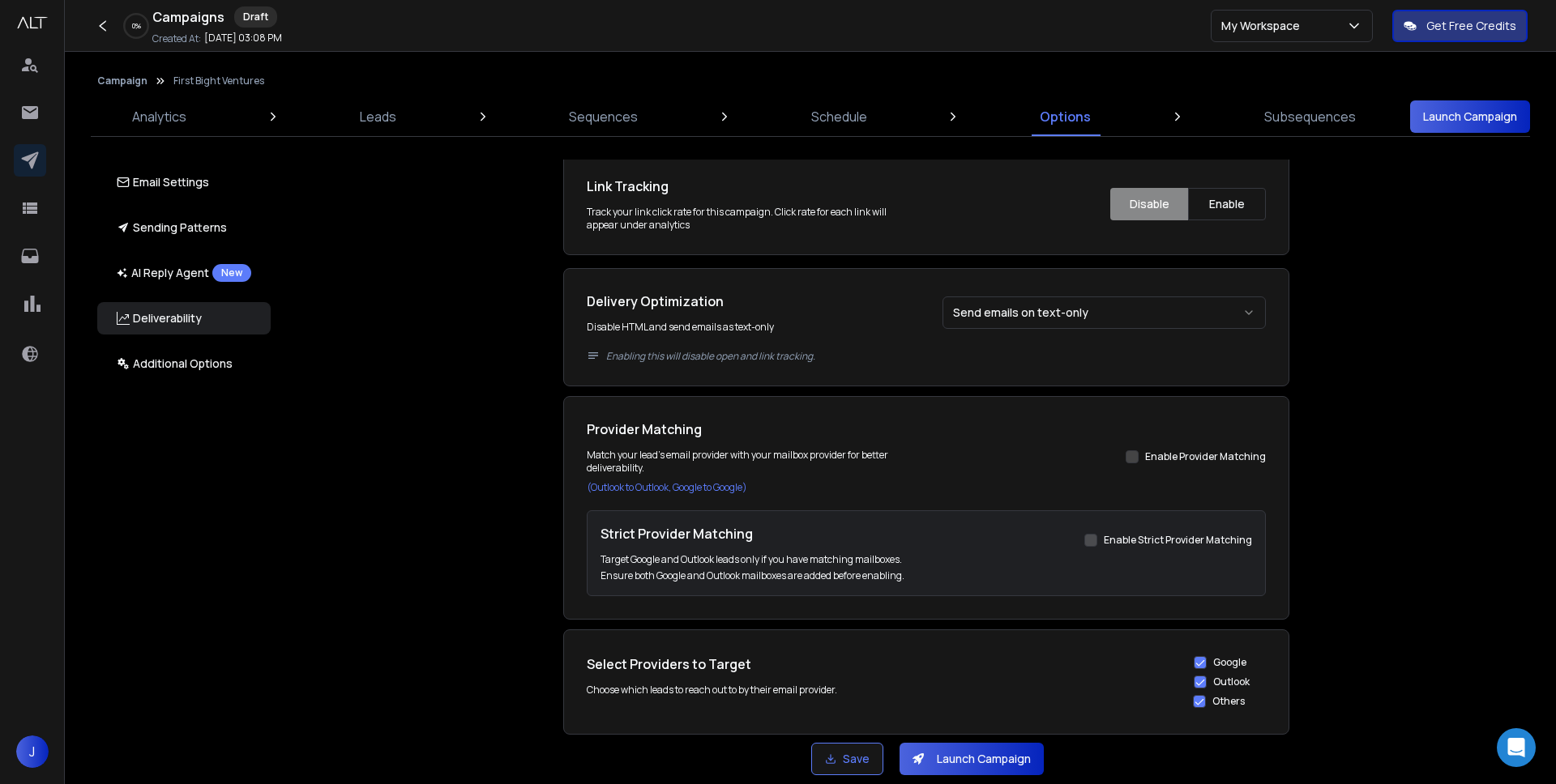
scroll to position [1584, 0]
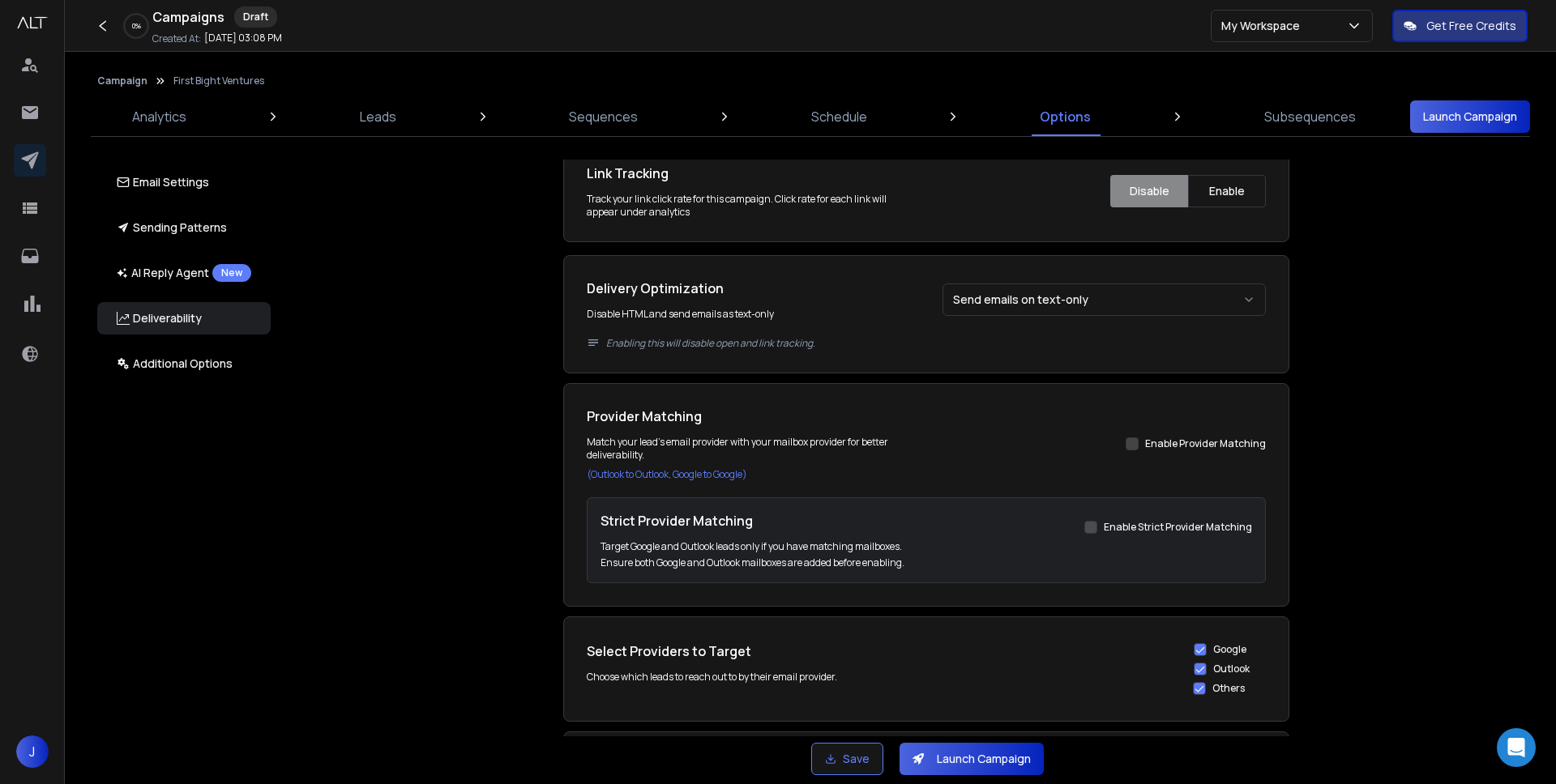
click at [1134, 439] on button "Enable Provider Matching" at bounding box center [1132, 443] width 13 height 13
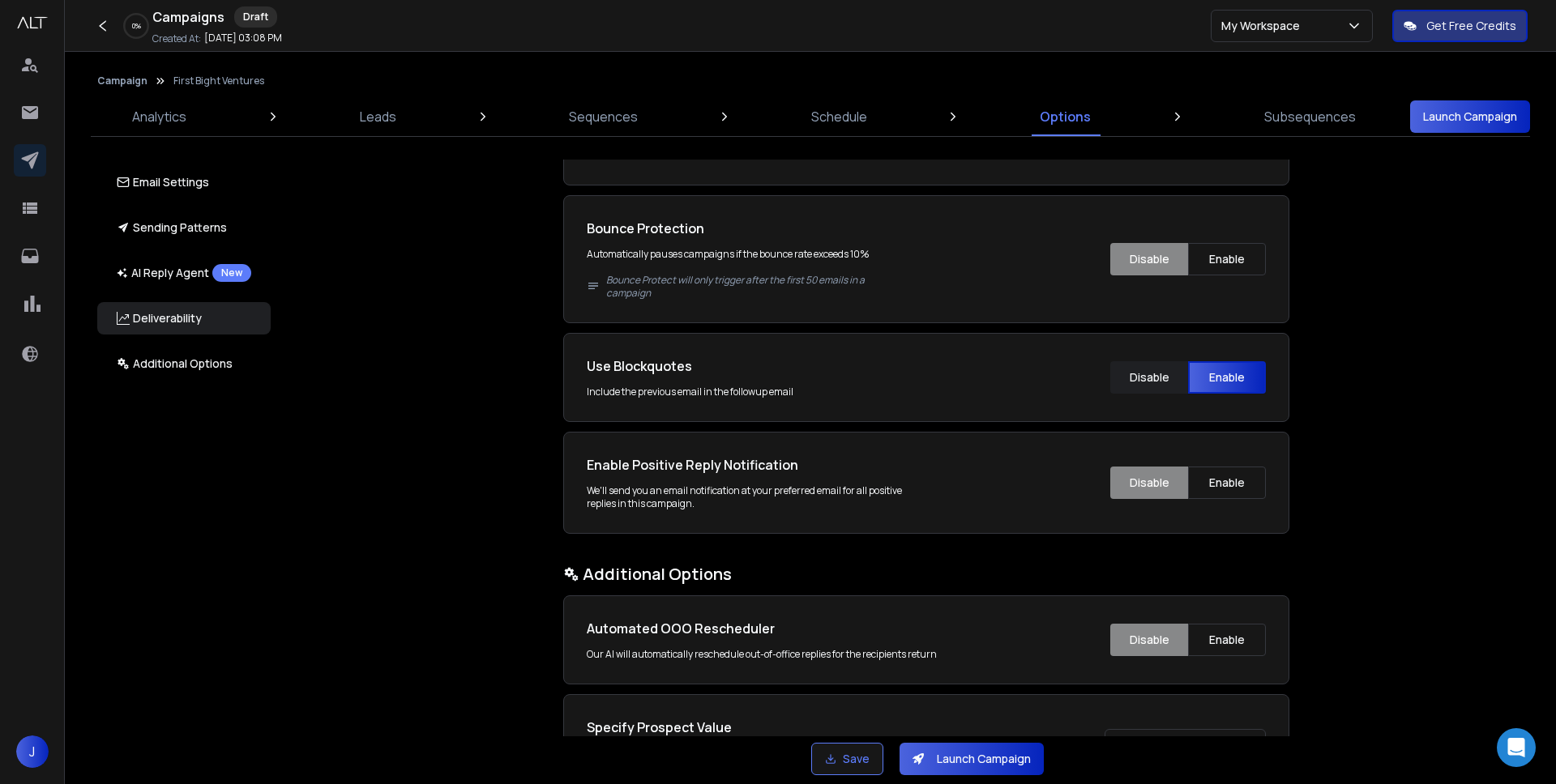
scroll to position [2124, 0]
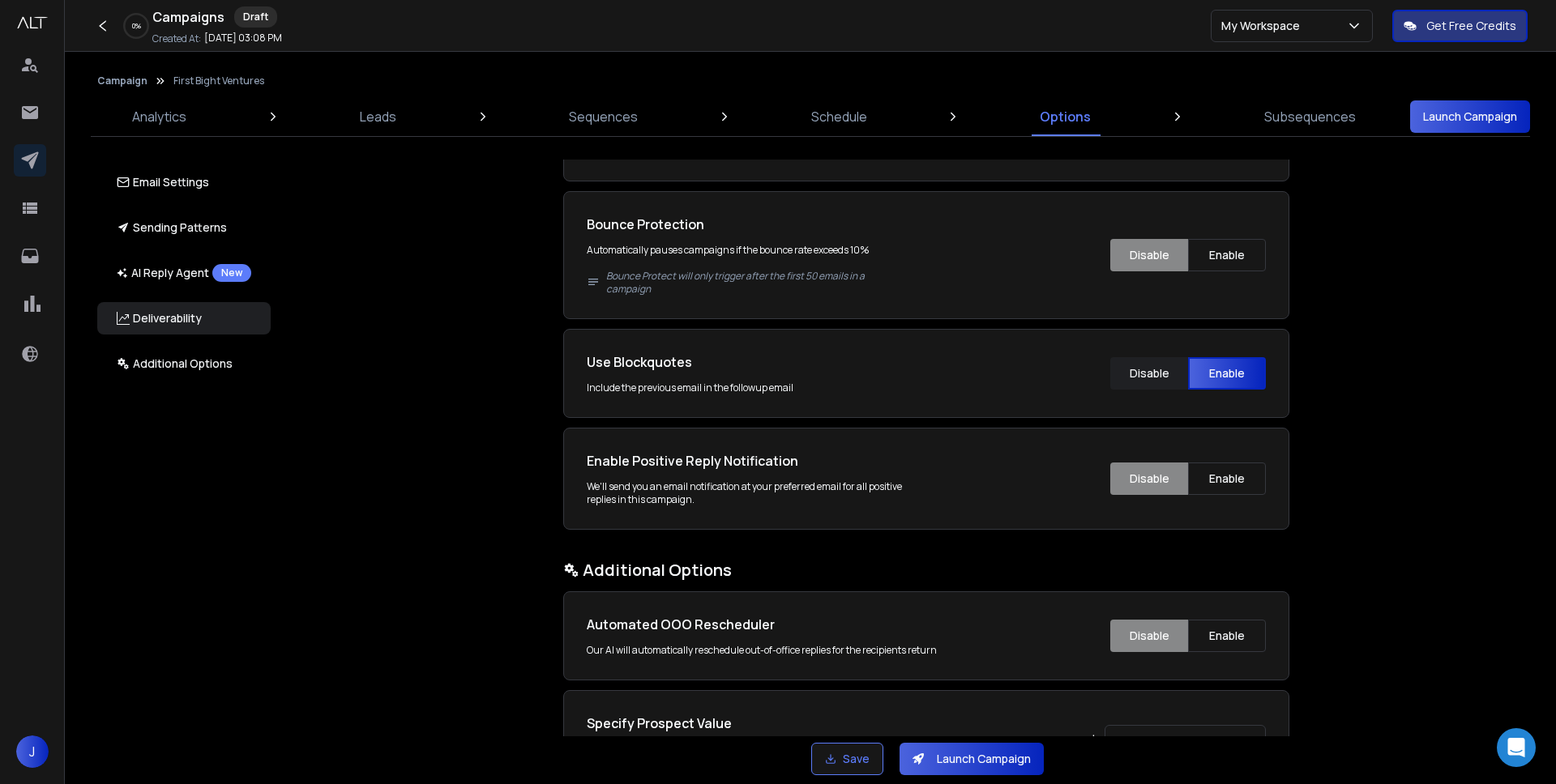
click at [1215, 457] on div "Enable Positive Reply Notification We'll send you an email notification at your…" at bounding box center [926, 479] width 679 height 55
click at [1215, 478] on button "Enable" at bounding box center [1227, 478] width 78 height 32
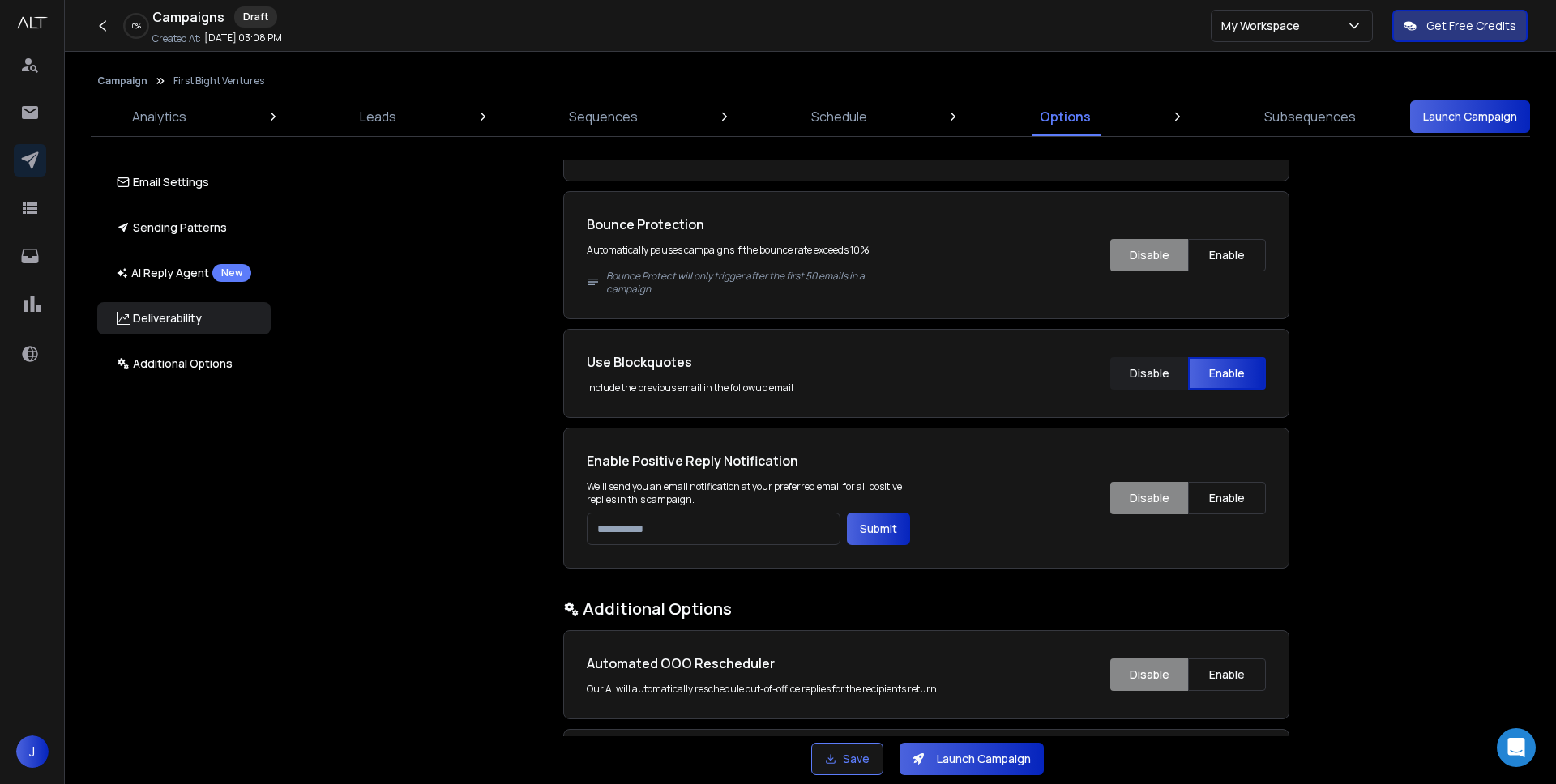
click at [691, 539] on input "email" at bounding box center [713, 529] width 253 height 32
type input "**********"
click at [863, 524] on button "Submit" at bounding box center [878, 529] width 64 height 32
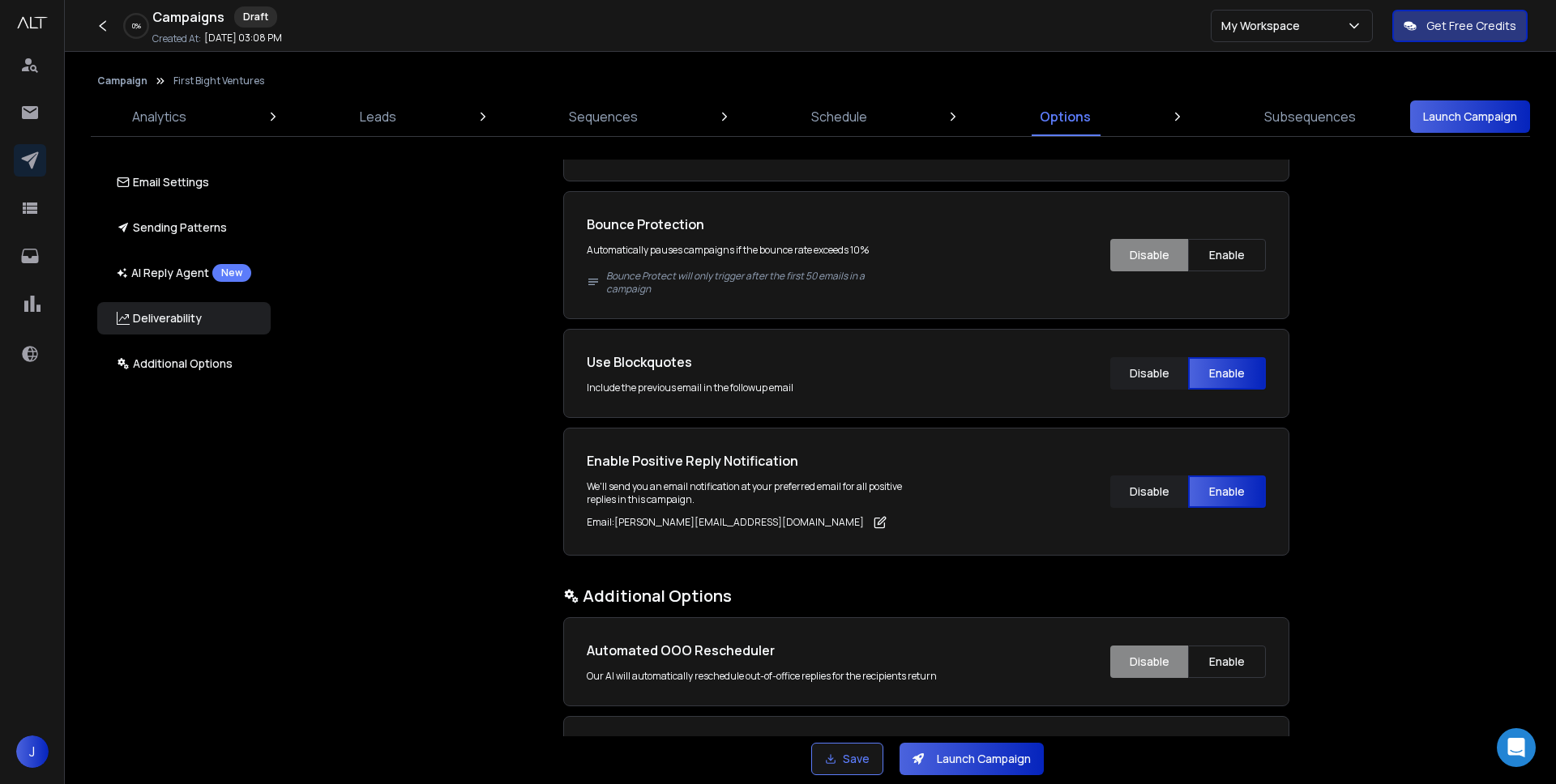
click at [609, 523] on p "Email : [PERSON_NAME][EMAIL_ADDRESS][DOMAIN_NAME]" at bounding box center [725, 522] width 277 height 13
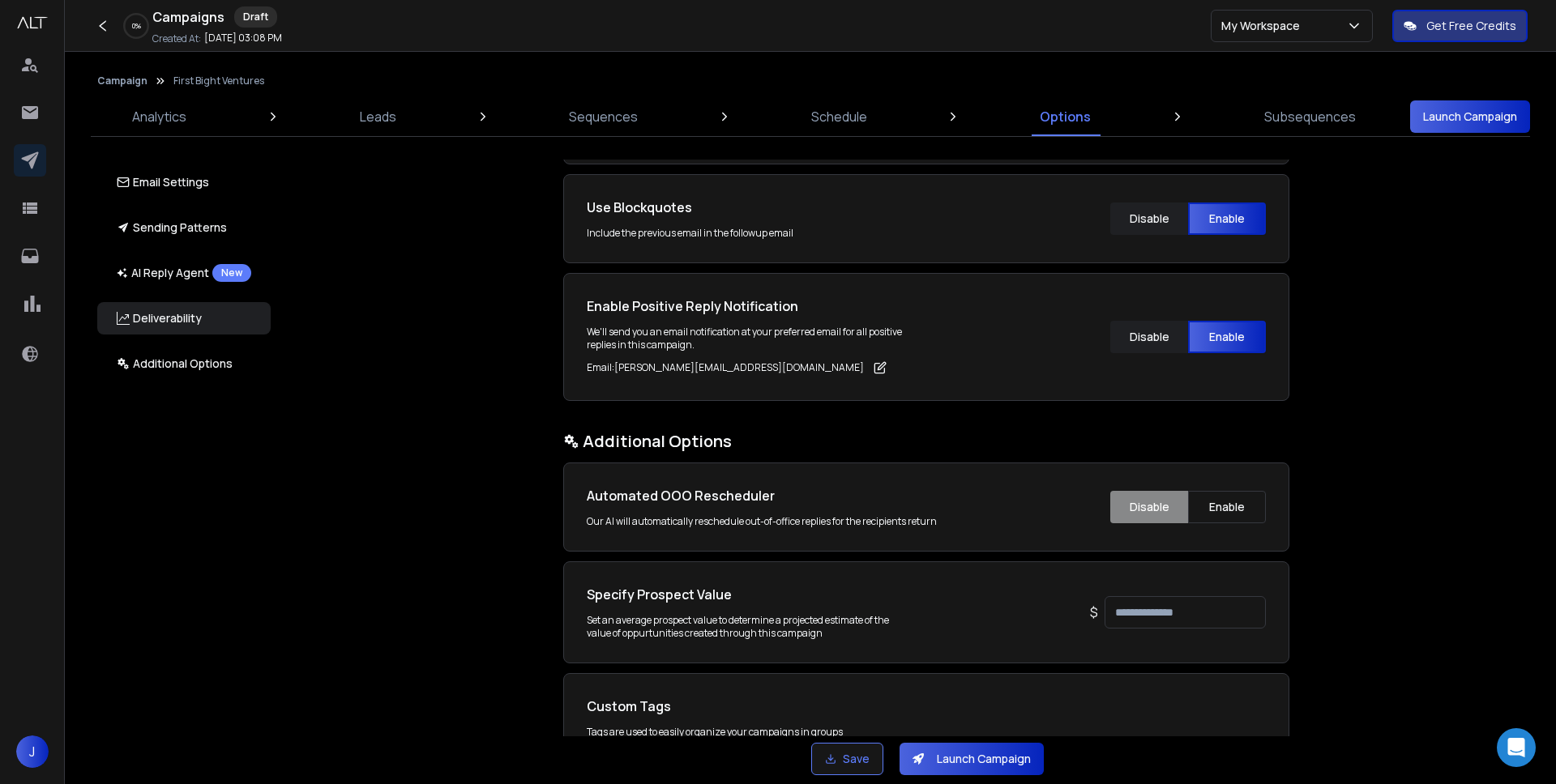
scroll to position [2290, 0]
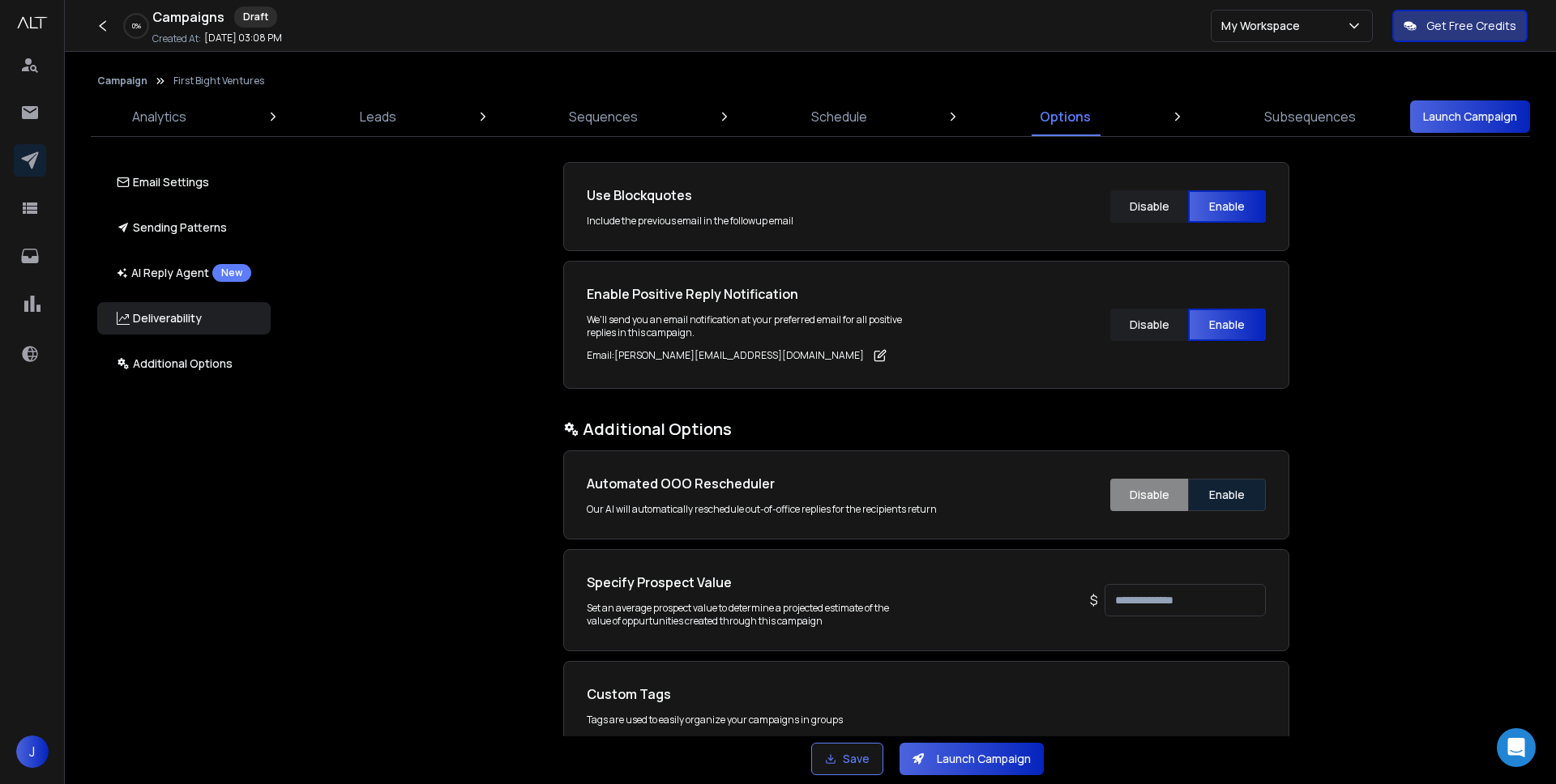
click at [1223, 496] on button "Enable" at bounding box center [1227, 495] width 78 height 32
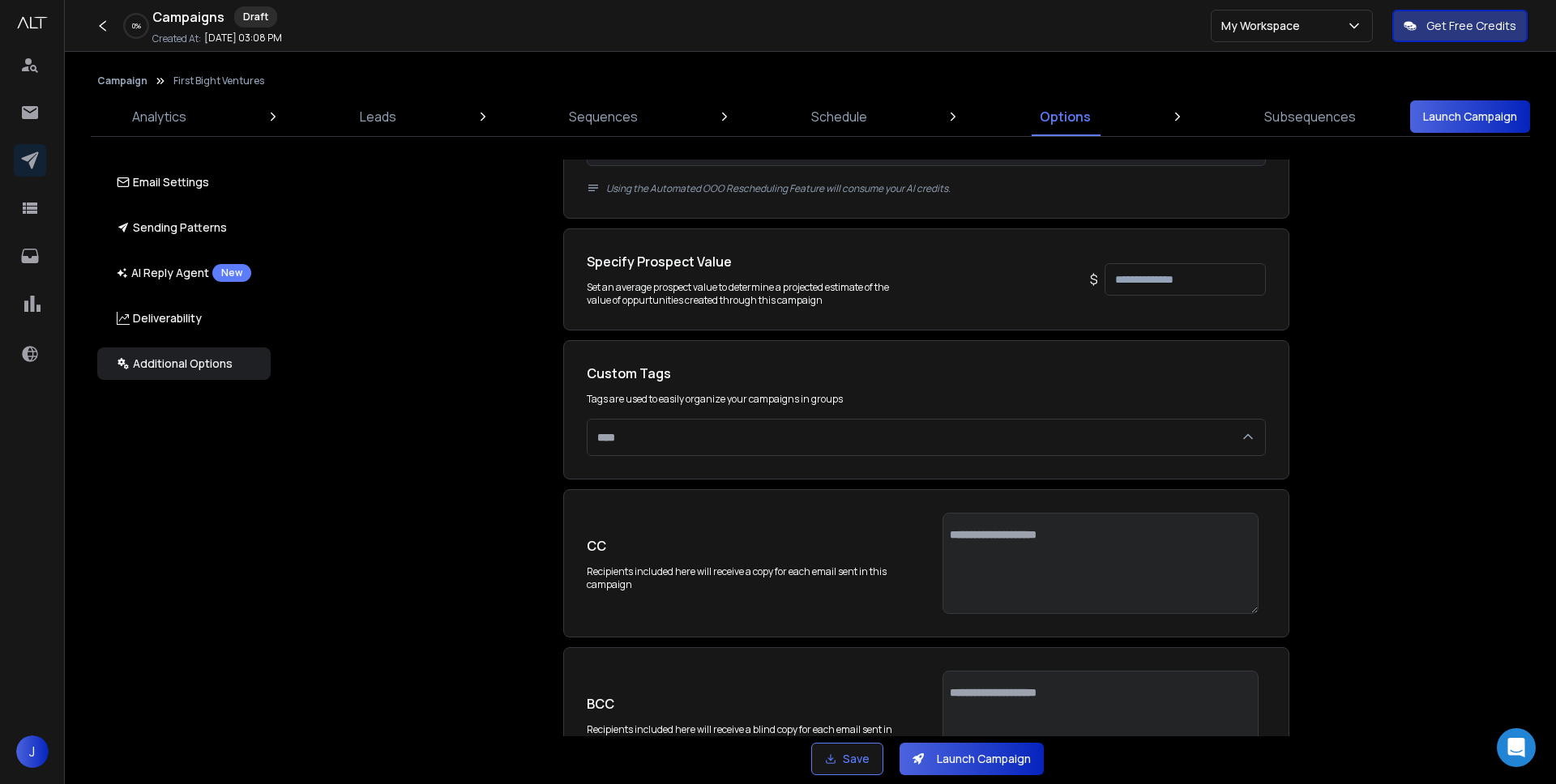
scroll to position [2766, 0]
click at [738, 443] on div at bounding box center [926, 437] width 679 height 37
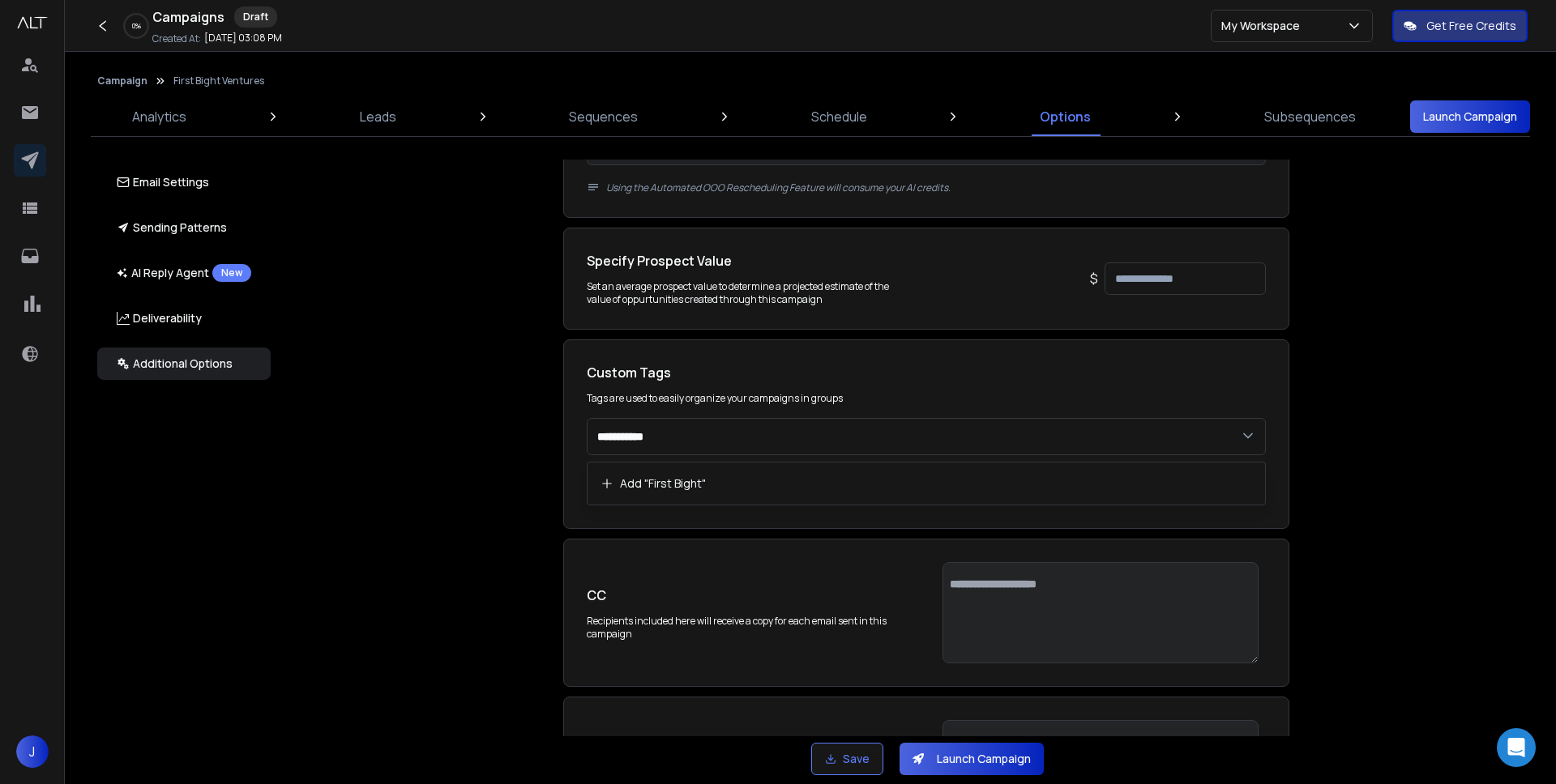
type input "**********"
click at [668, 484] on p "Add " First Bight "" at bounding box center [663, 483] width 86 height 17
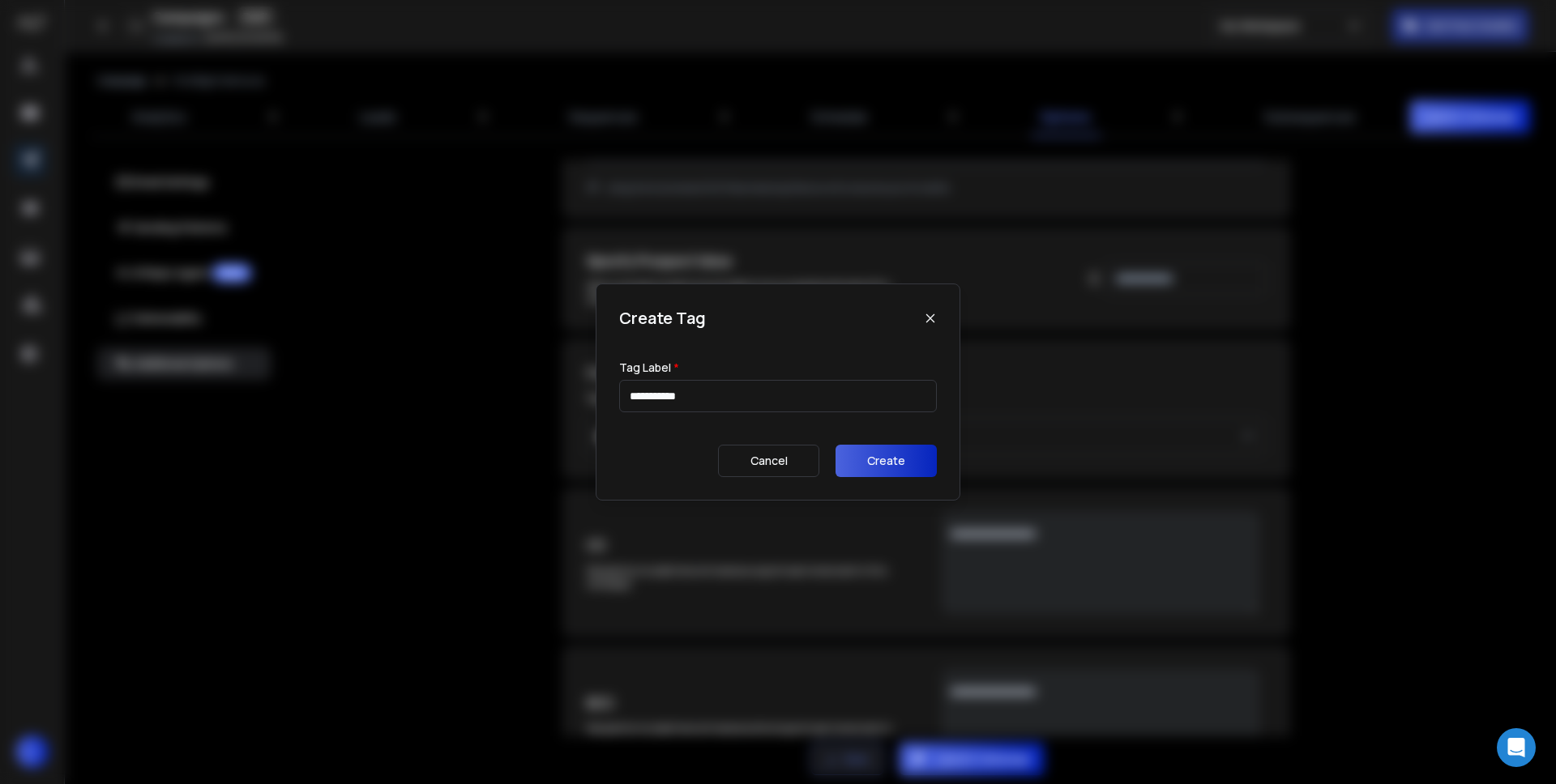
click at [874, 452] on button "Create" at bounding box center [886, 460] width 102 height 32
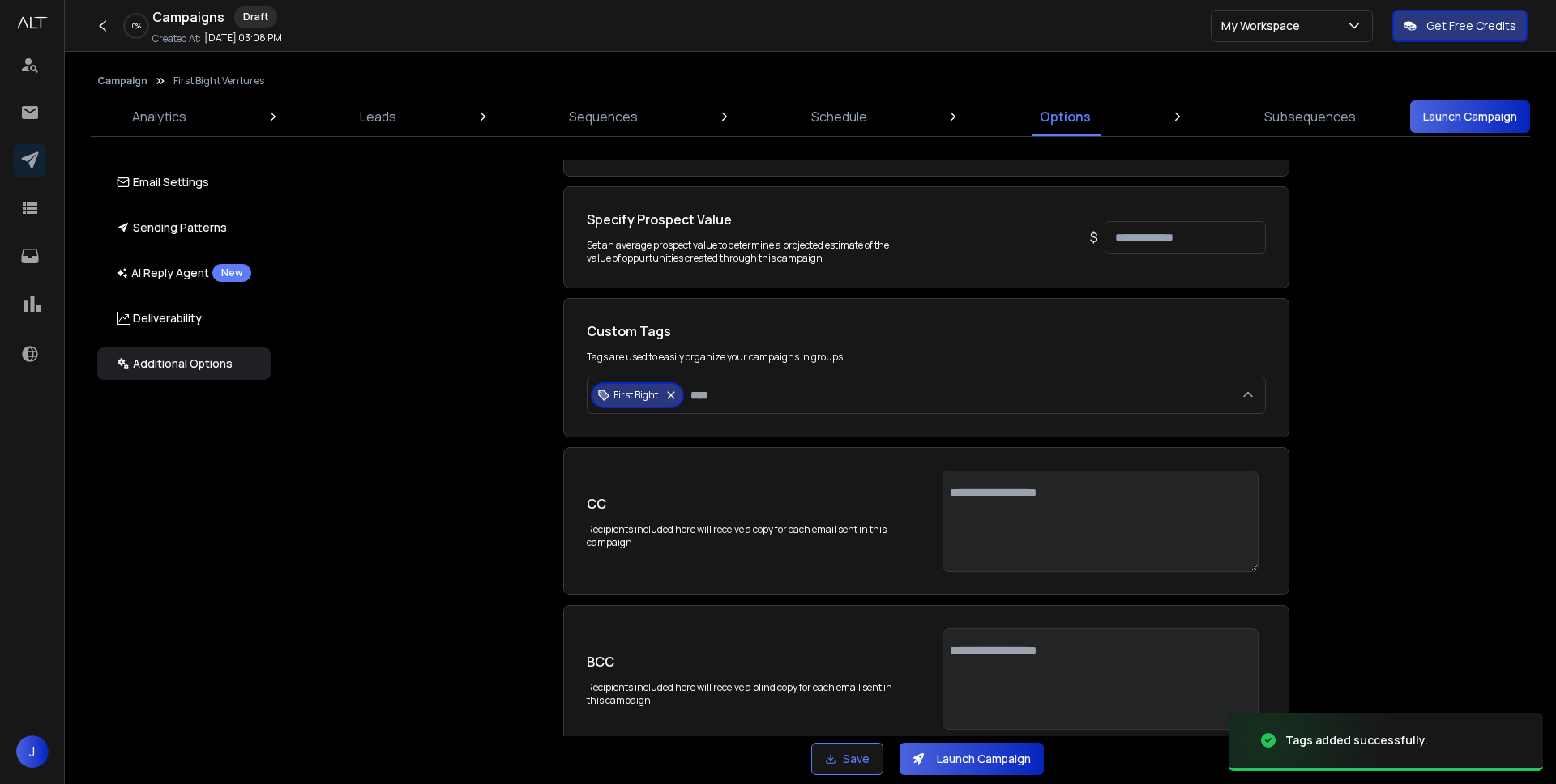
scroll to position [2834, 0]
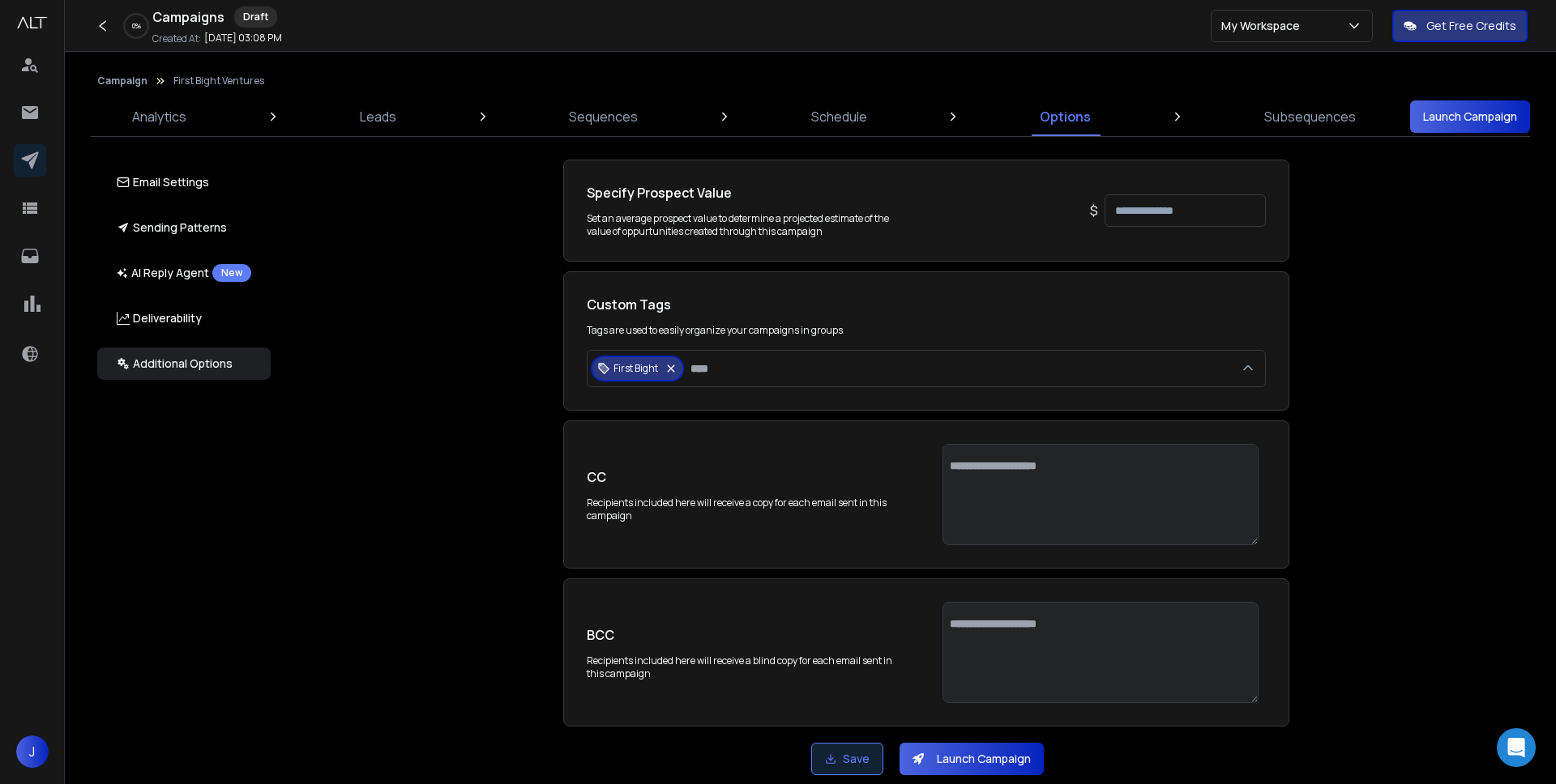
click at [854, 759] on button "Save" at bounding box center [847, 759] width 72 height 32
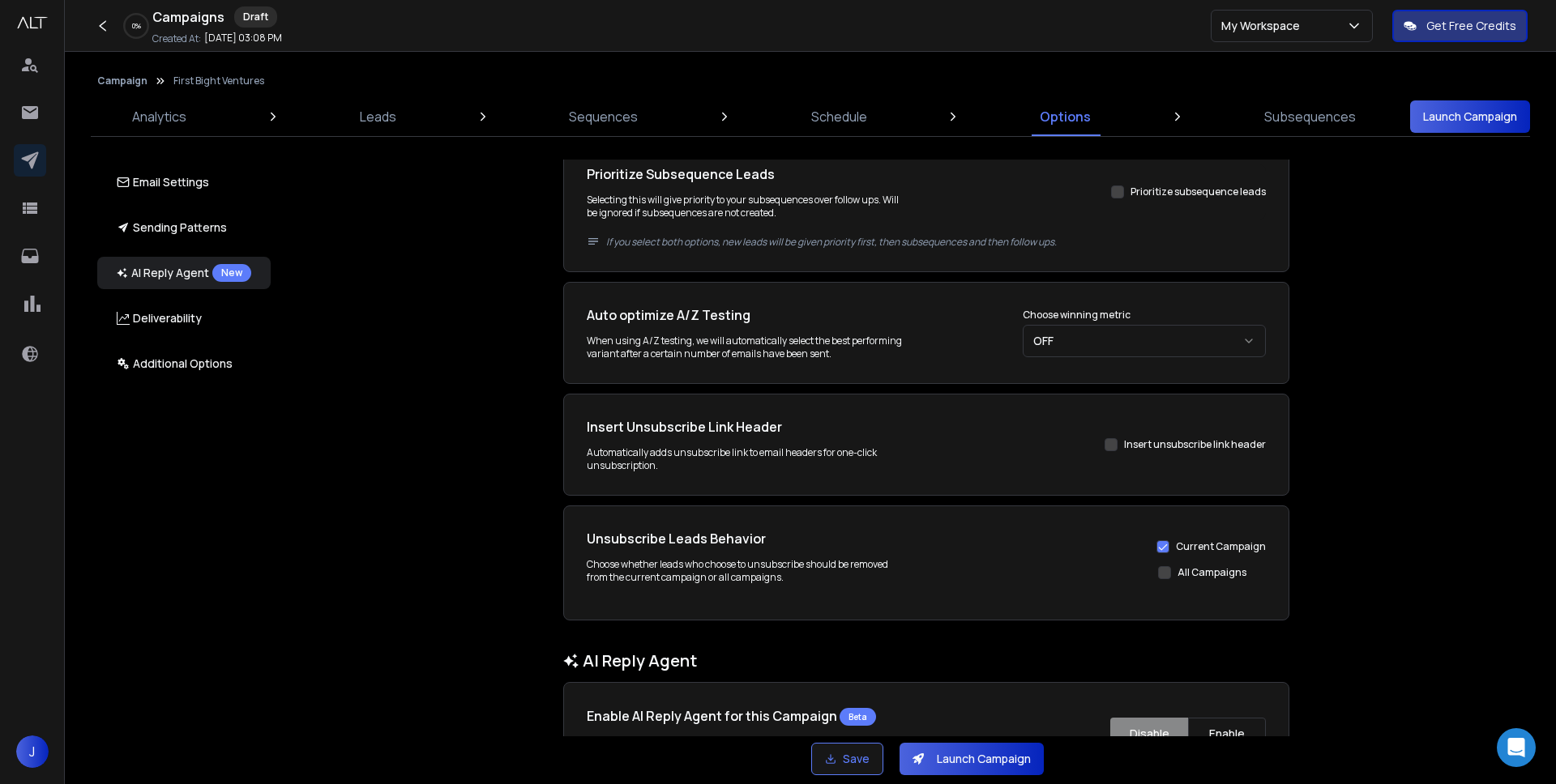
scroll to position [0, 0]
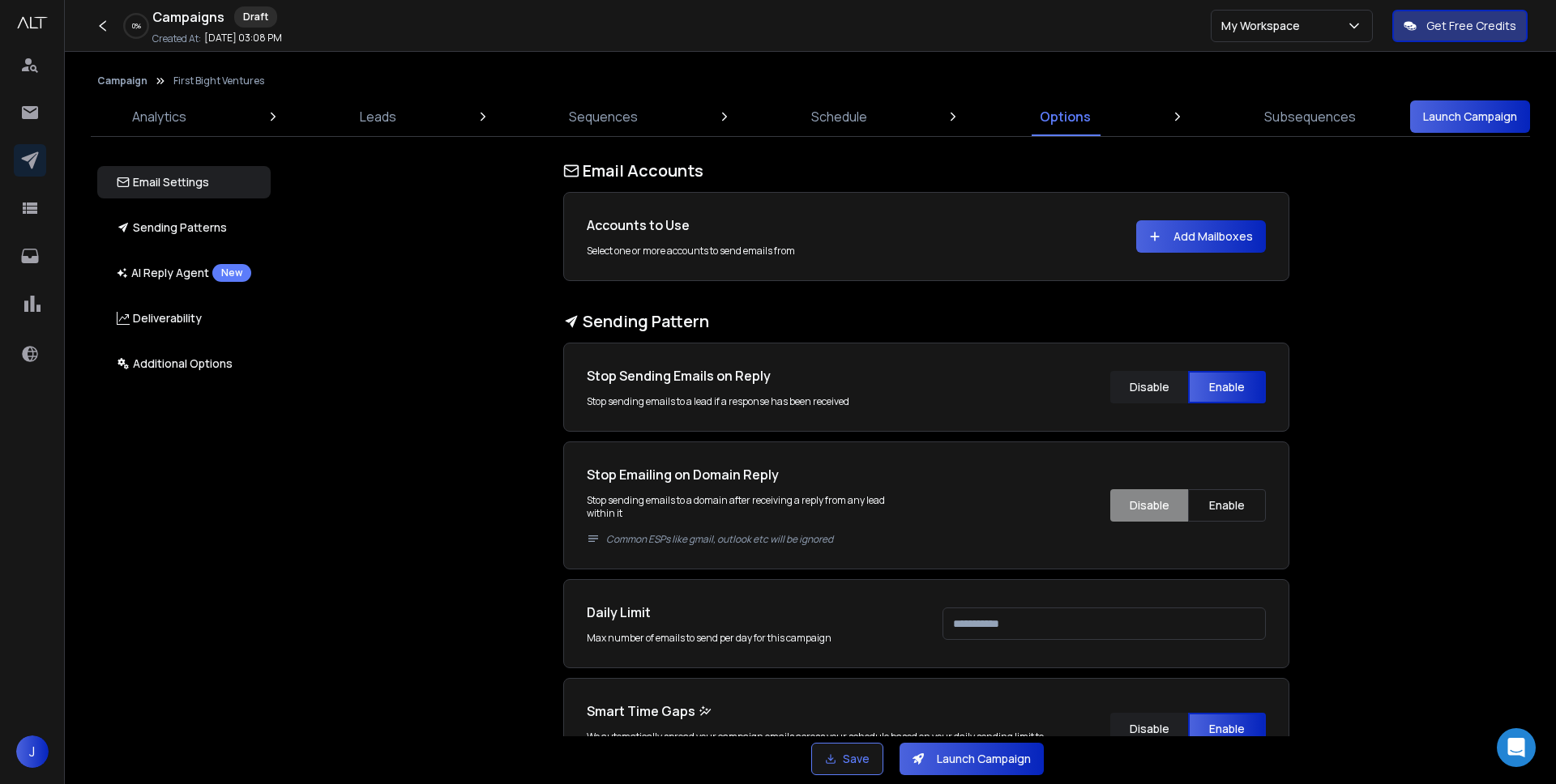
click at [1189, 240] on button "Add Mailboxes" at bounding box center [1201, 236] width 130 height 32
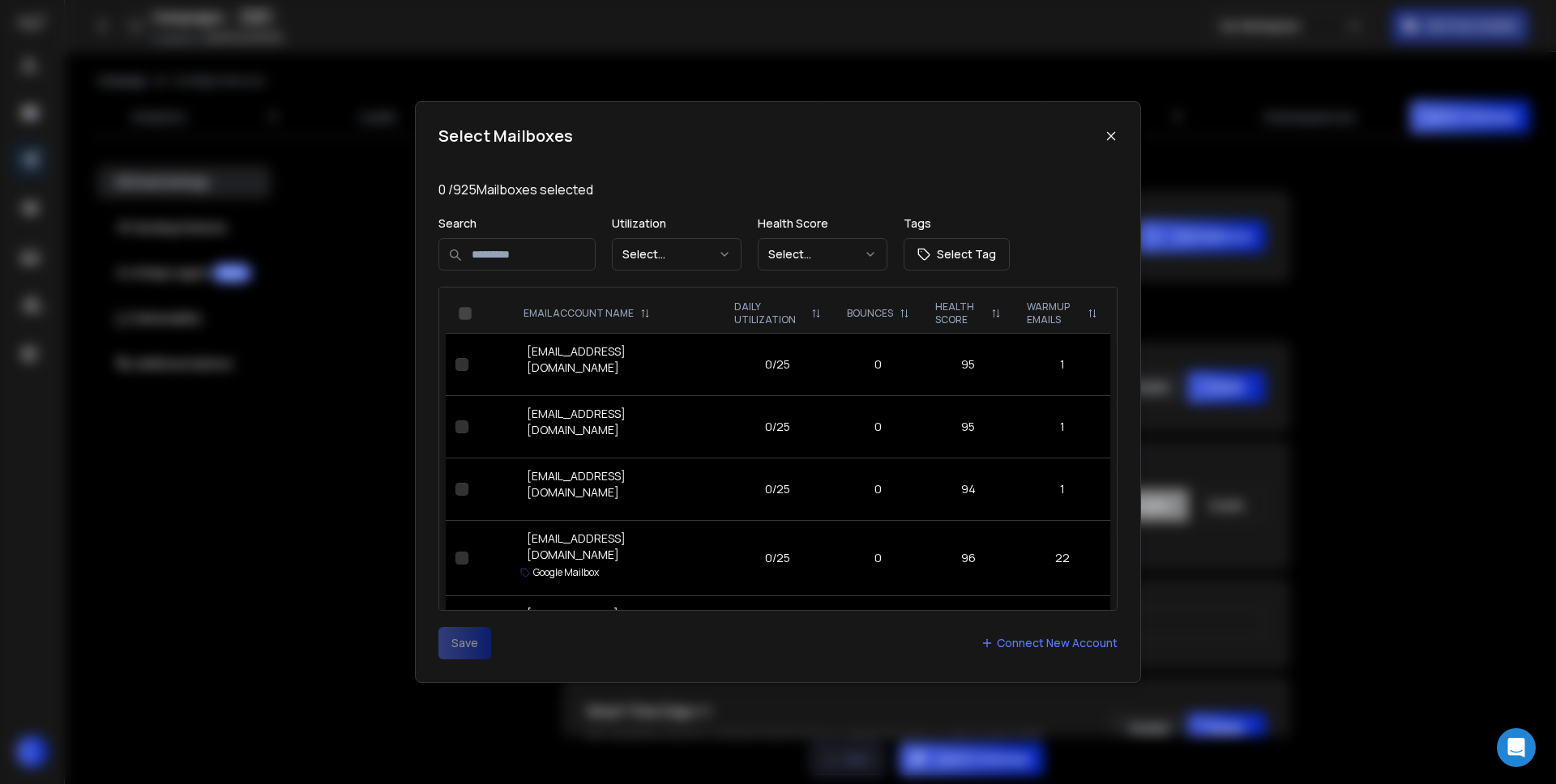
click at [1105, 144] on div "Select Mailboxes" at bounding box center [778, 136] width 679 height 22
click at [1111, 138] on icon at bounding box center [1110, 136] width 13 height 13
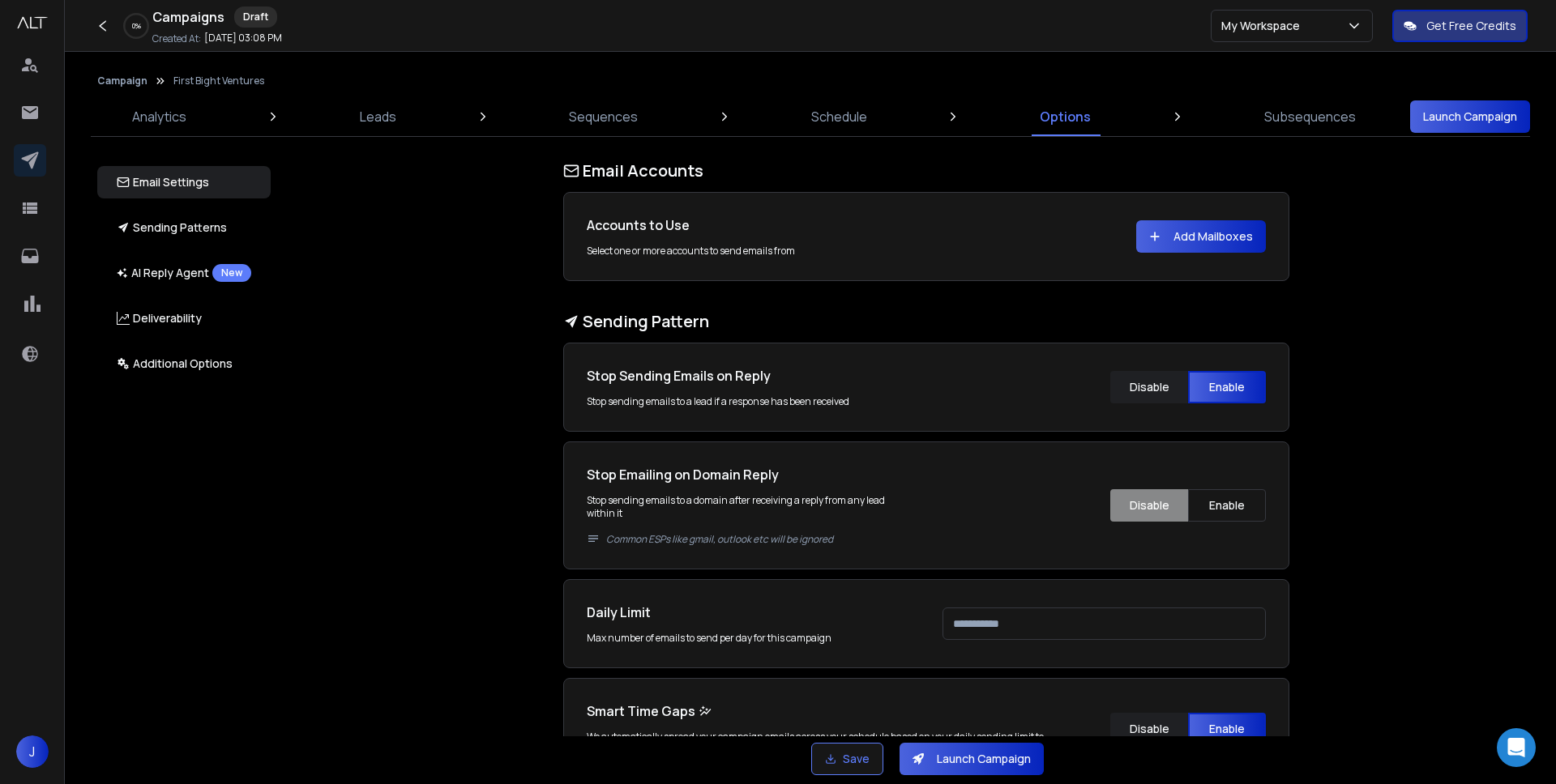
click at [192, 176] on p "Email Settings" at bounding box center [162, 182] width 92 height 17
click at [40, 162] on link at bounding box center [29, 159] width 32 height 32
